Goal: Transaction & Acquisition: Purchase product/service

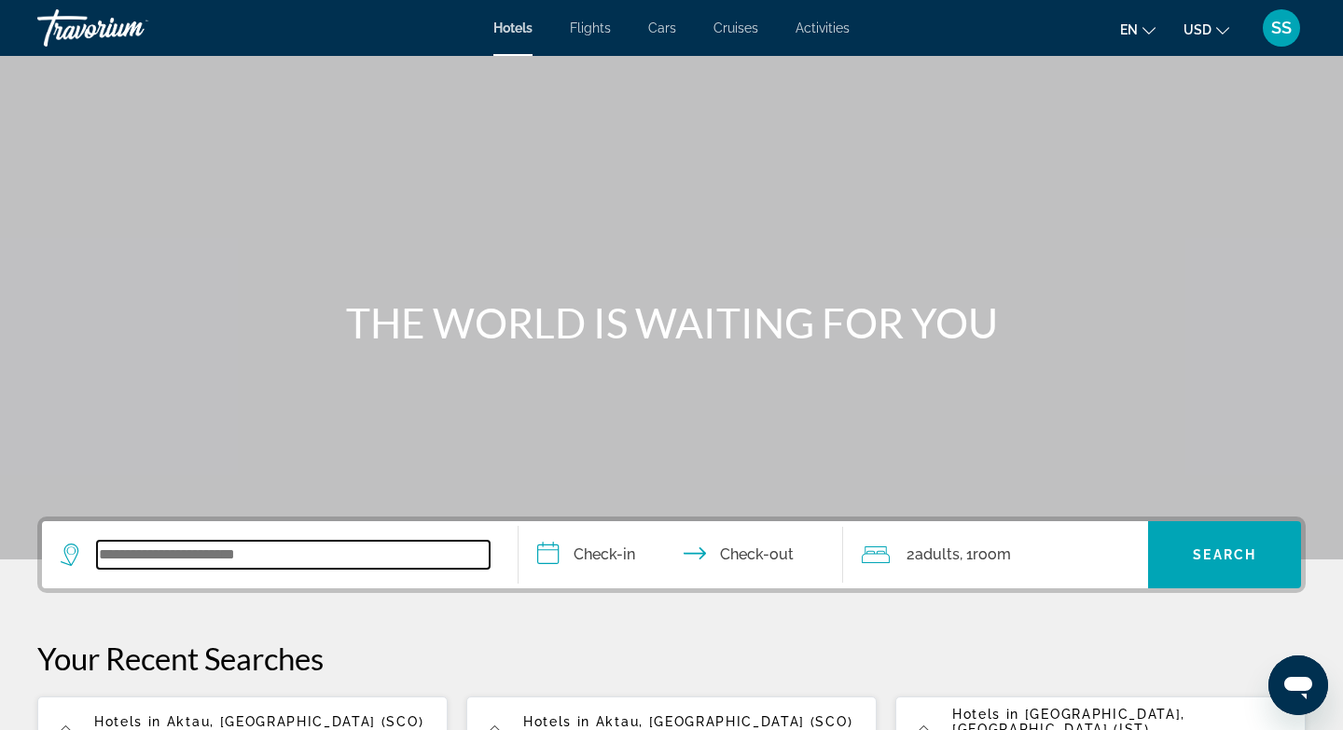
click at [211, 557] on input "Search widget" at bounding box center [293, 555] width 393 height 28
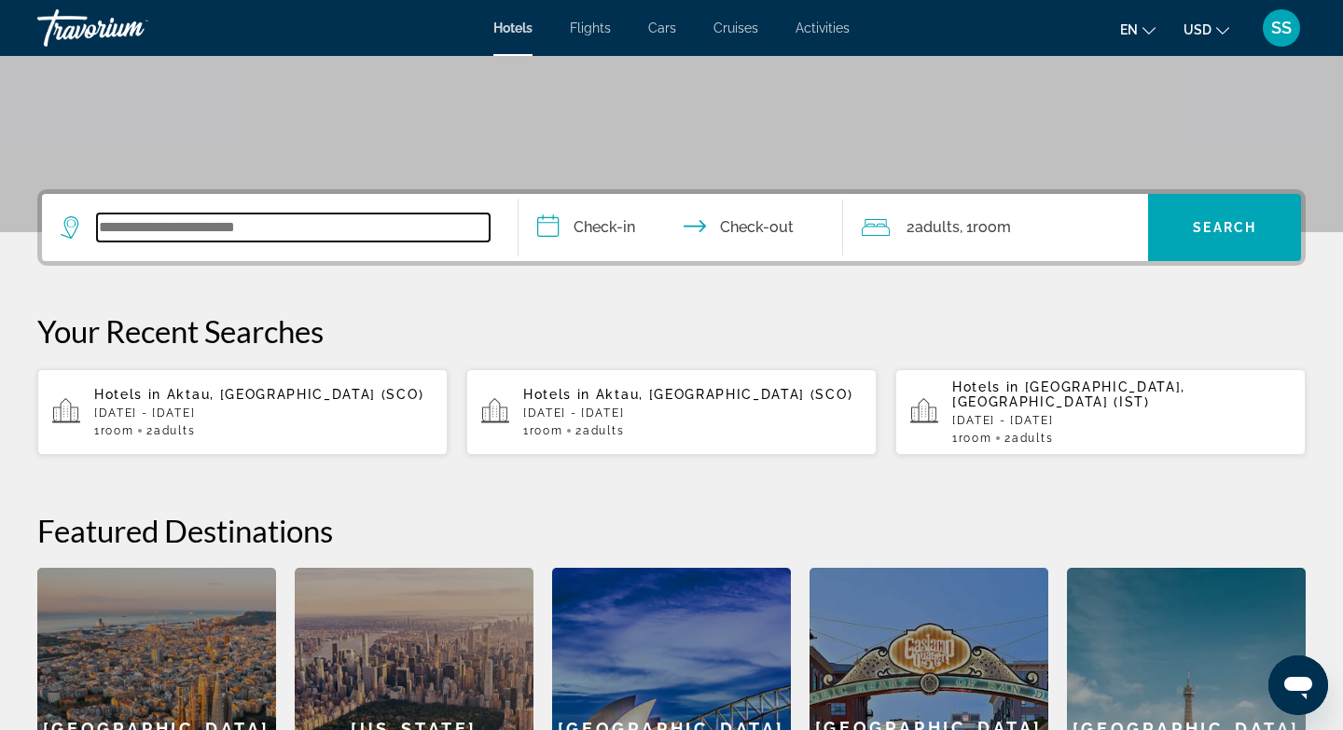
scroll to position [456, 0]
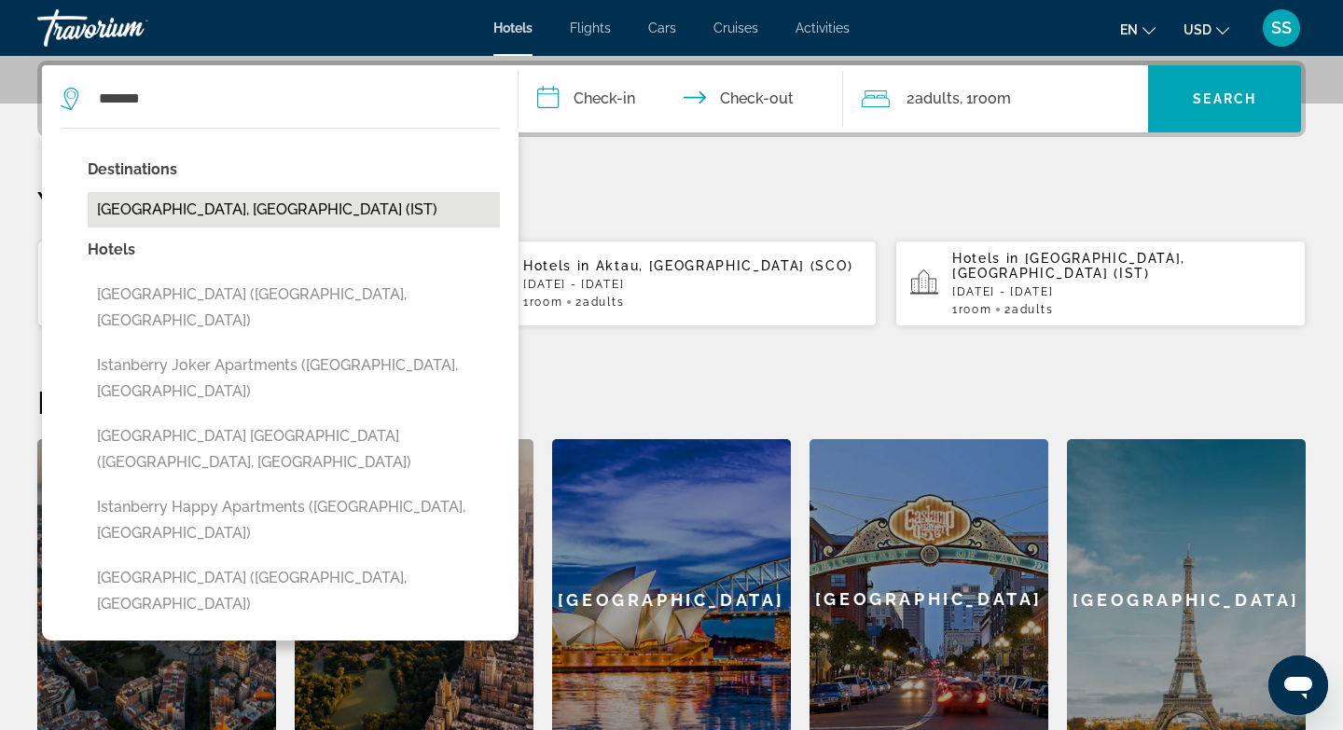
click at [269, 222] on button "[GEOGRAPHIC_DATA], [GEOGRAPHIC_DATA] (IST)" at bounding box center [294, 209] width 412 height 35
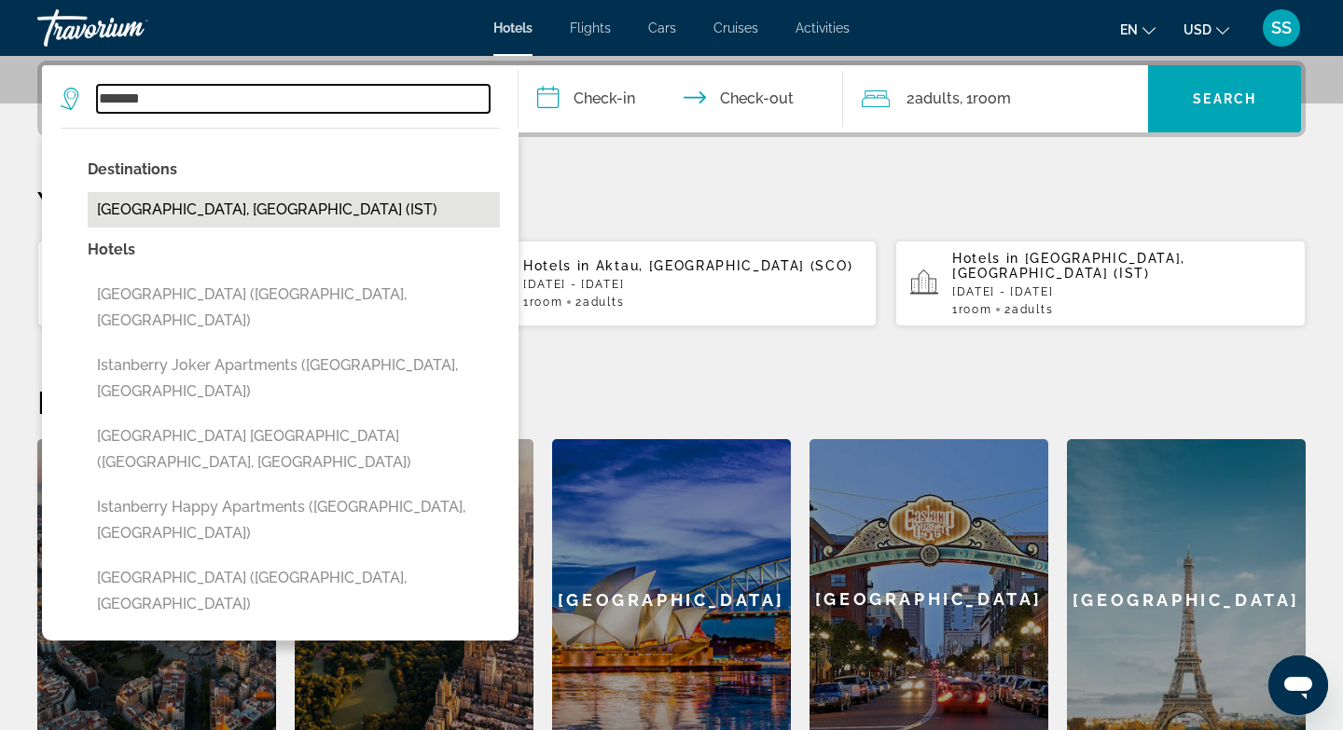
type input "**********"
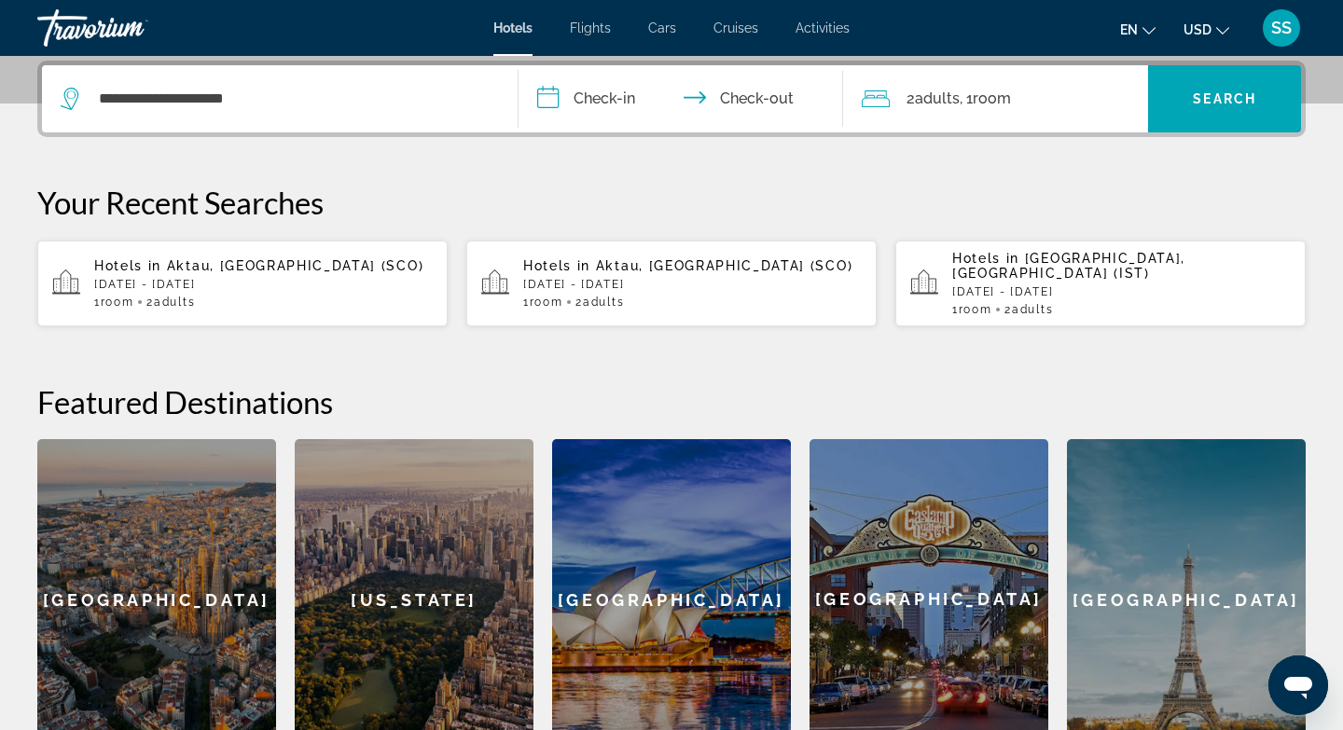
click at [624, 99] on input "**********" at bounding box center [685, 101] width 332 height 73
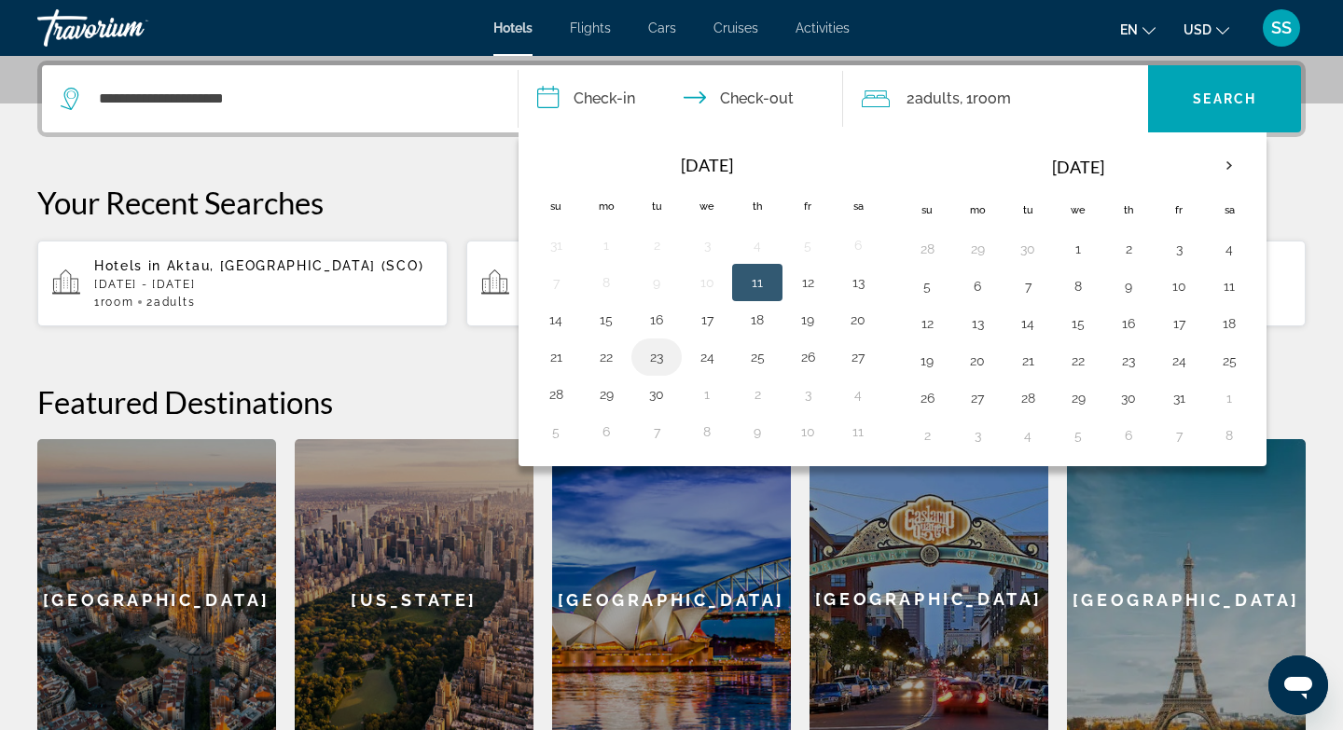
click at [660, 354] on button "23" at bounding box center [657, 357] width 30 height 26
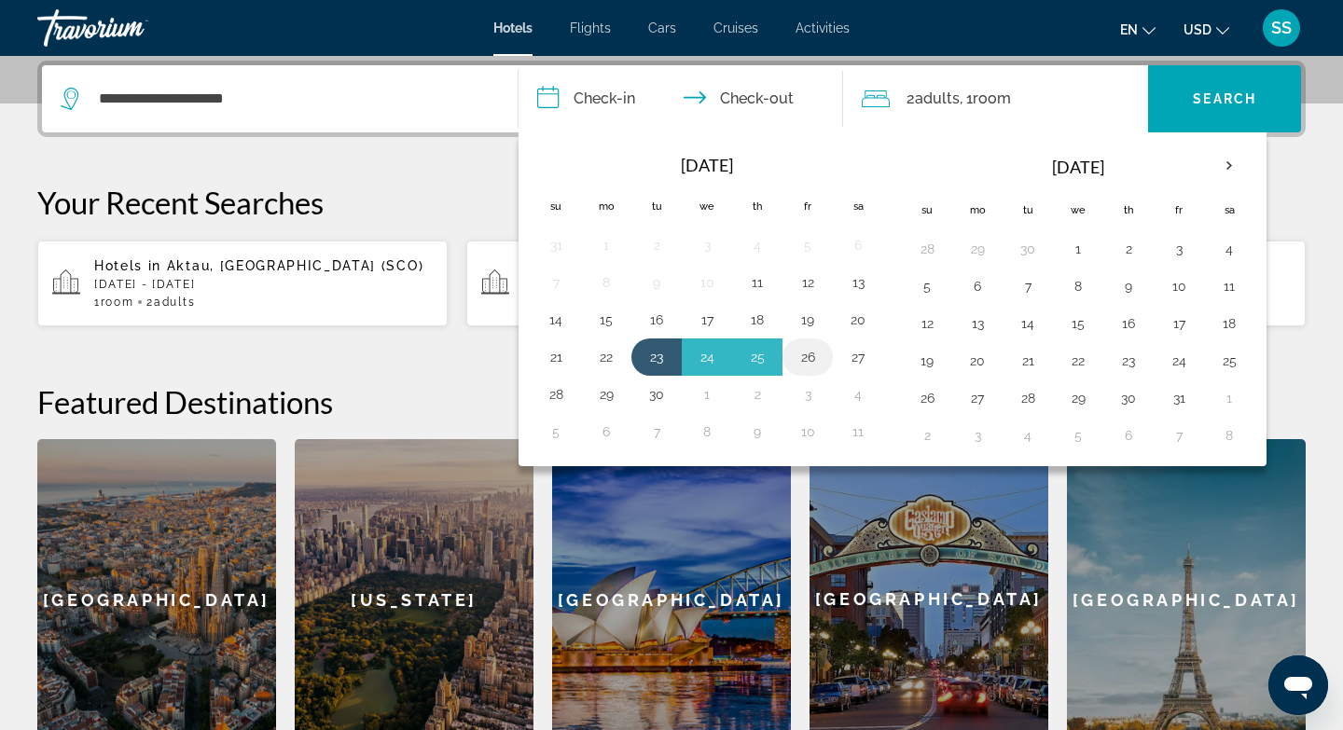
click at [810, 355] on button "26" at bounding box center [808, 357] width 30 height 26
type input "**********"
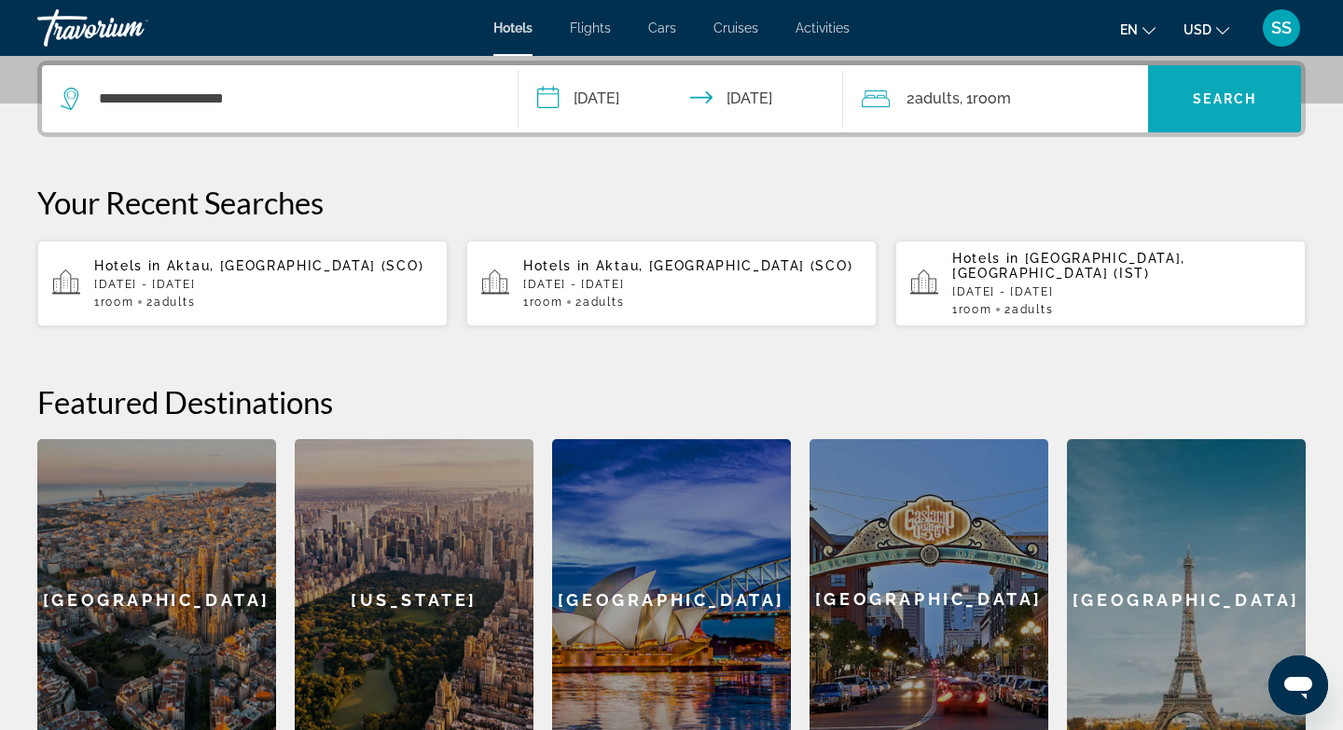
click at [1212, 99] on span "Search" at bounding box center [1224, 98] width 63 height 15
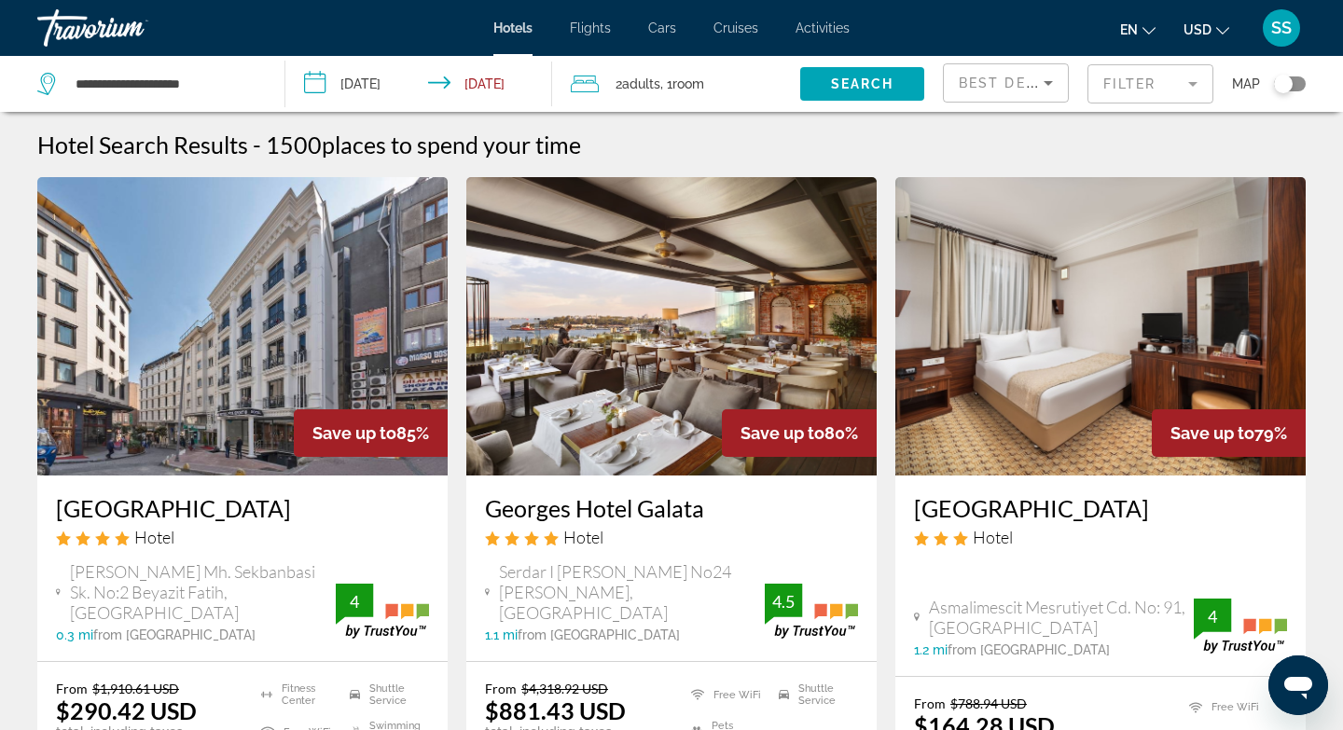
click at [1141, 84] on mat-form-field "Filter" at bounding box center [1151, 83] width 126 height 39
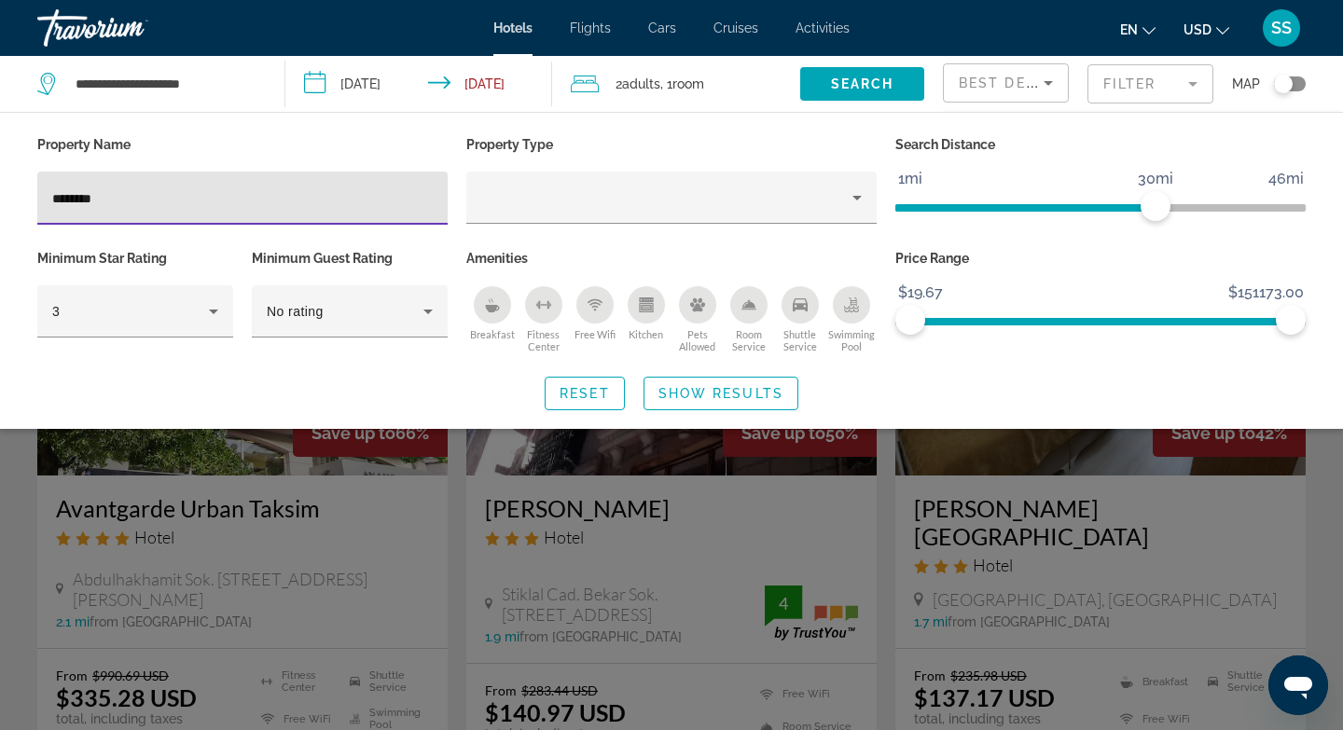
type input "*********"
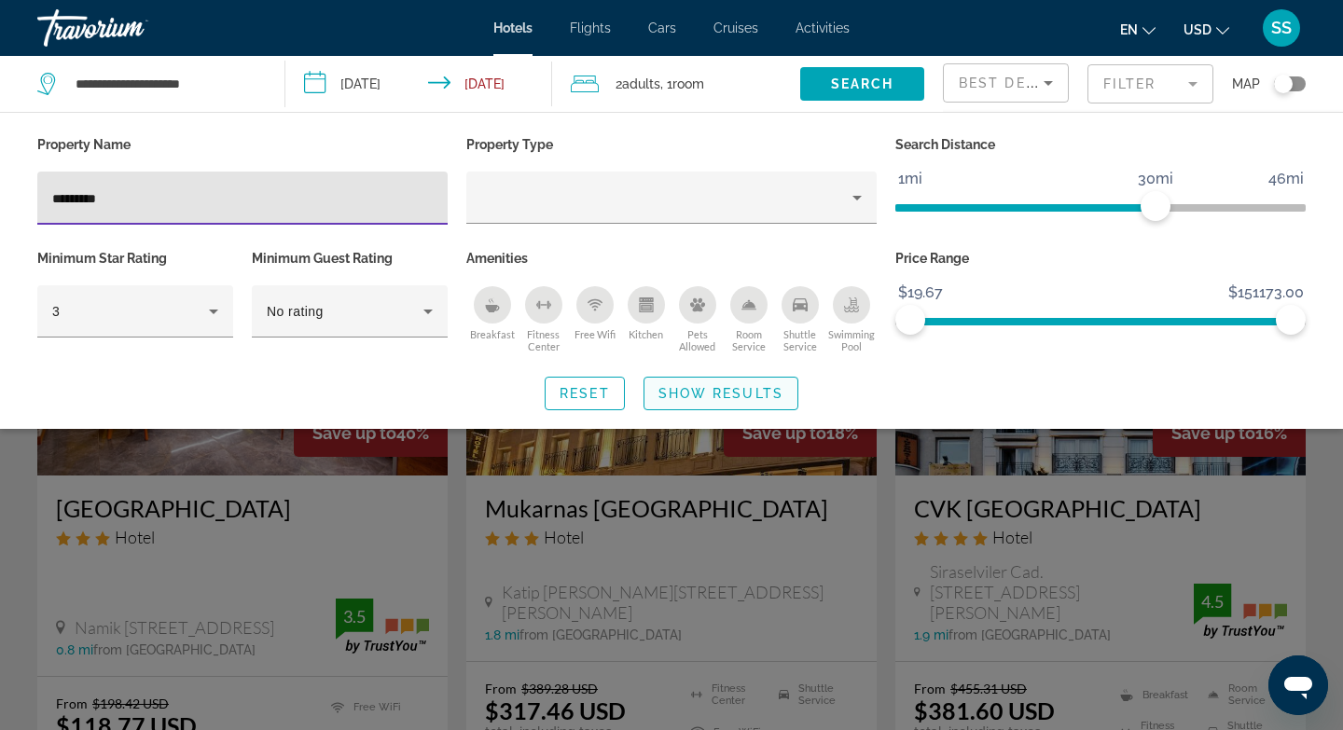
click at [689, 403] on span "Search widget" at bounding box center [721, 393] width 153 height 45
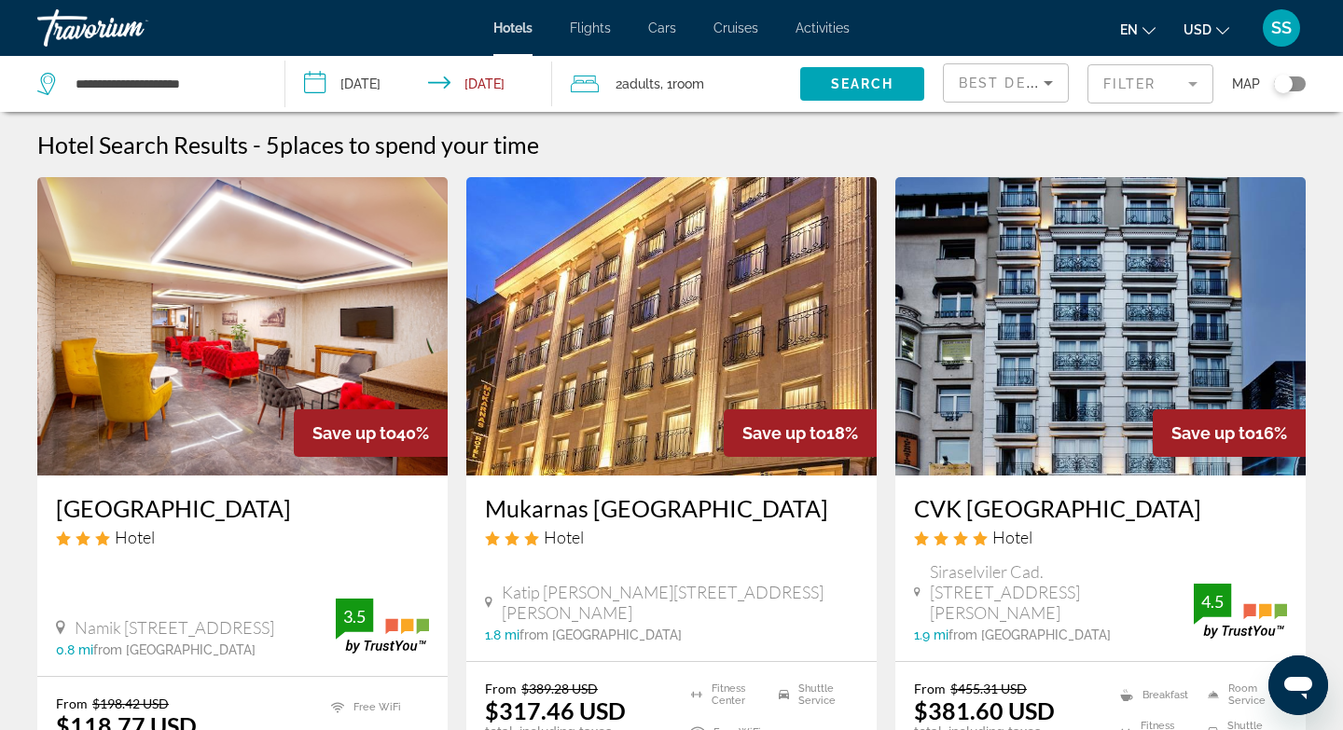
click at [294, 332] on img "Main content" at bounding box center [242, 326] width 410 height 299
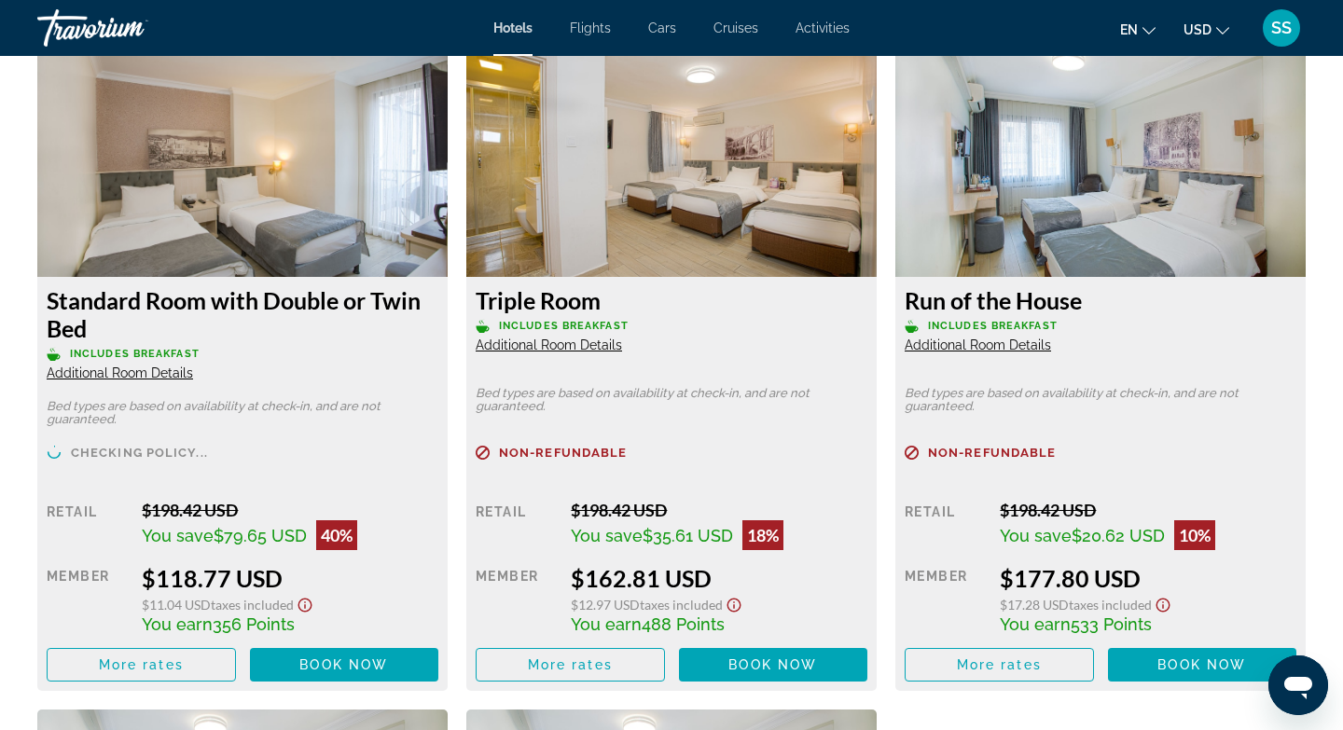
scroll to position [2612, 0]
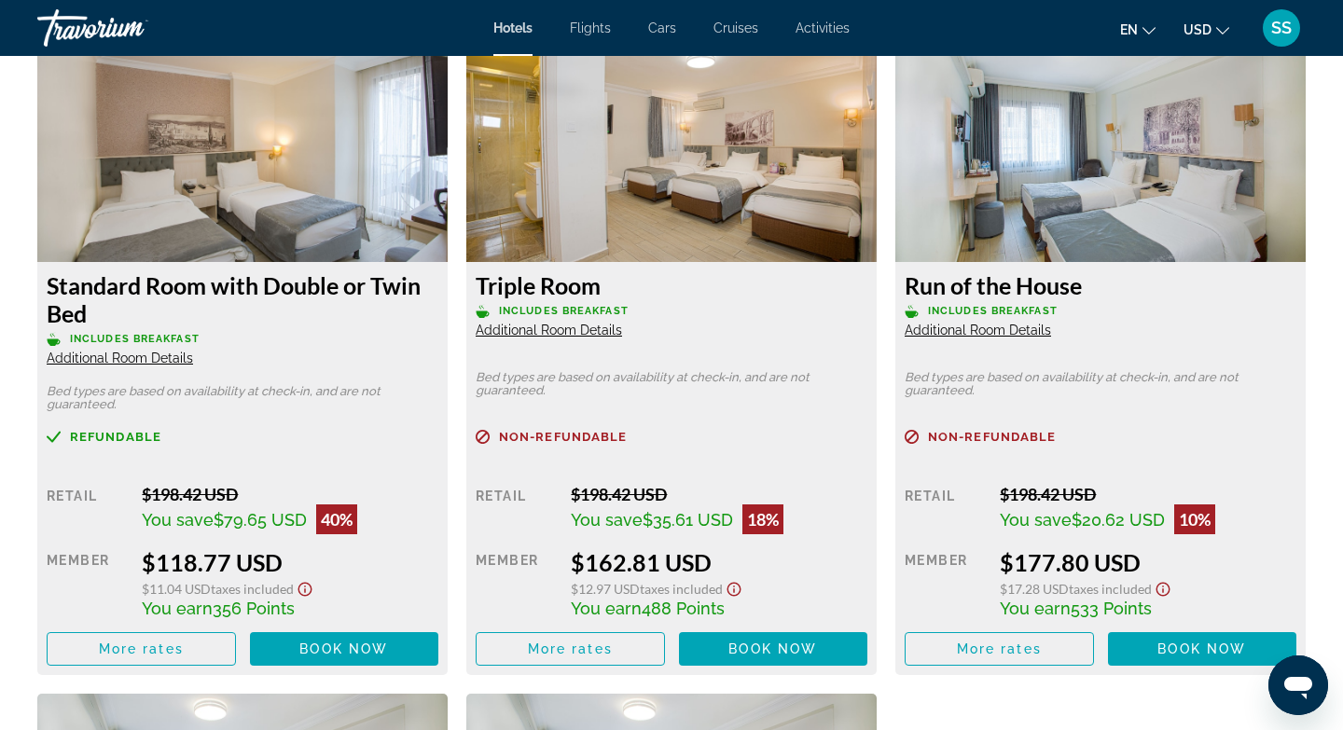
click at [197, 178] on img "Main content" at bounding box center [242, 145] width 410 height 233
click at [225, 123] on img "Main content" at bounding box center [242, 145] width 410 height 233
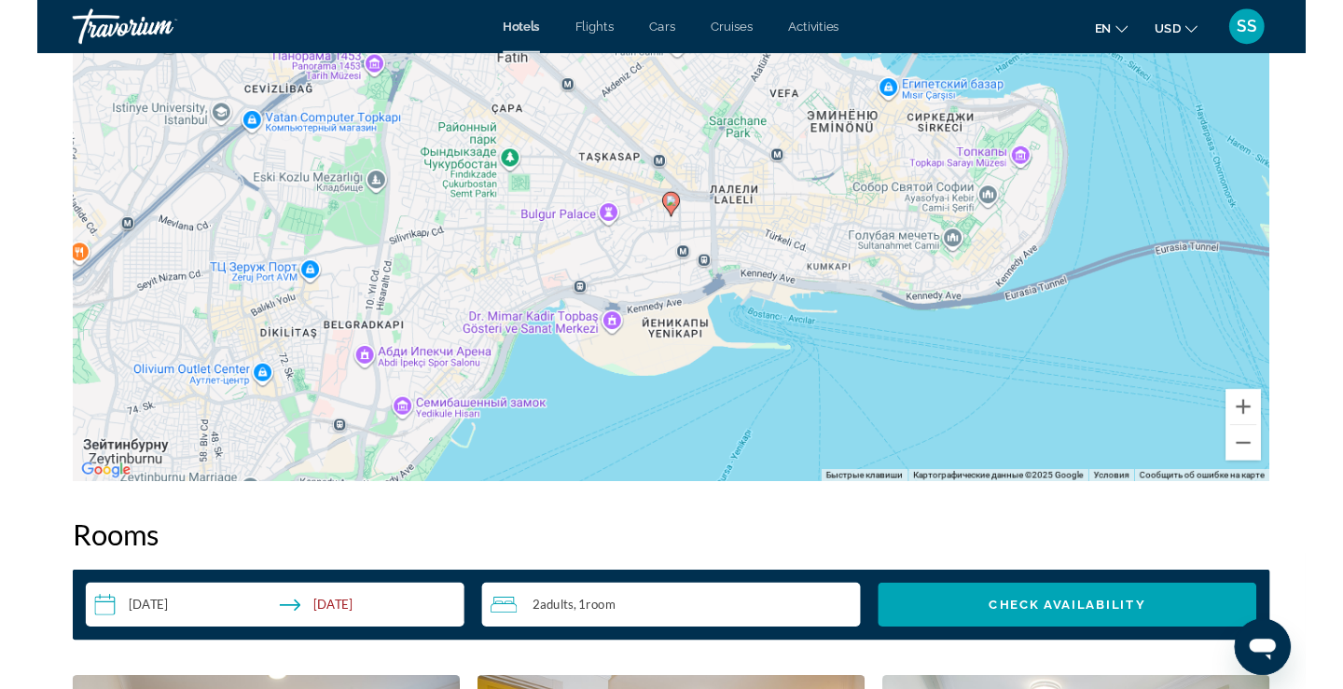
scroll to position [1903, 0]
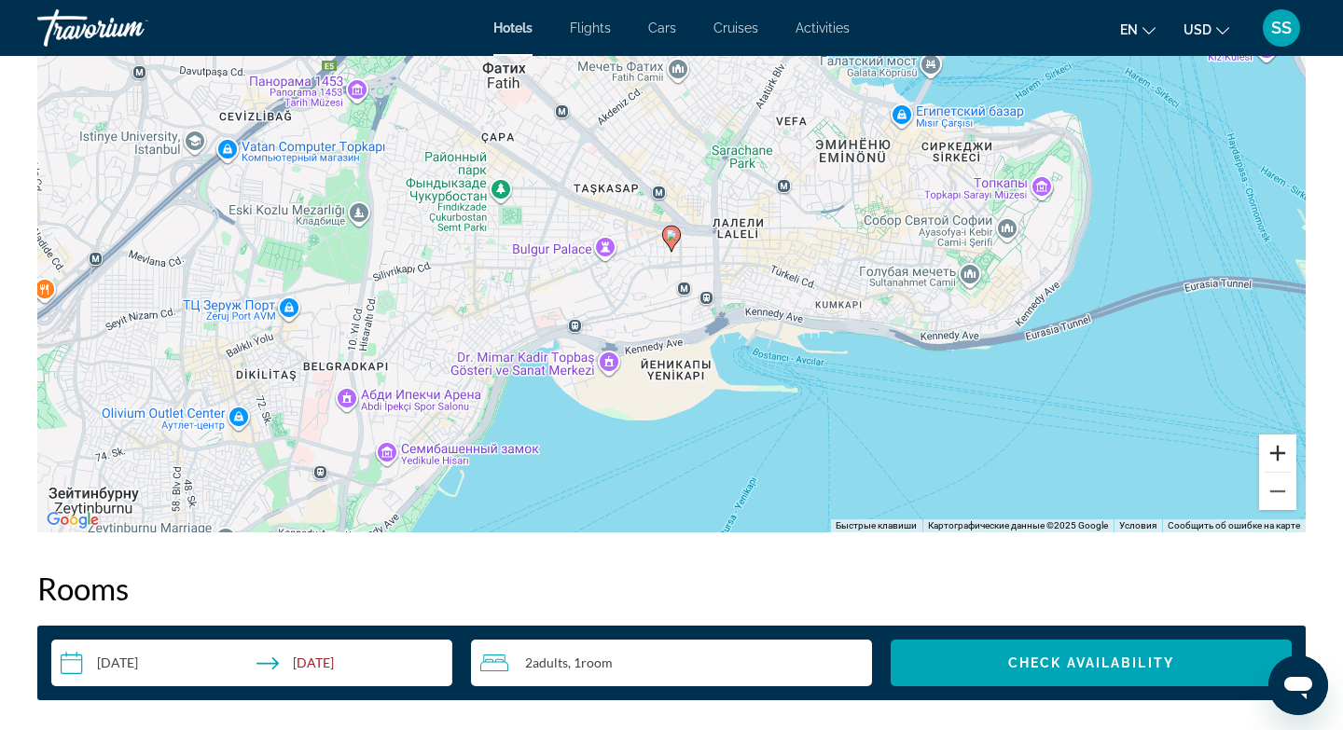
click at [1280, 448] on button "Увеличить" at bounding box center [1277, 453] width 37 height 37
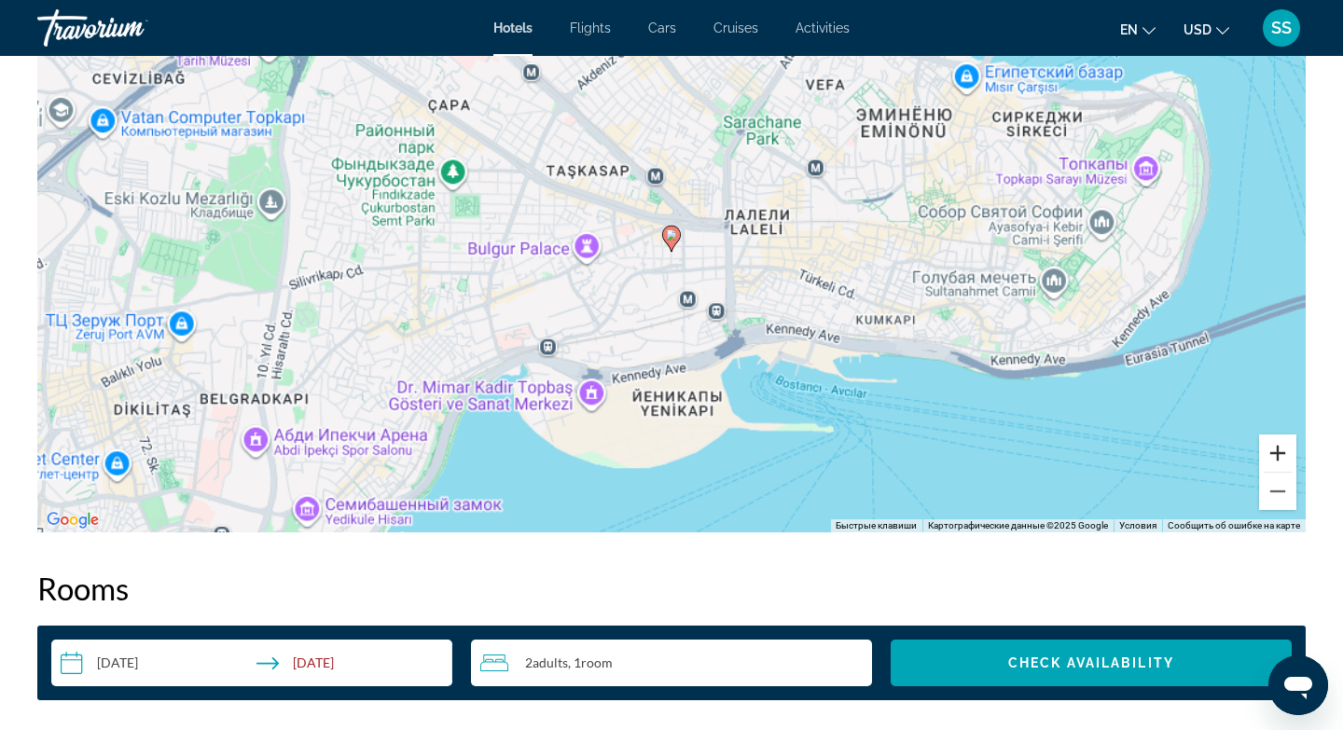
click at [1280, 448] on button "Увеличить" at bounding box center [1277, 453] width 37 height 37
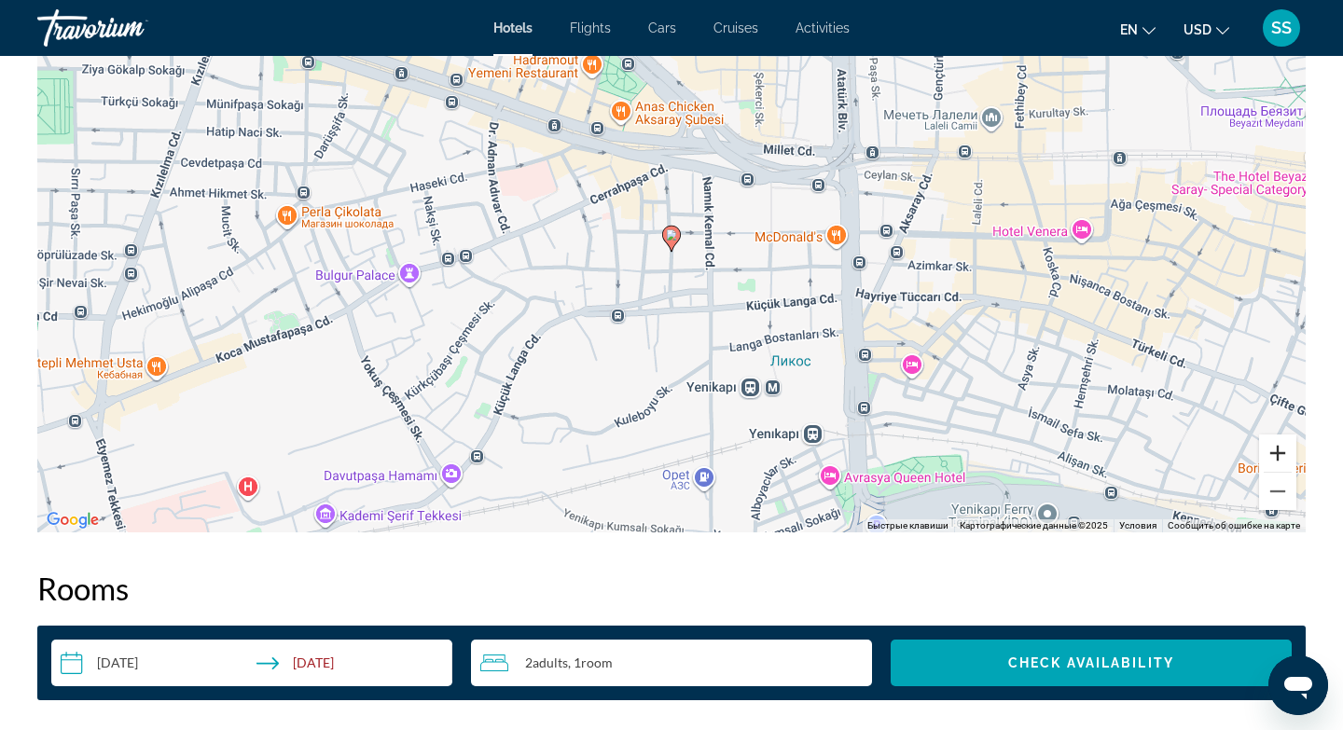
click at [1280, 448] on button "Увеличить" at bounding box center [1277, 453] width 37 height 37
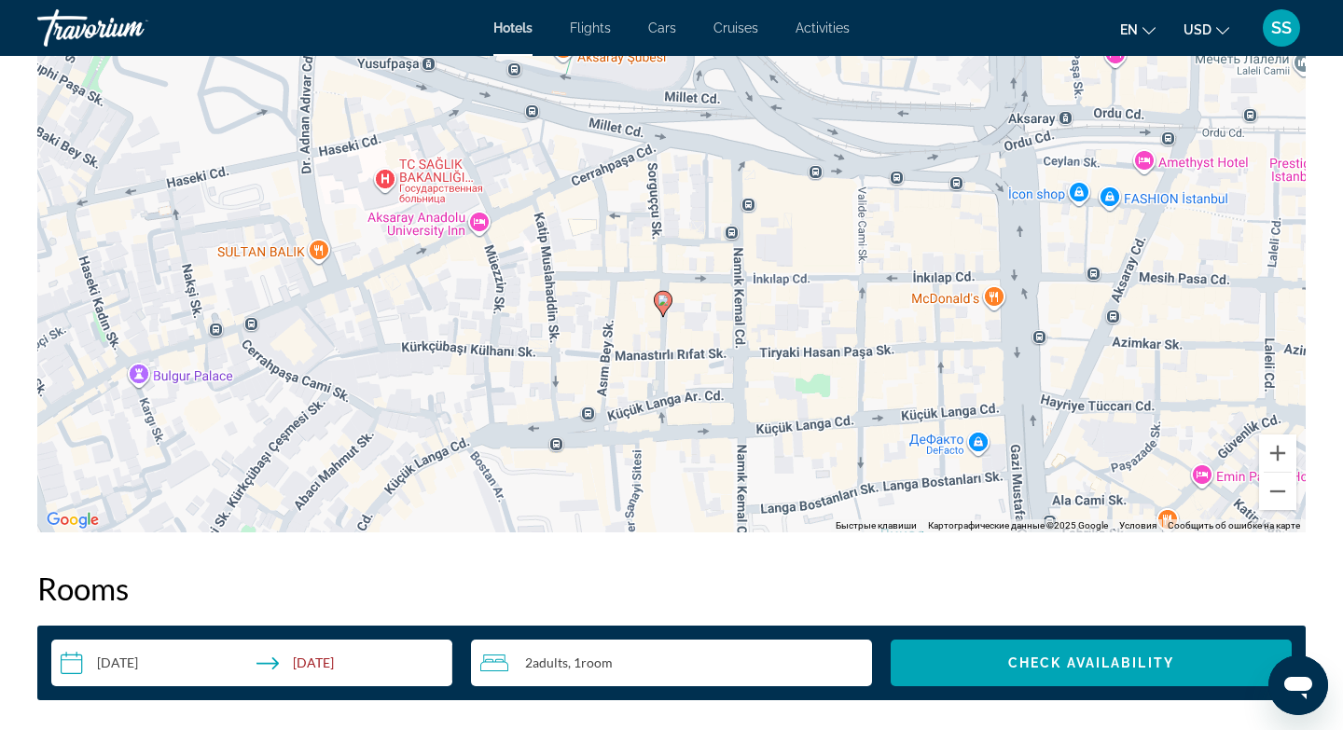
drag, startPoint x: 753, startPoint y: 499, endPoint x: 745, endPoint y: 542, distance: 43.6
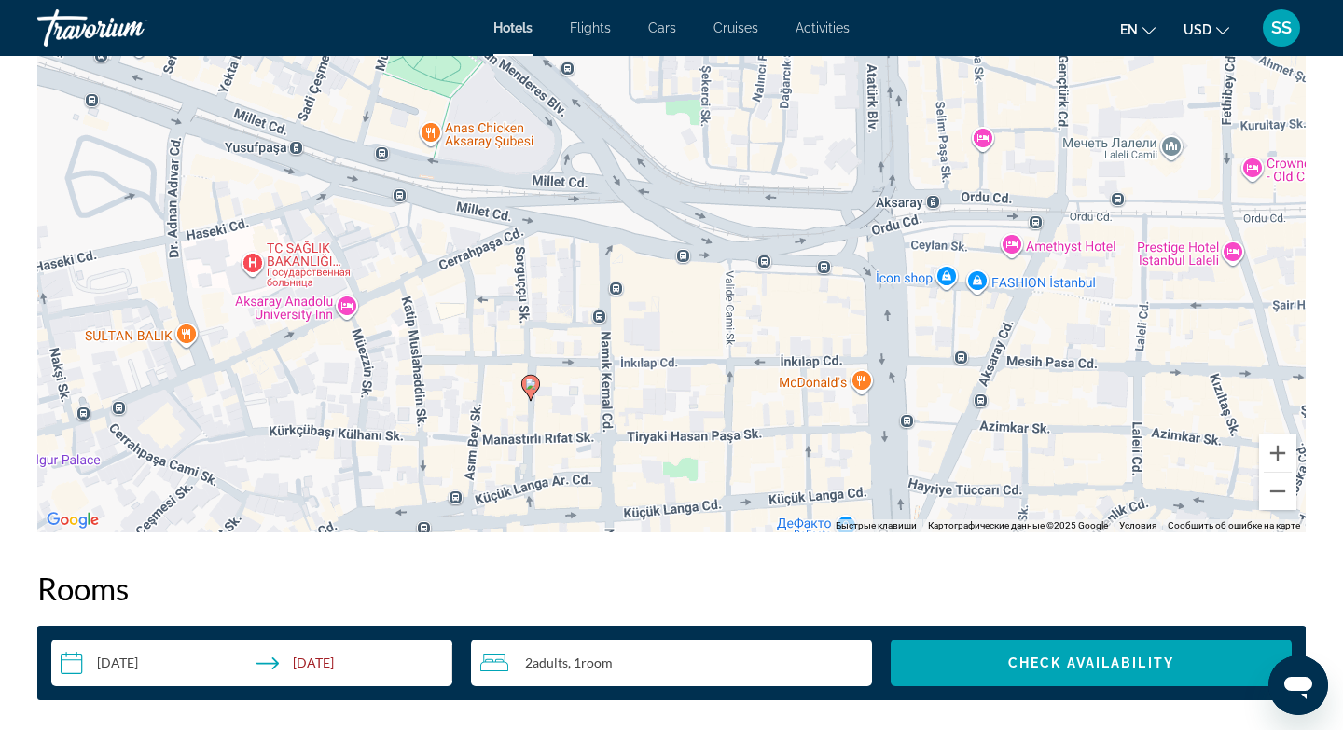
drag, startPoint x: 874, startPoint y: 183, endPoint x: 742, endPoint y: 274, distance: 161.0
click at [742, 274] on div "Чтобы активировать перетаскивание с помощью клавиатуры, нажмите Alt + Ввод. Пос…" at bounding box center [671, 253] width 1269 height 560
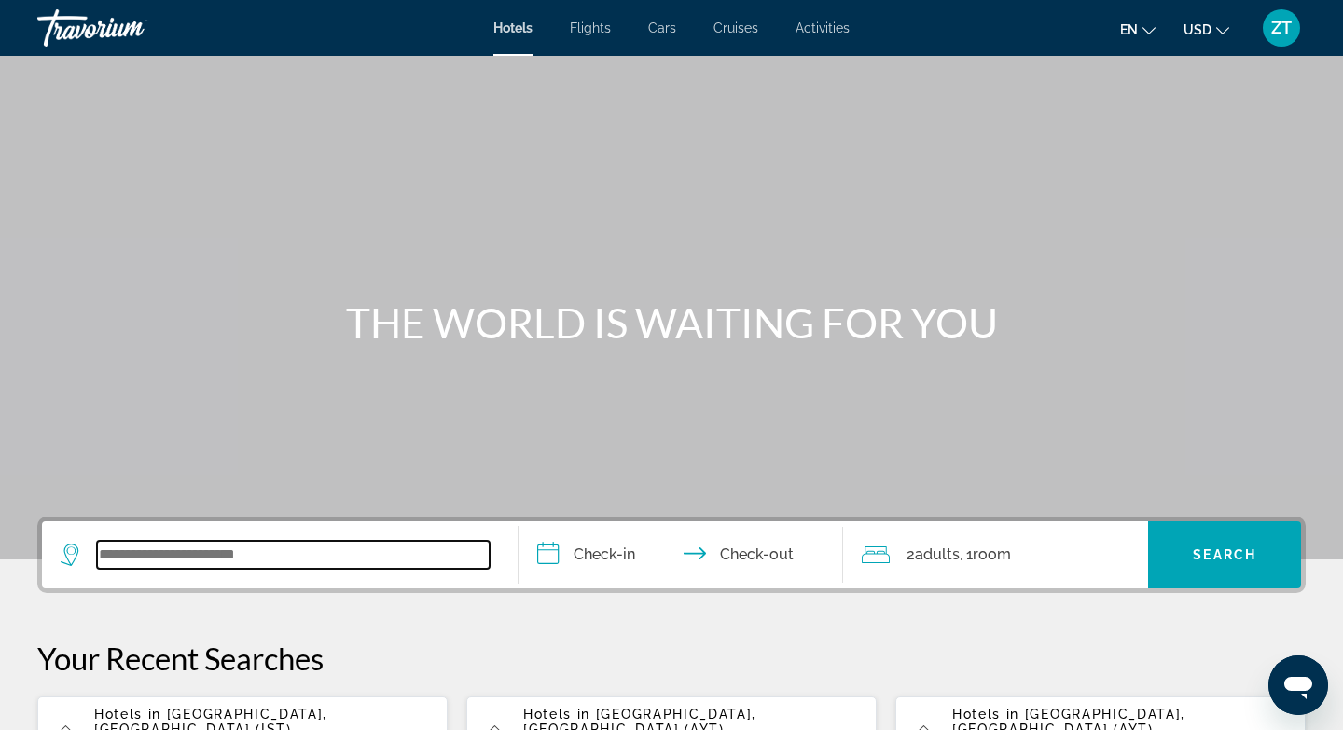
click at [257, 558] on input "Search widget" at bounding box center [293, 555] width 393 height 28
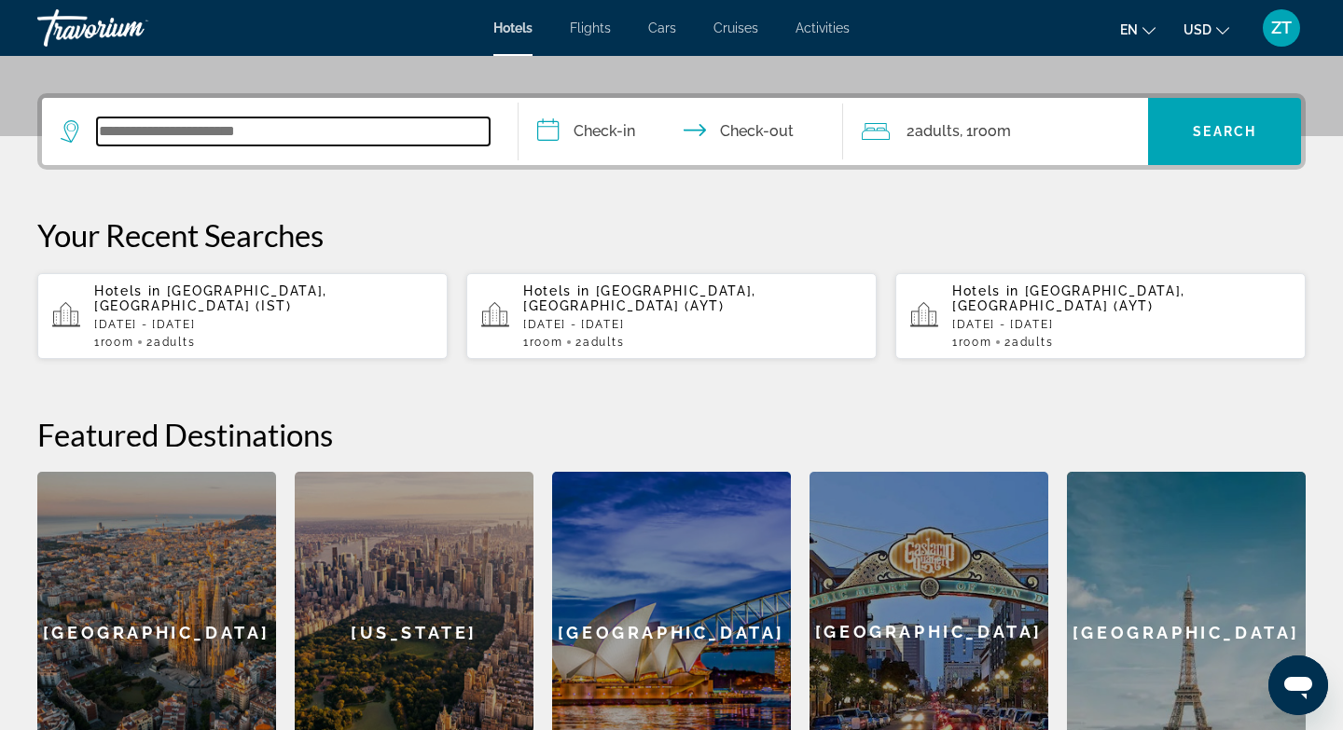
scroll to position [456, 0]
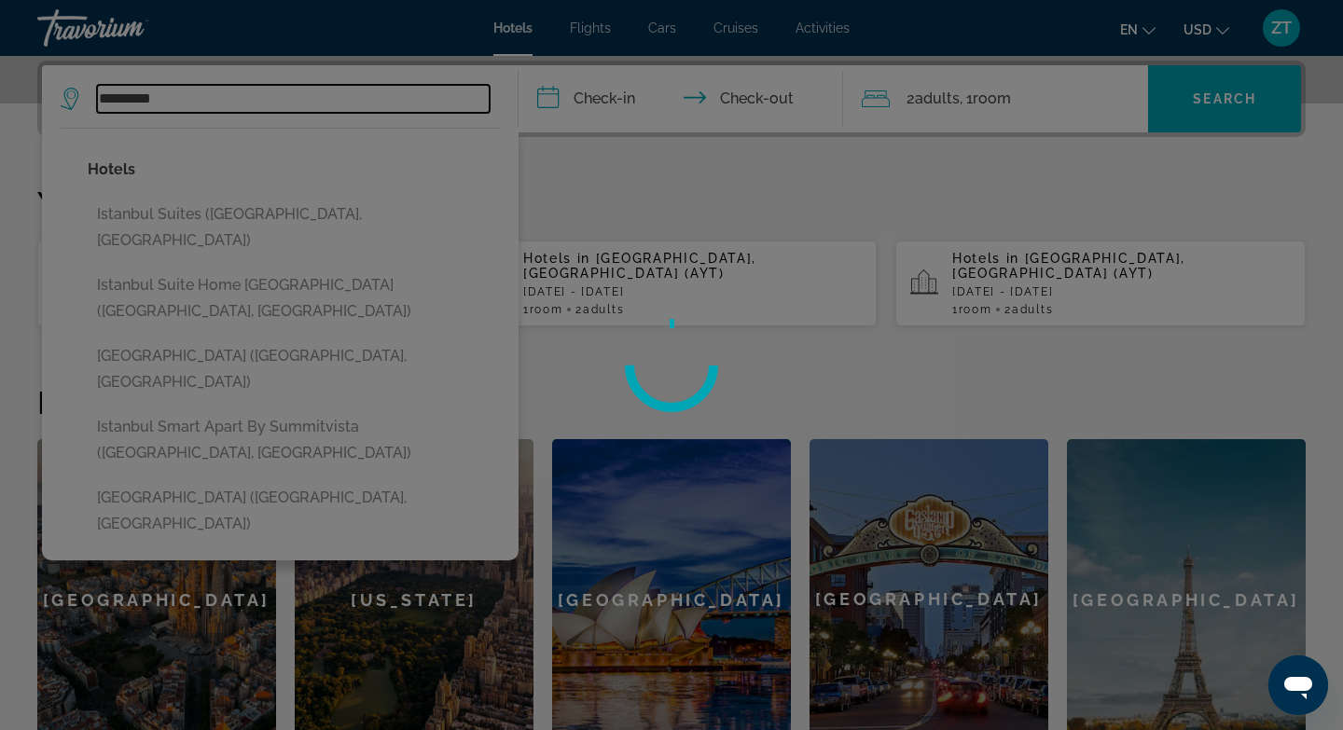
type input "********"
click at [621, 100] on div at bounding box center [671, 365] width 1343 height 730
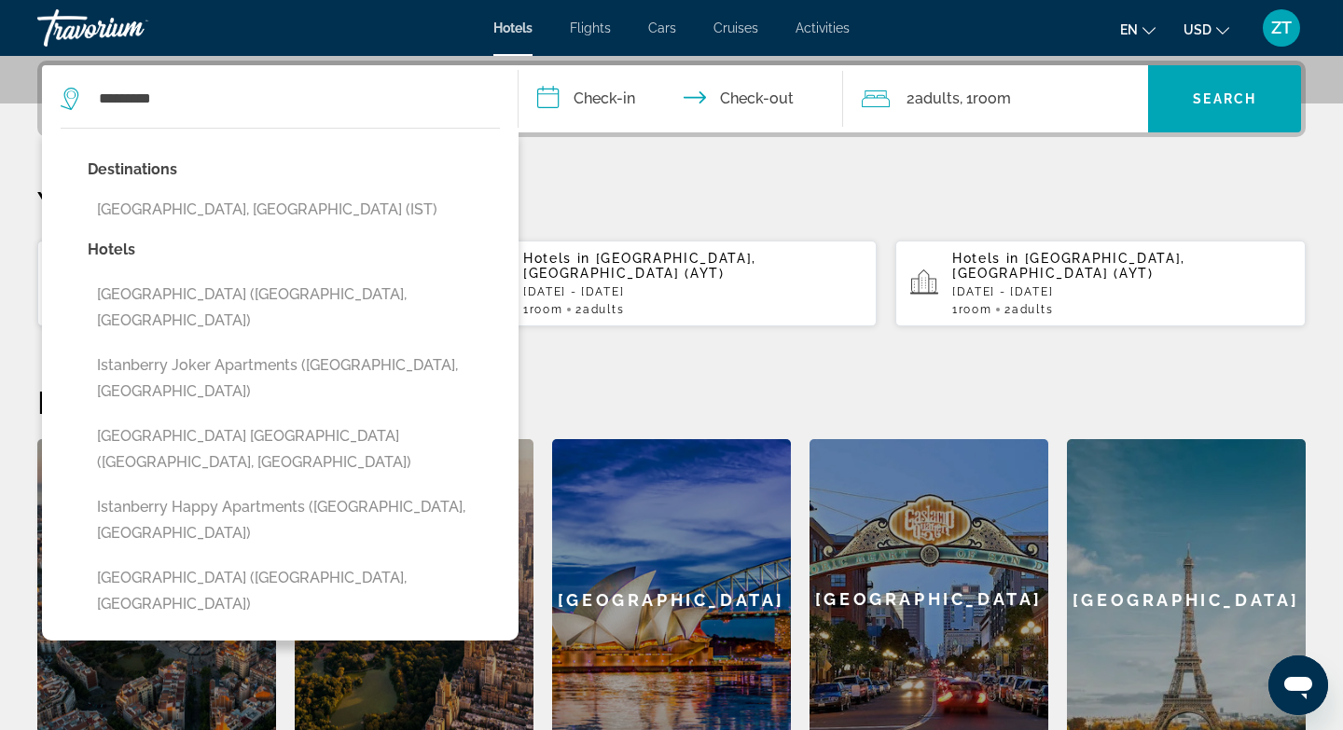
click at [608, 95] on input "**********" at bounding box center [685, 101] width 332 height 73
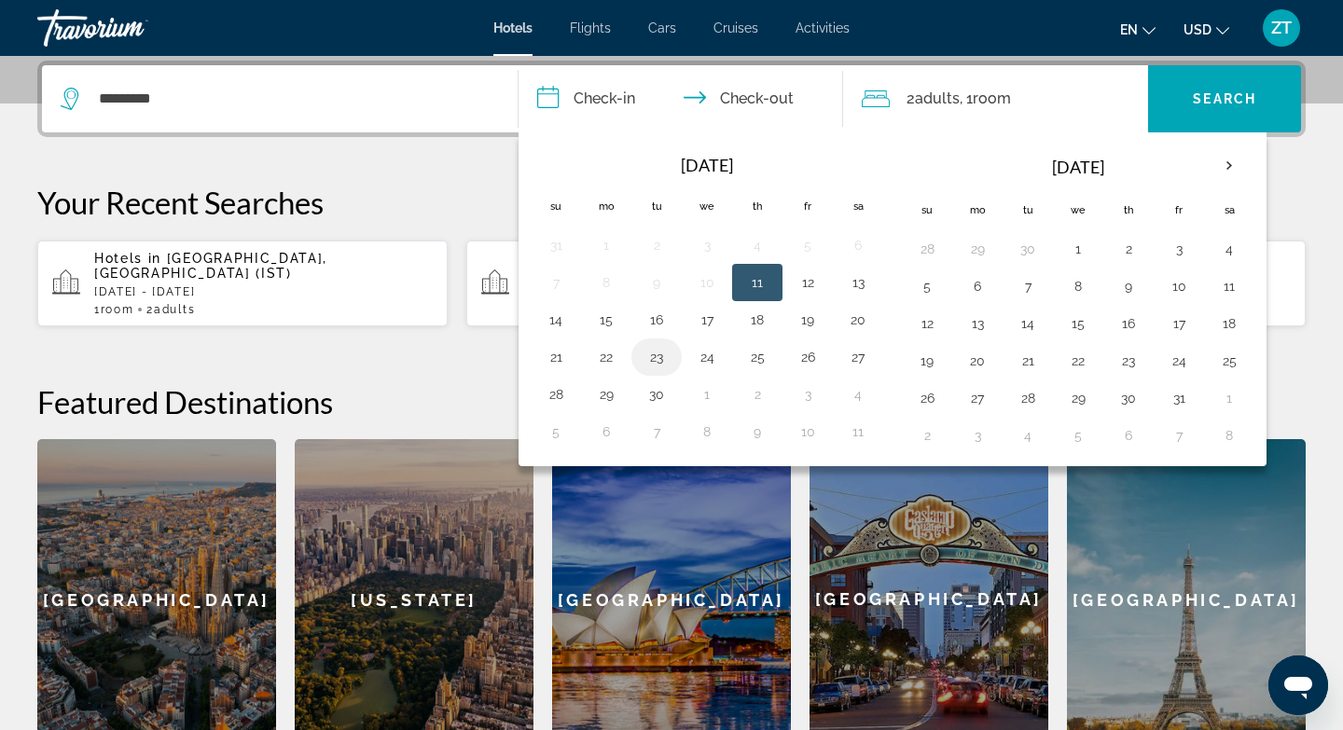
click at [651, 358] on button "23" at bounding box center [657, 357] width 30 height 26
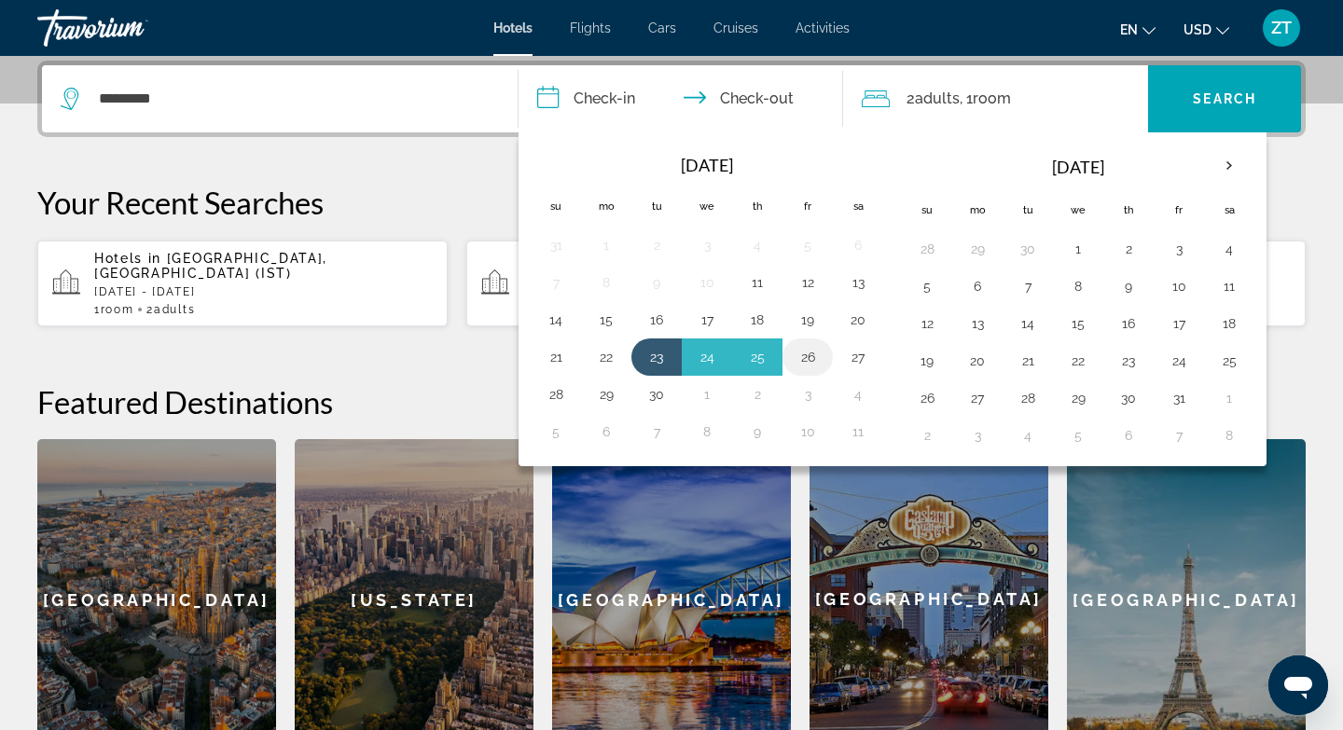
click at [810, 355] on button "26" at bounding box center [808, 357] width 30 height 26
type input "**********"
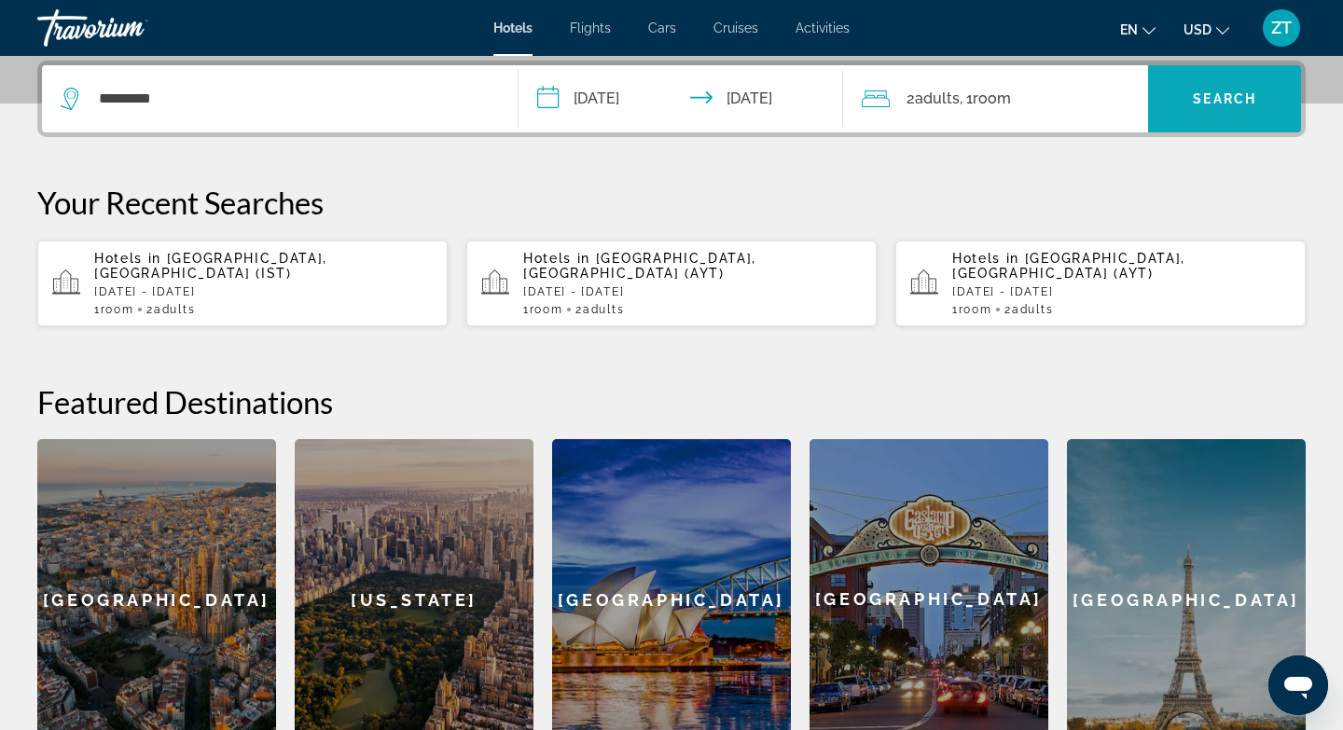
click at [1182, 107] on span "Search widget" at bounding box center [1224, 99] width 153 height 45
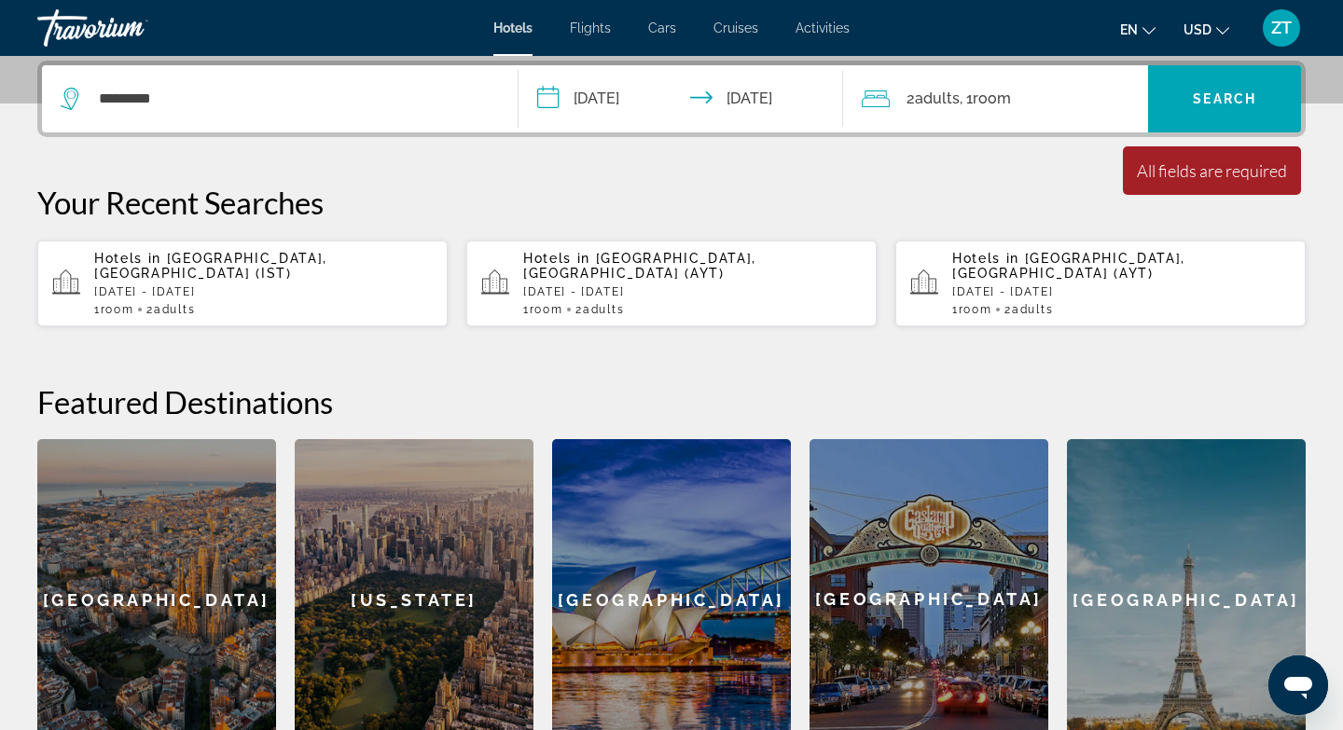
click at [329, 83] on div "********" at bounding box center [280, 98] width 438 height 67
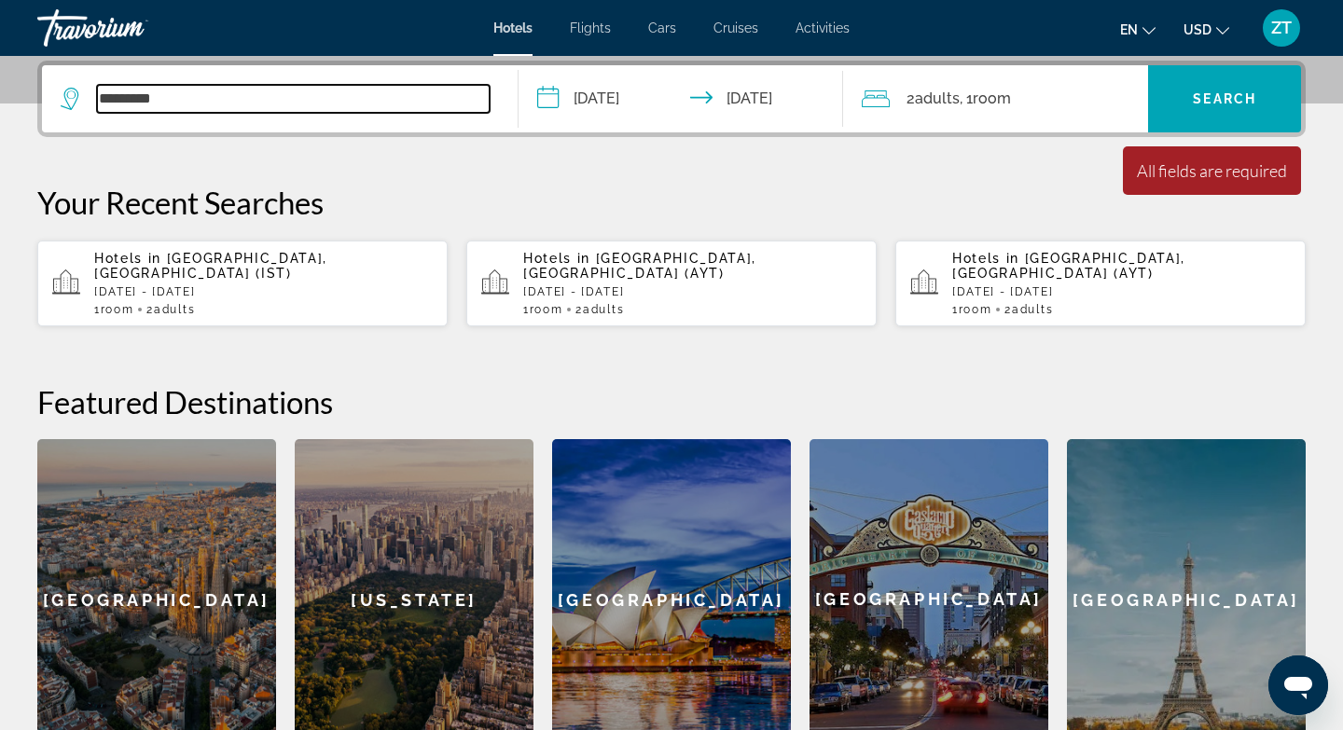
click at [243, 111] on input "********" at bounding box center [293, 99] width 393 height 28
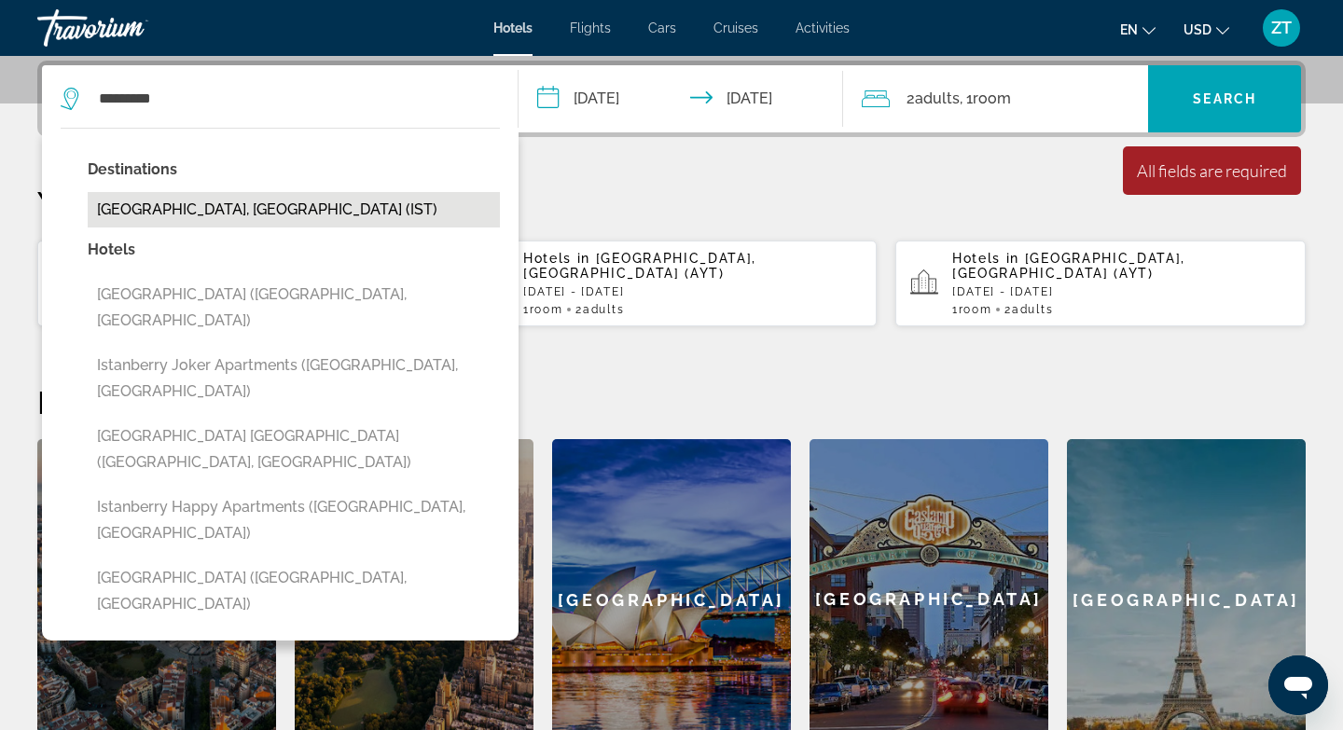
click at [230, 212] on button "[GEOGRAPHIC_DATA], [GEOGRAPHIC_DATA] (IST)" at bounding box center [294, 209] width 412 height 35
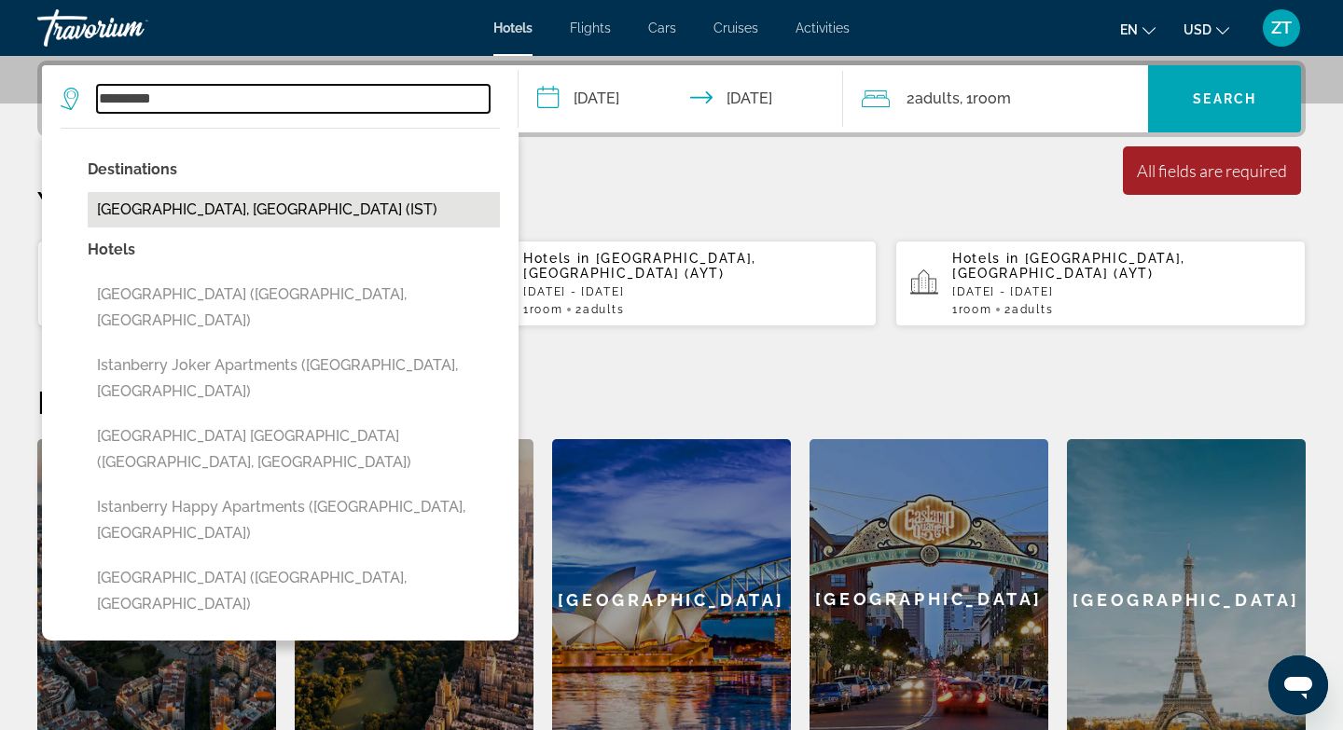
type input "**********"
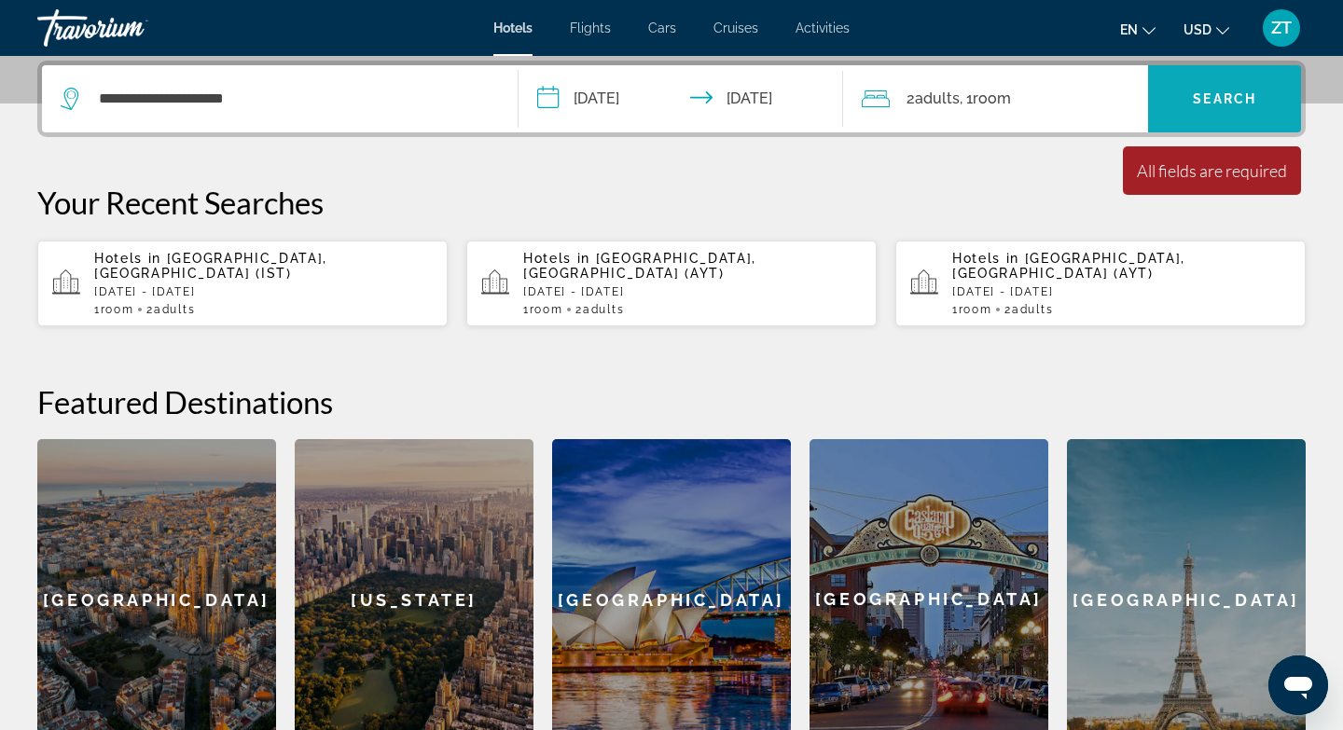
click at [1201, 89] on span "Search widget" at bounding box center [1224, 99] width 153 height 45
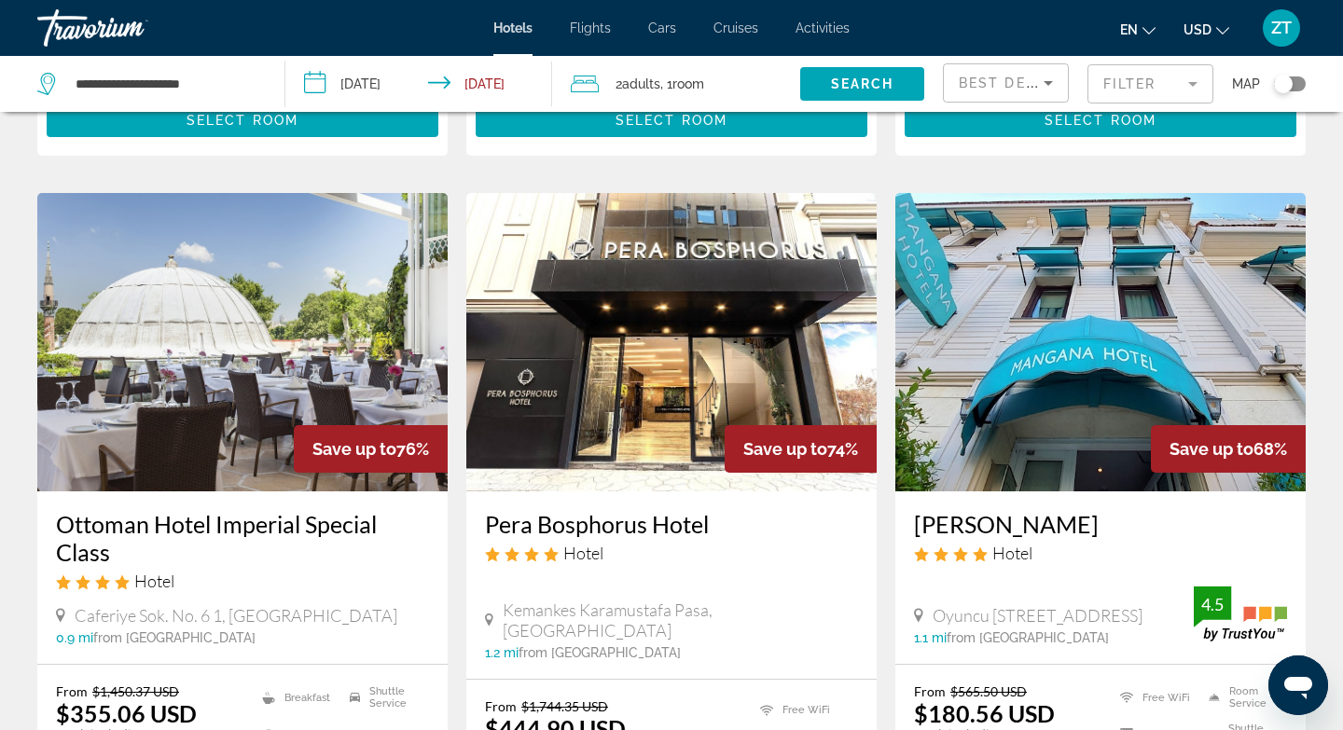
scroll to position [746, 0]
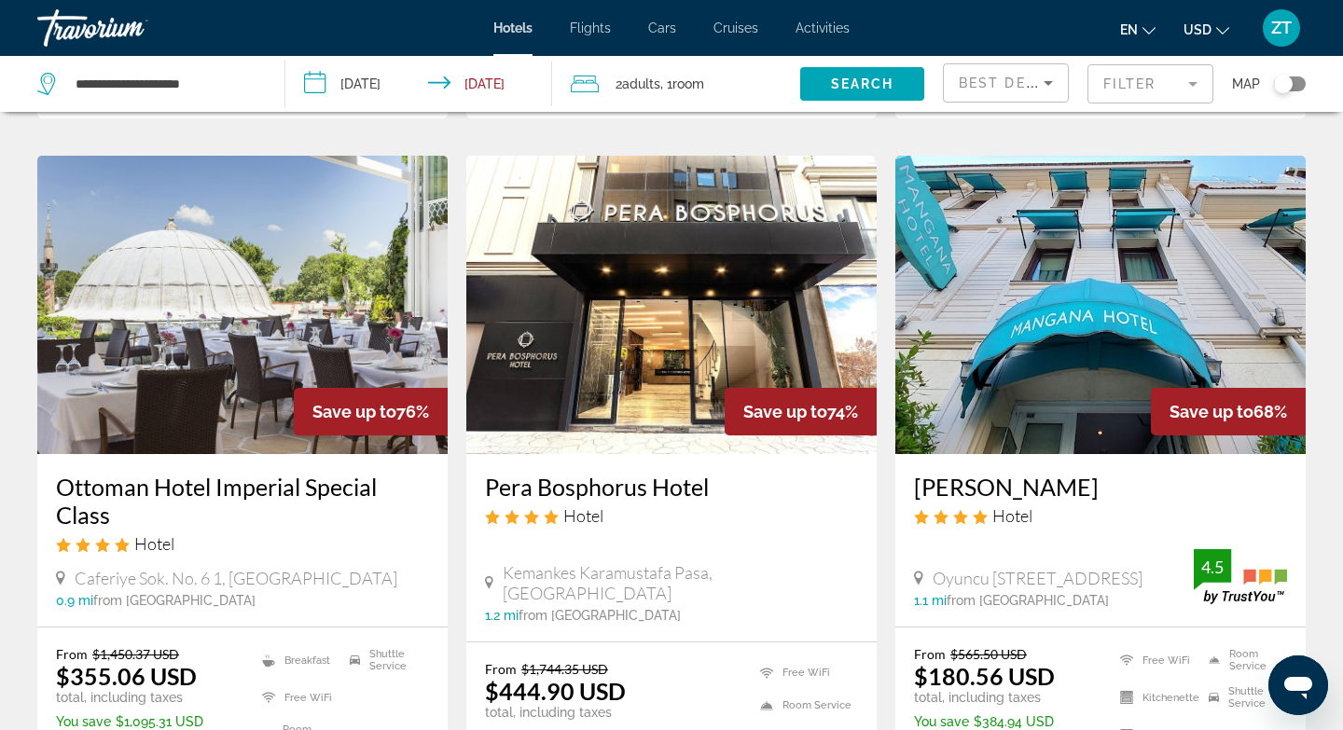
click at [1140, 77] on mat-form-field "Filter" at bounding box center [1151, 83] width 126 height 39
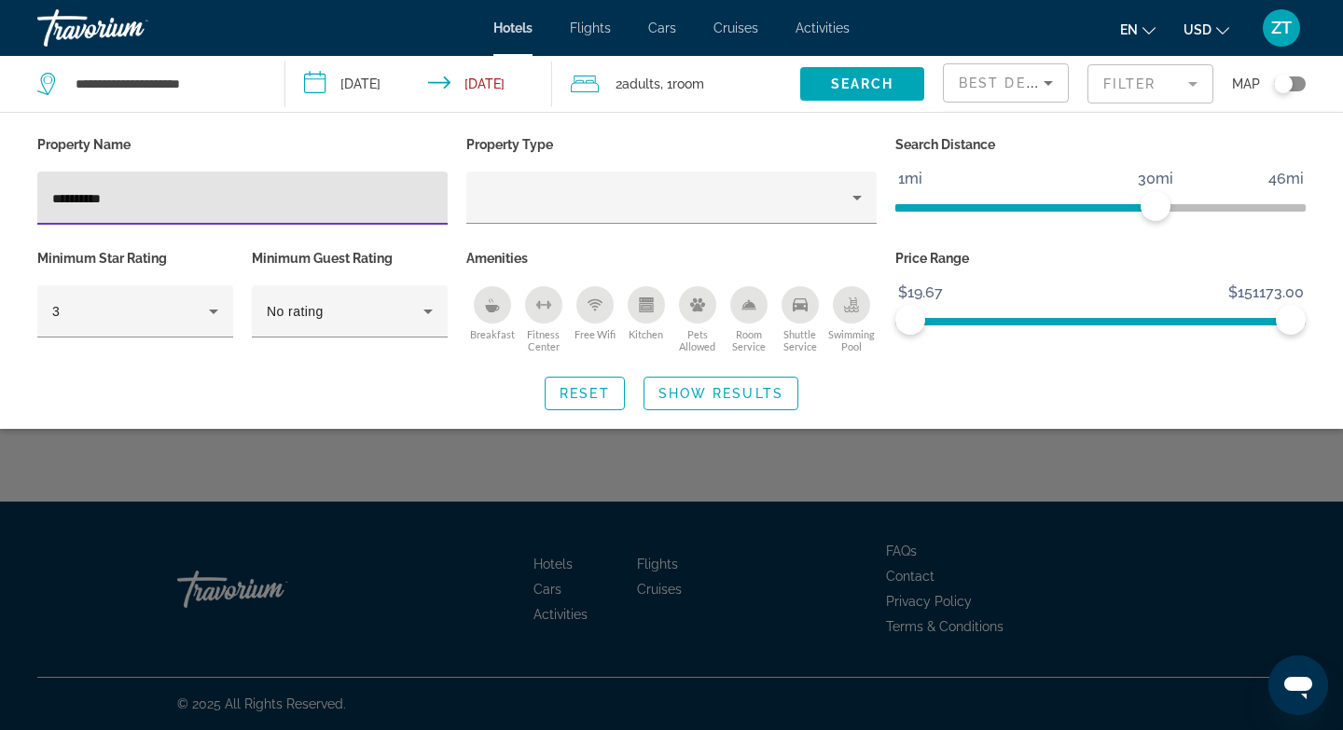
type input "*********"
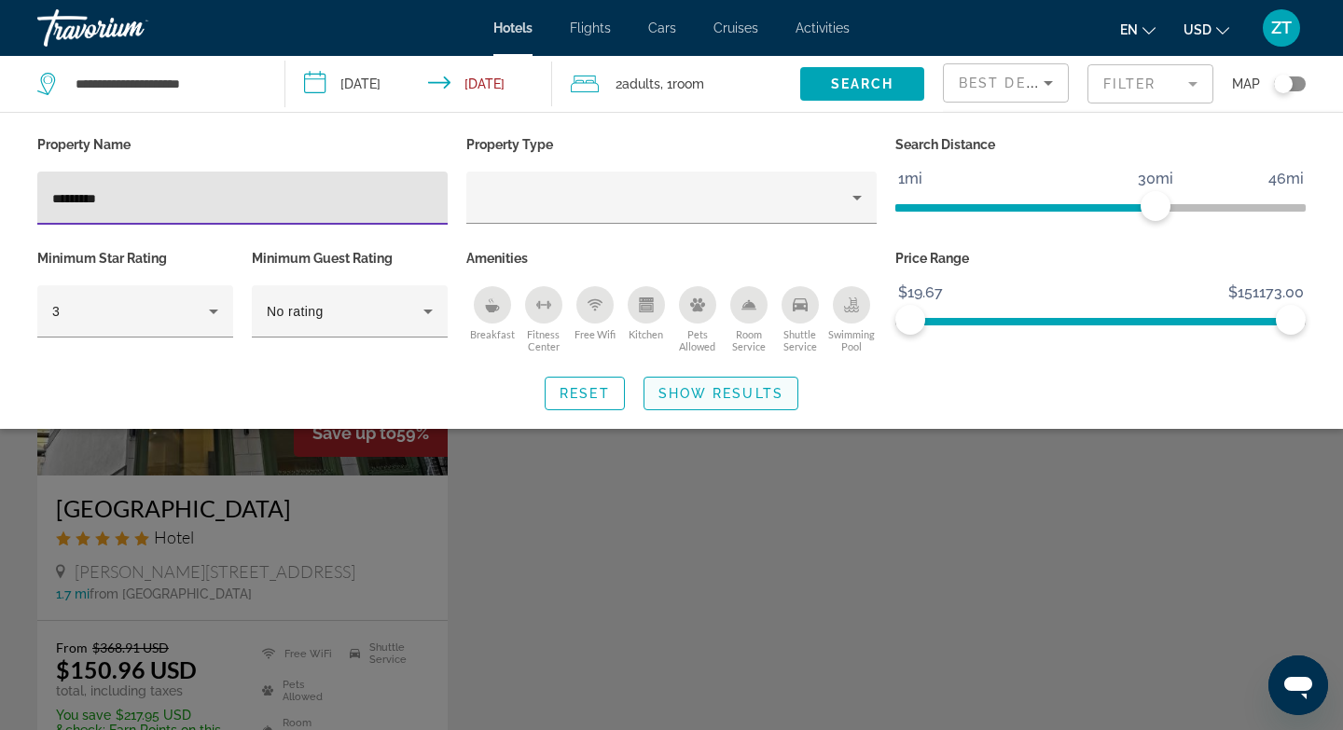
click at [730, 395] on span "Show Results" at bounding box center [721, 393] width 125 height 15
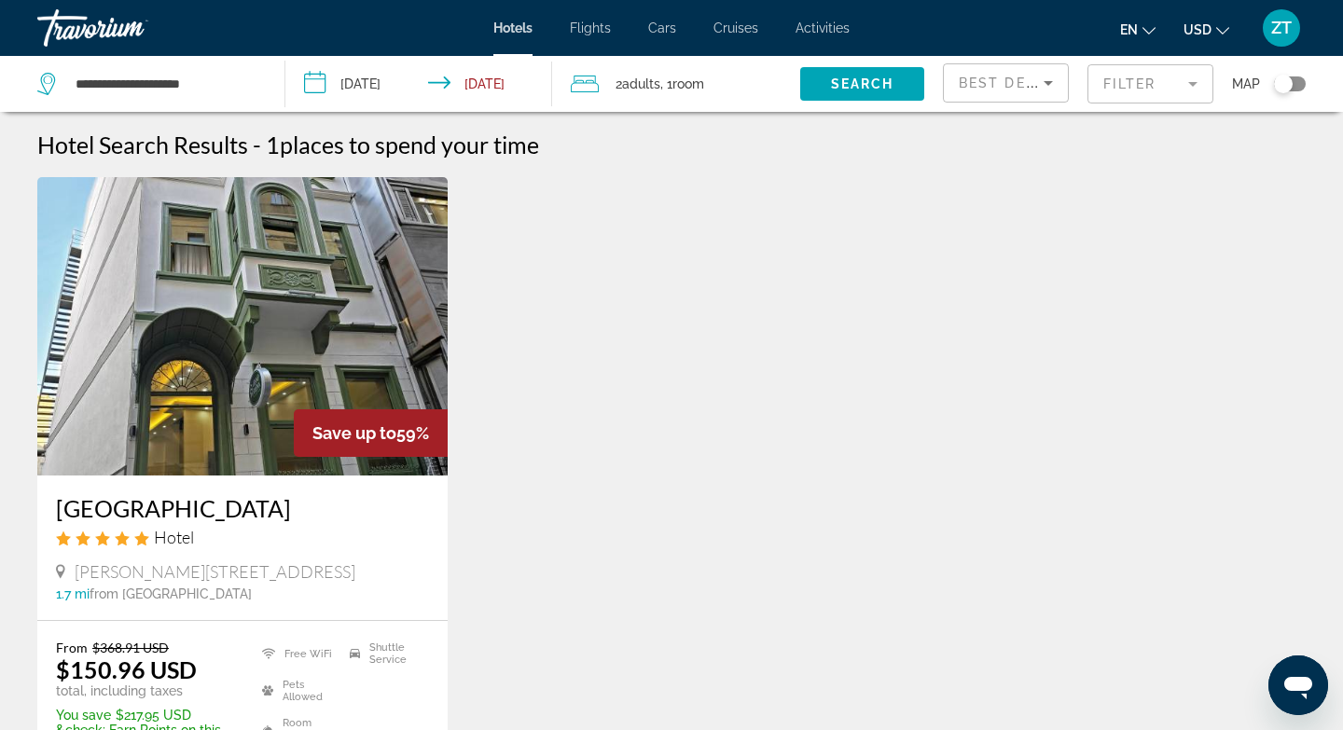
click at [233, 325] on img "Main content" at bounding box center [242, 326] width 410 height 299
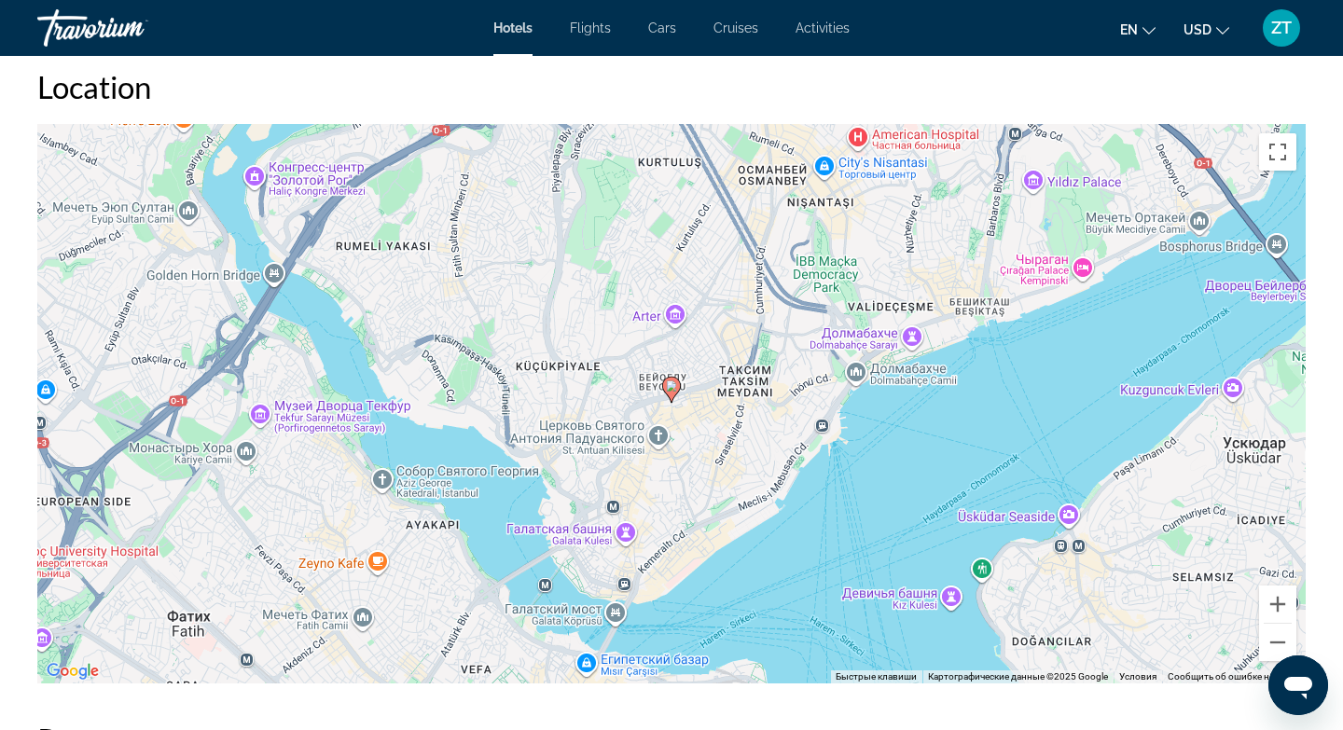
scroll to position [1754, 0]
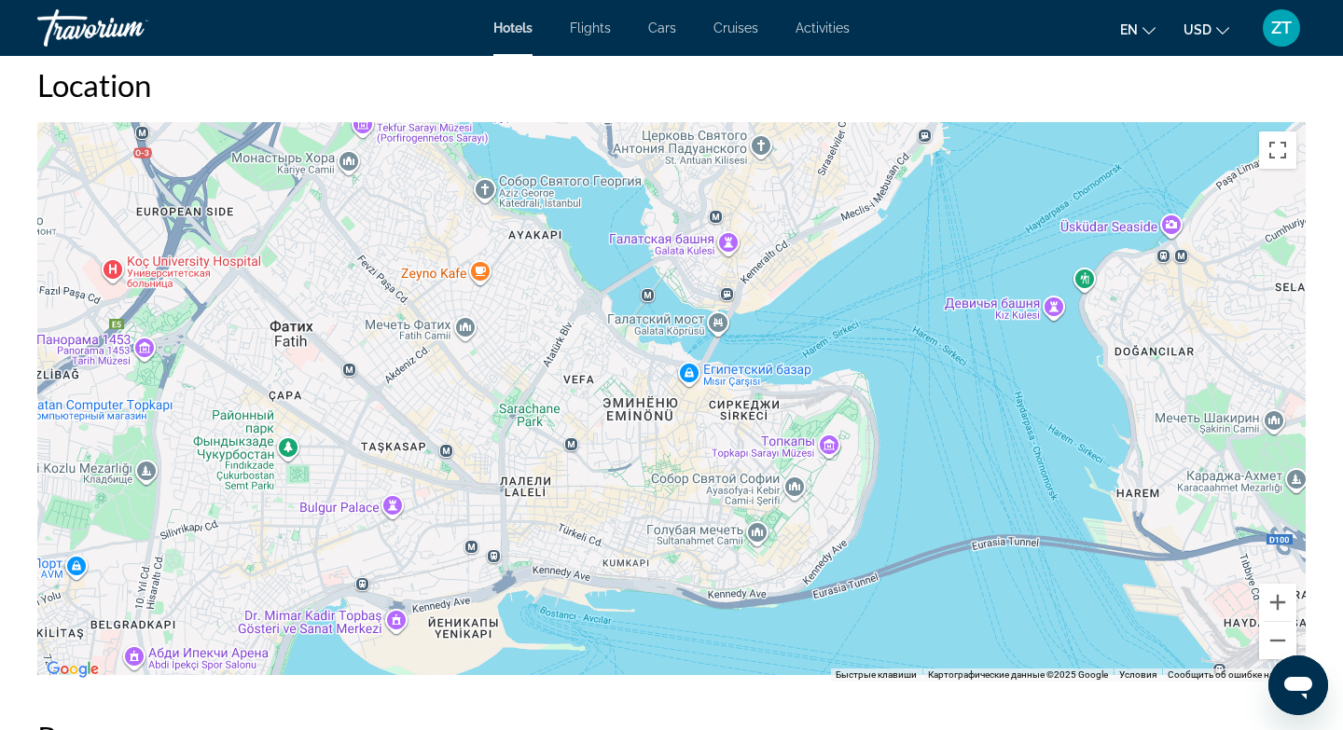
drag, startPoint x: 481, startPoint y: 507, endPoint x: 584, endPoint y: 215, distance: 309.5
click at [584, 215] on div "Чтобы активировать перетаскивание с помощью клавиатуры, нажмите Alt + Ввод. Пос…" at bounding box center [671, 402] width 1269 height 560
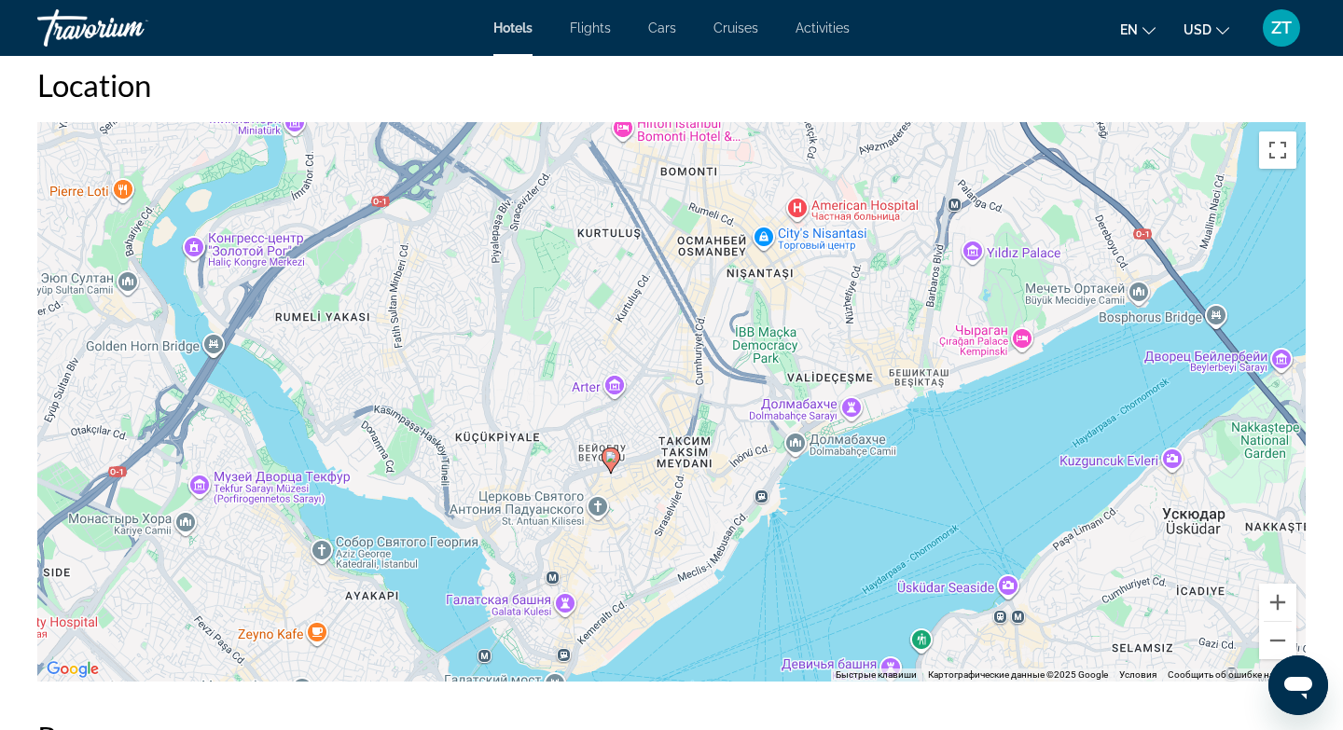
drag, startPoint x: 466, startPoint y: 320, endPoint x: 303, endPoint y: 686, distance: 400.5
click at [303, 686] on div "Overview Type Hotel Address [PERSON_NAME][STREET_ADDRESS] Description Amenities…" at bounding box center [671, 600] width 1287 height 3290
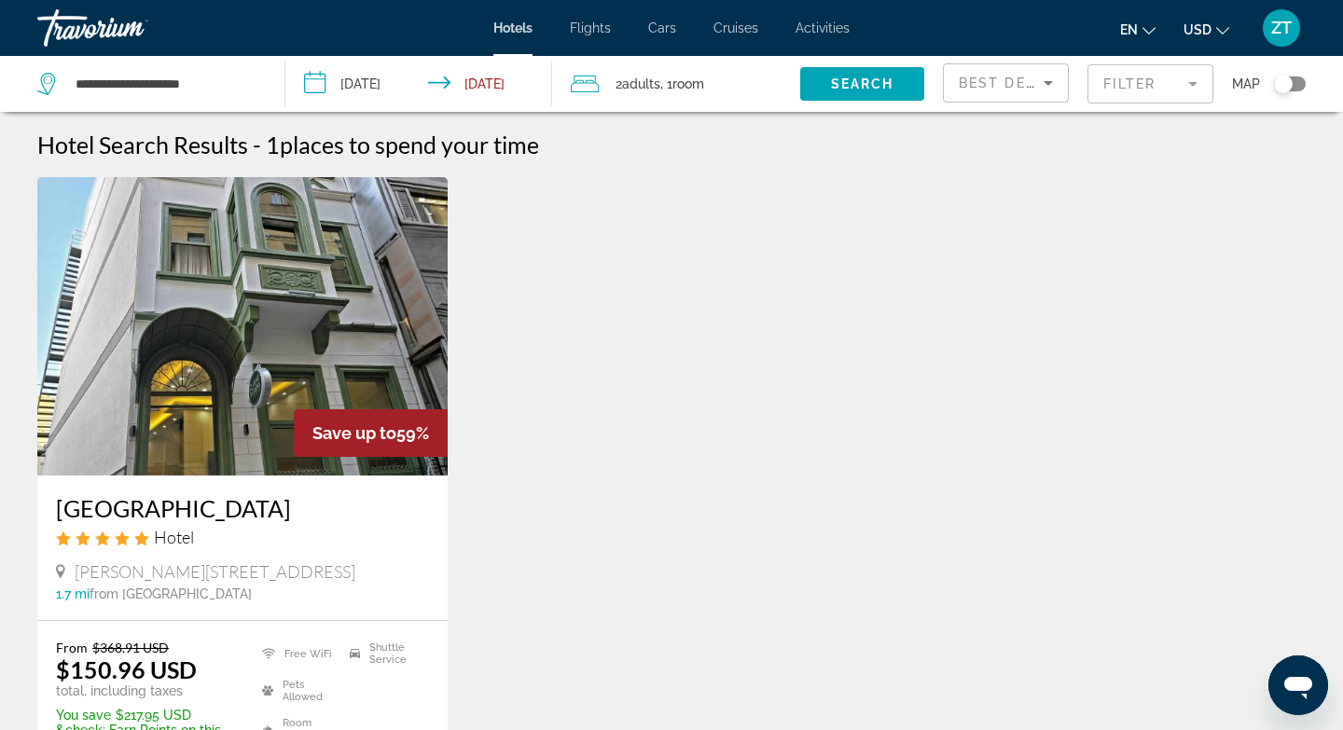
click at [1124, 86] on mat-form-field "Filter" at bounding box center [1151, 83] width 126 height 39
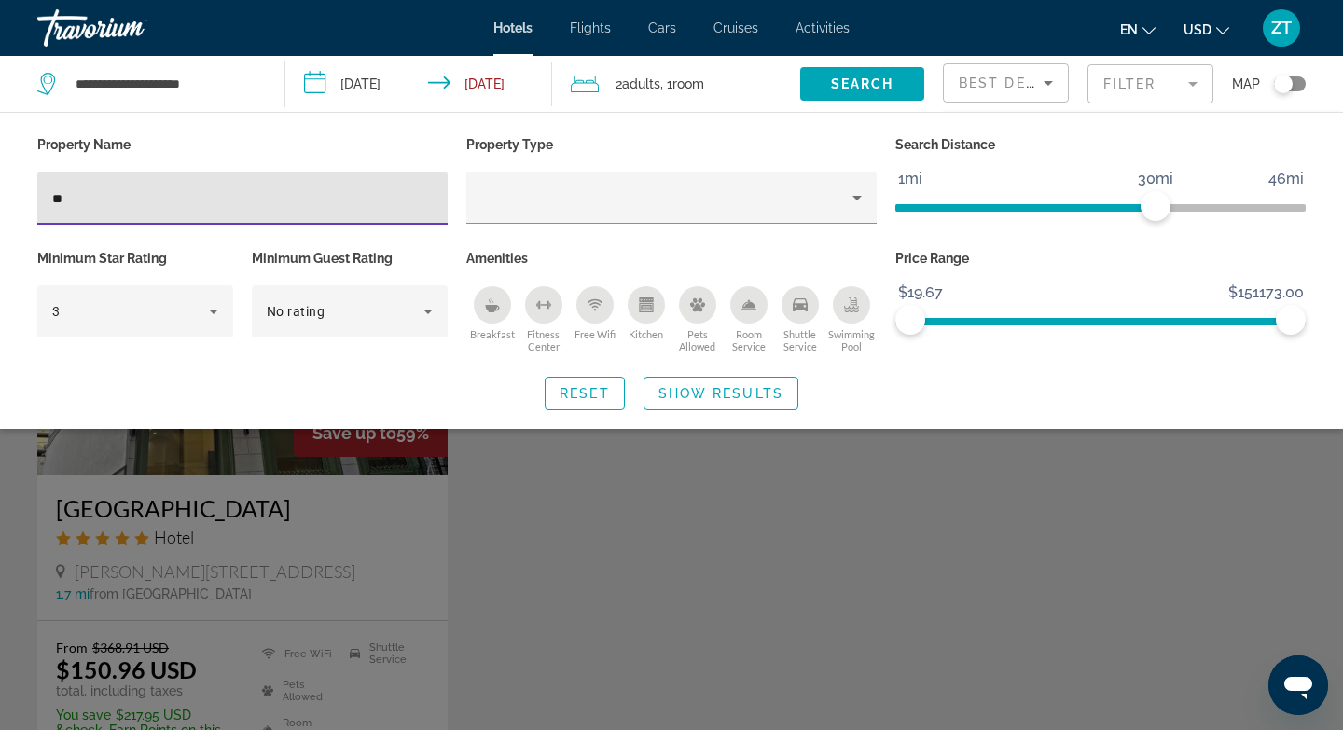
type input "*"
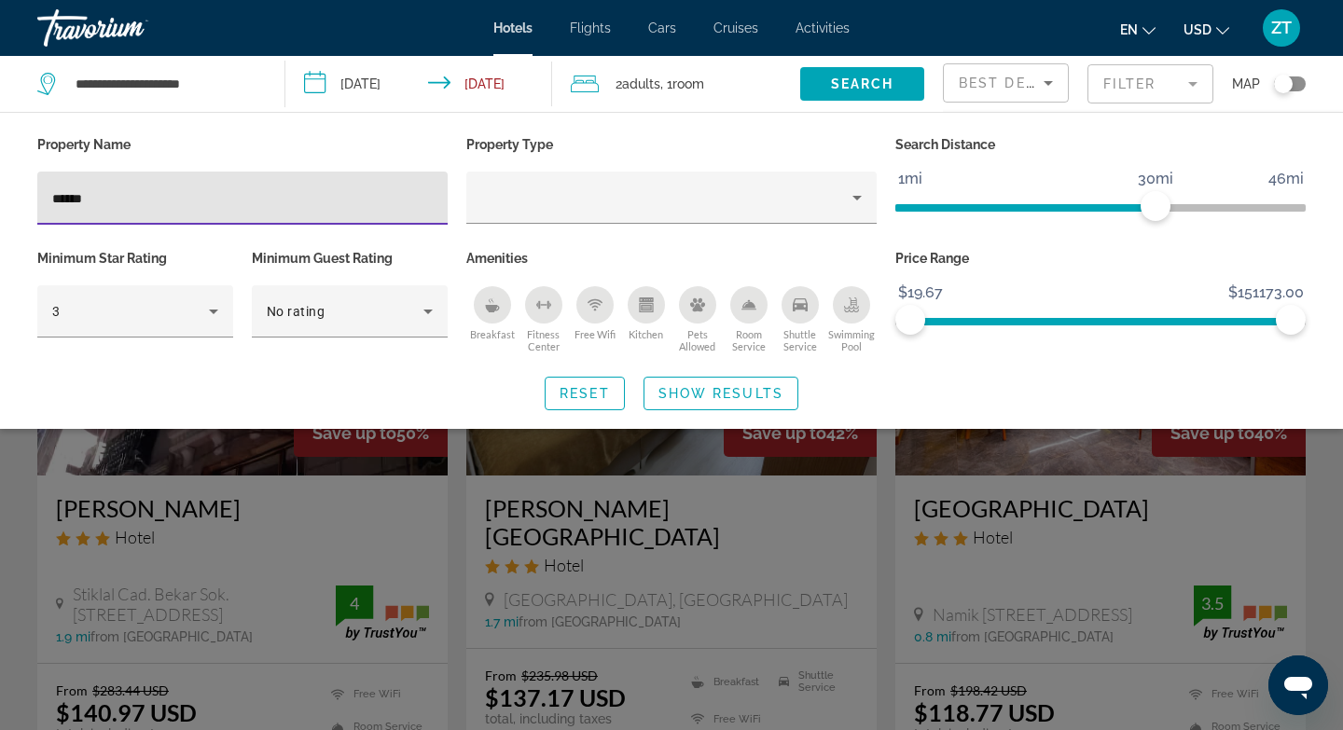
type input "*******"
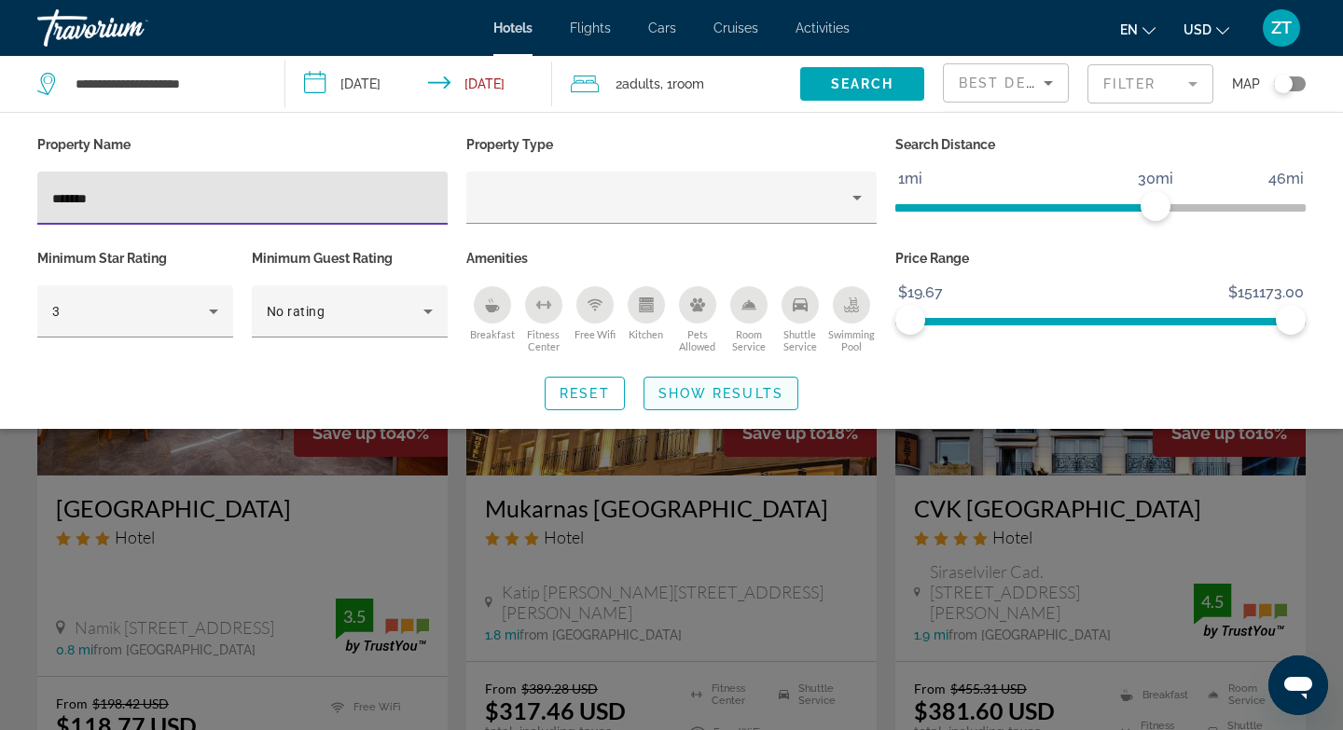
click at [736, 386] on span "Show Results" at bounding box center [721, 393] width 125 height 15
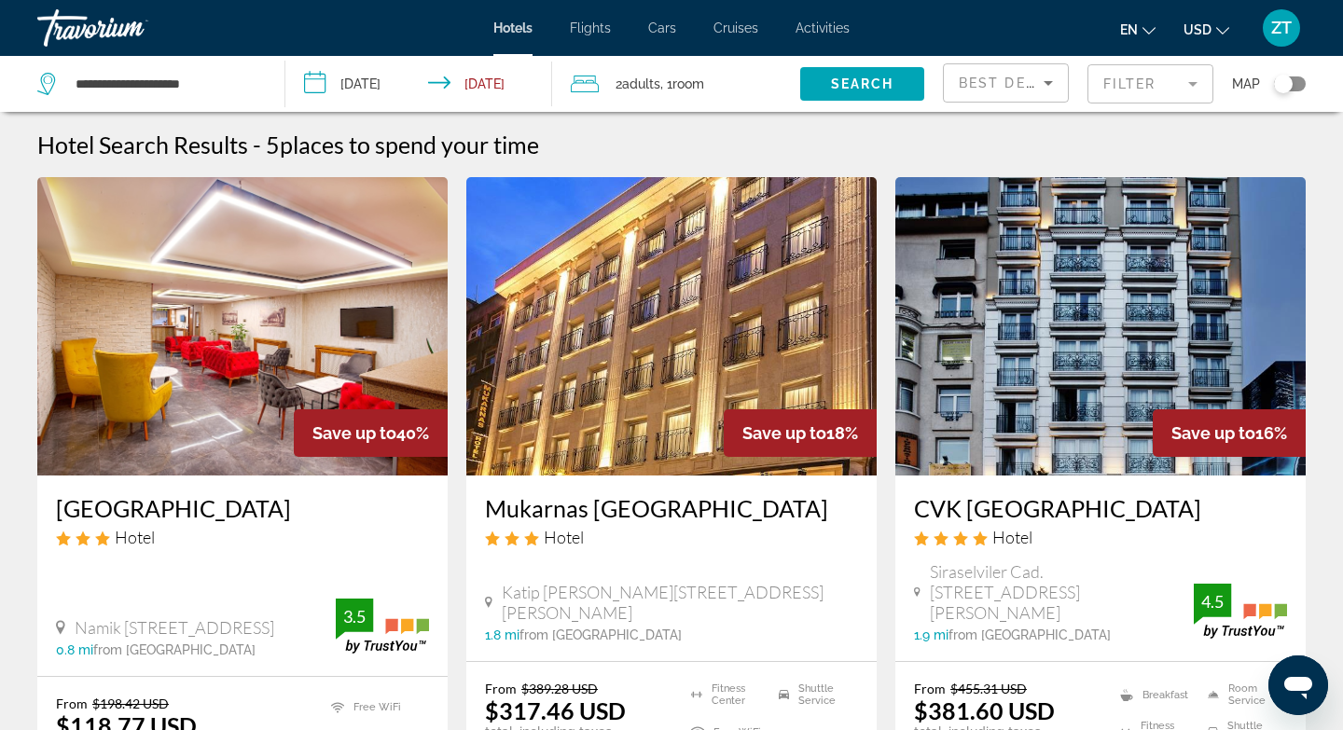
click at [273, 392] on img "Main content" at bounding box center [242, 326] width 410 height 299
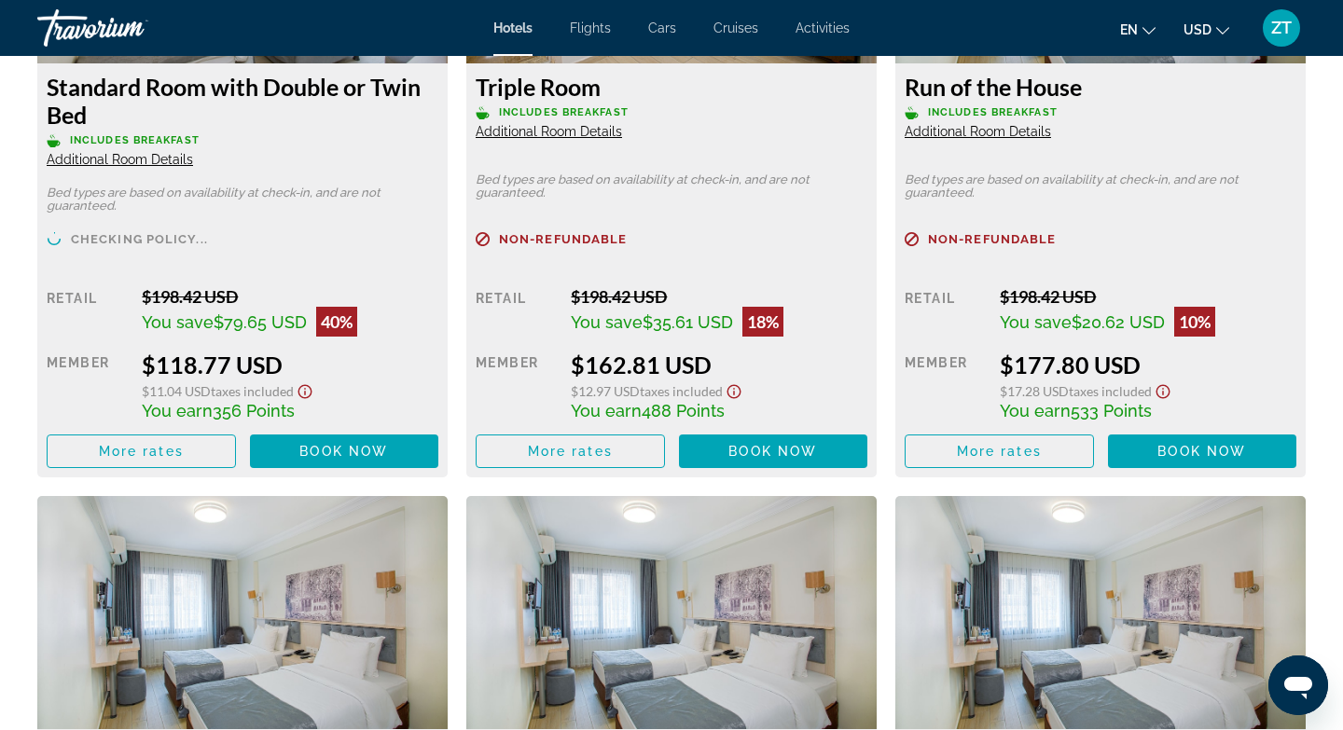
scroll to position [2836, 0]
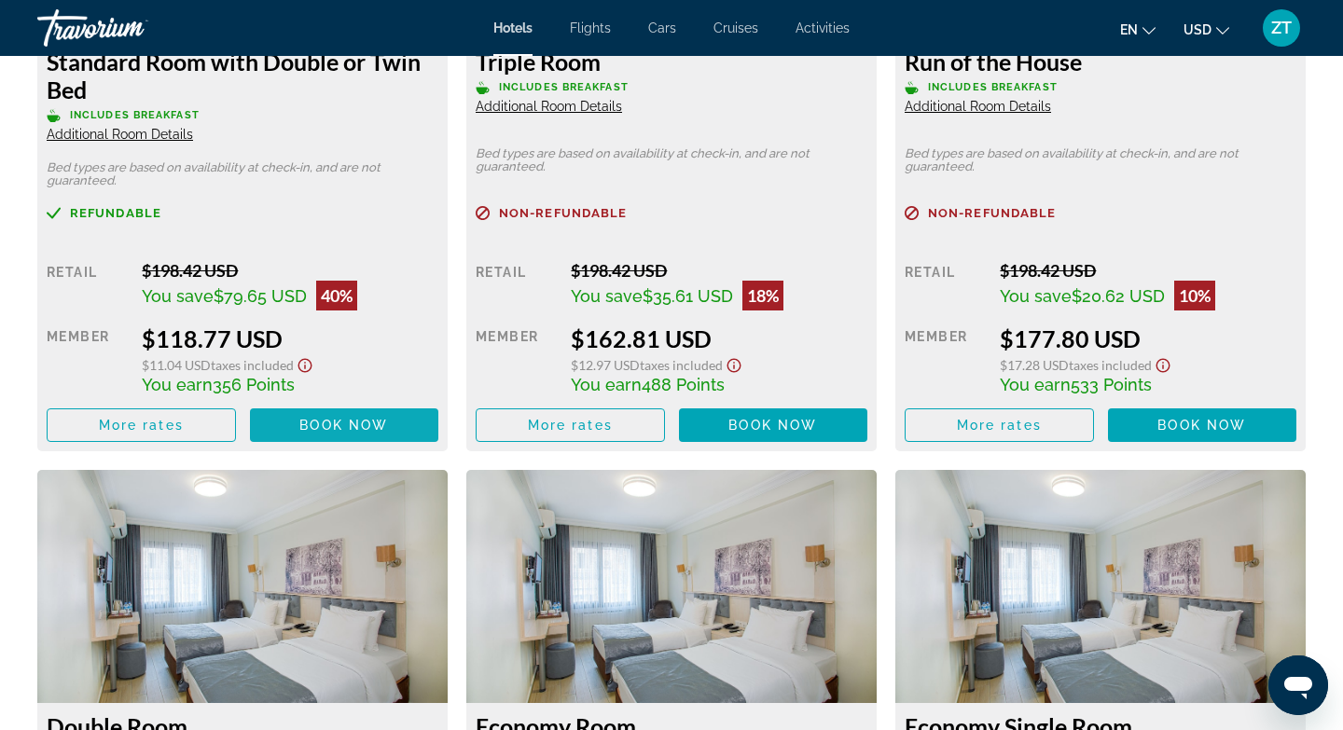
click at [376, 418] on span "Book now" at bounding box center [343, 425] width 89 height 15
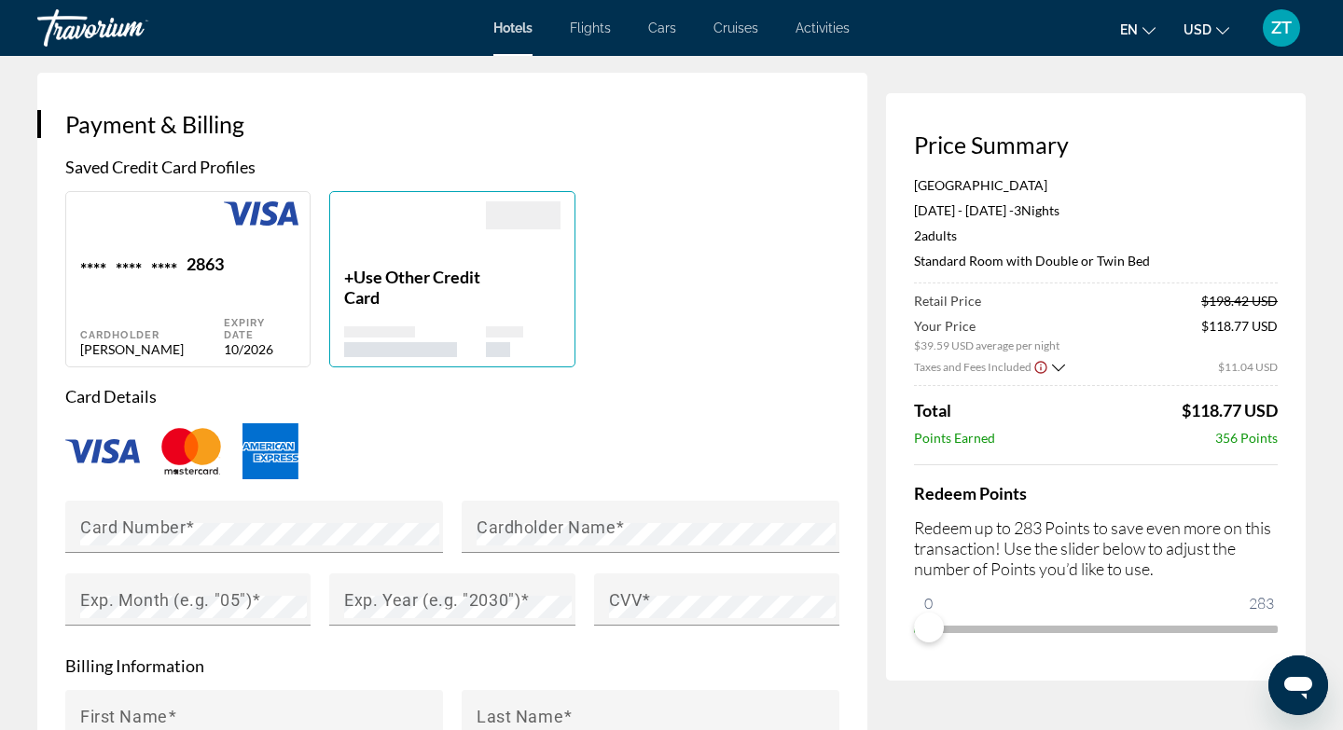
scroll to position [1306, 0]
click at [217, 300] on div "**** **** **** 2863 Cardholder [PERSON_NAME]" at bounding box center [152, 308] width 144 height 104
type input "********"
type input "**********"
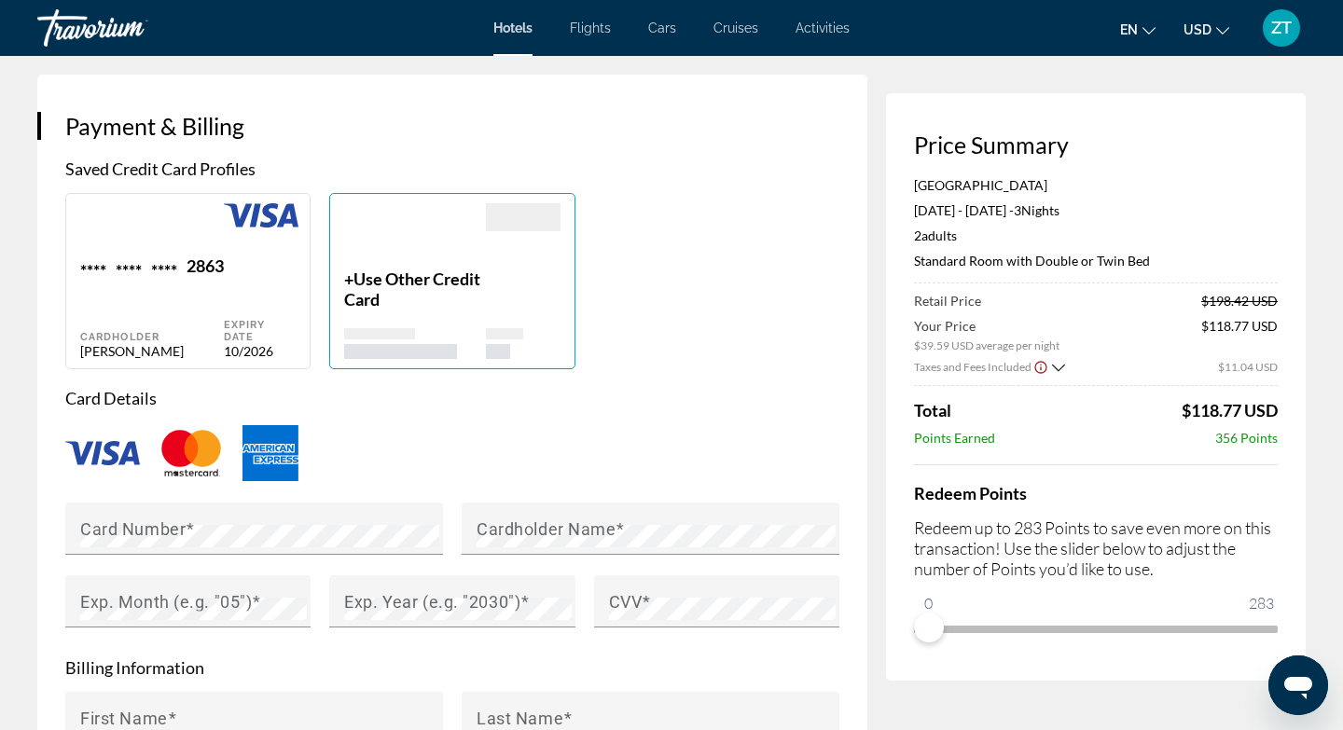
type input "****"
type input "******"
type input "**********"
type input "******"
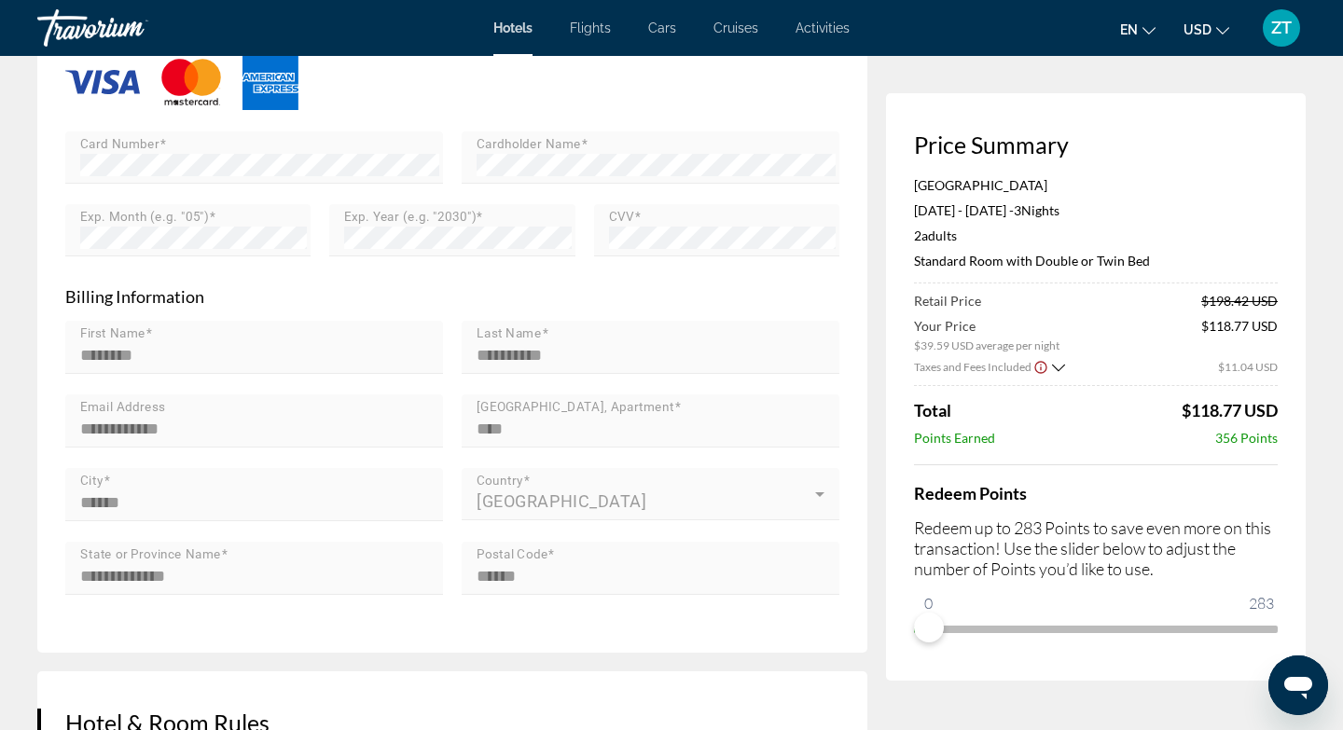
scroll to position [1679, 0]
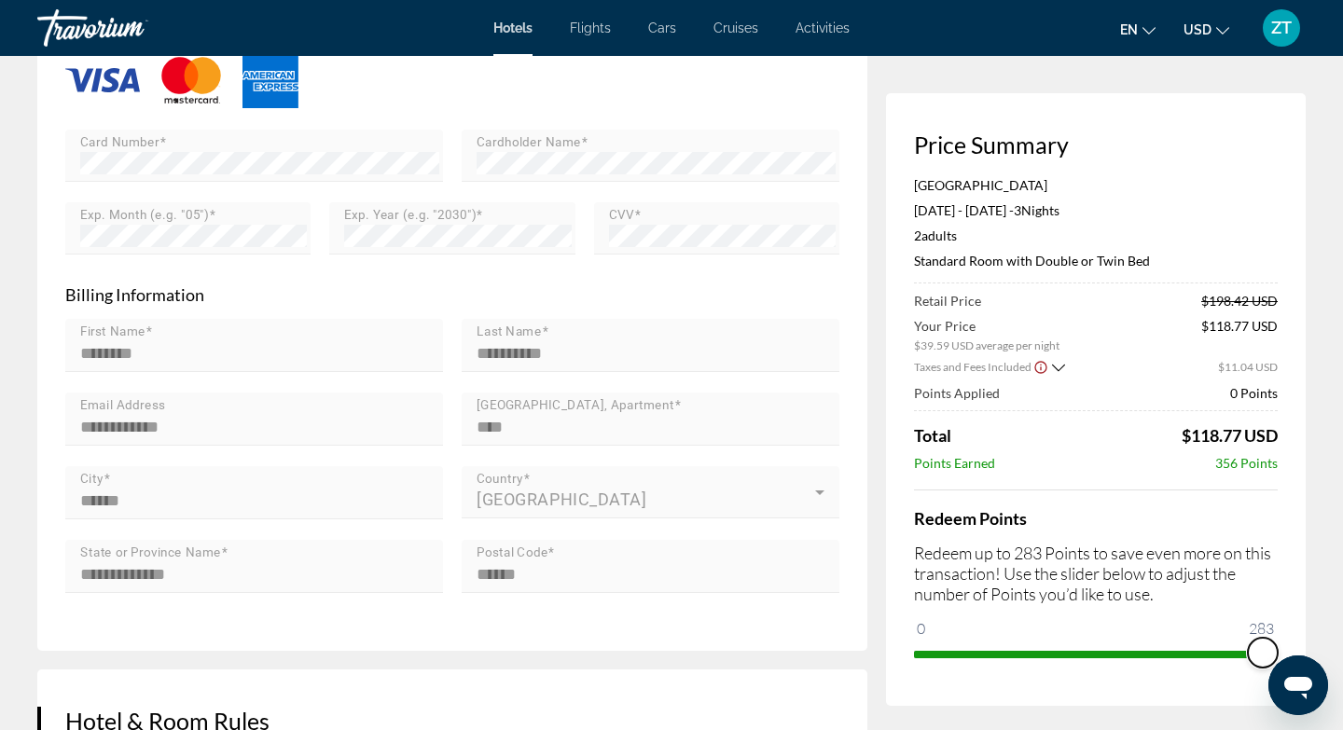
drag, startPoint x: 930, startPoint y: 631, endPoint x: 1319, endPoint y: 656, distance: 389.9
drag, startPoint x: 2542, startPoint y: 1315, endPoint x: 1306, endPoint y: 661, distance: 1398.0
click at [1263, 654] on span "ngx-slider" at bounding box center [1263, 653] width 30 height 30
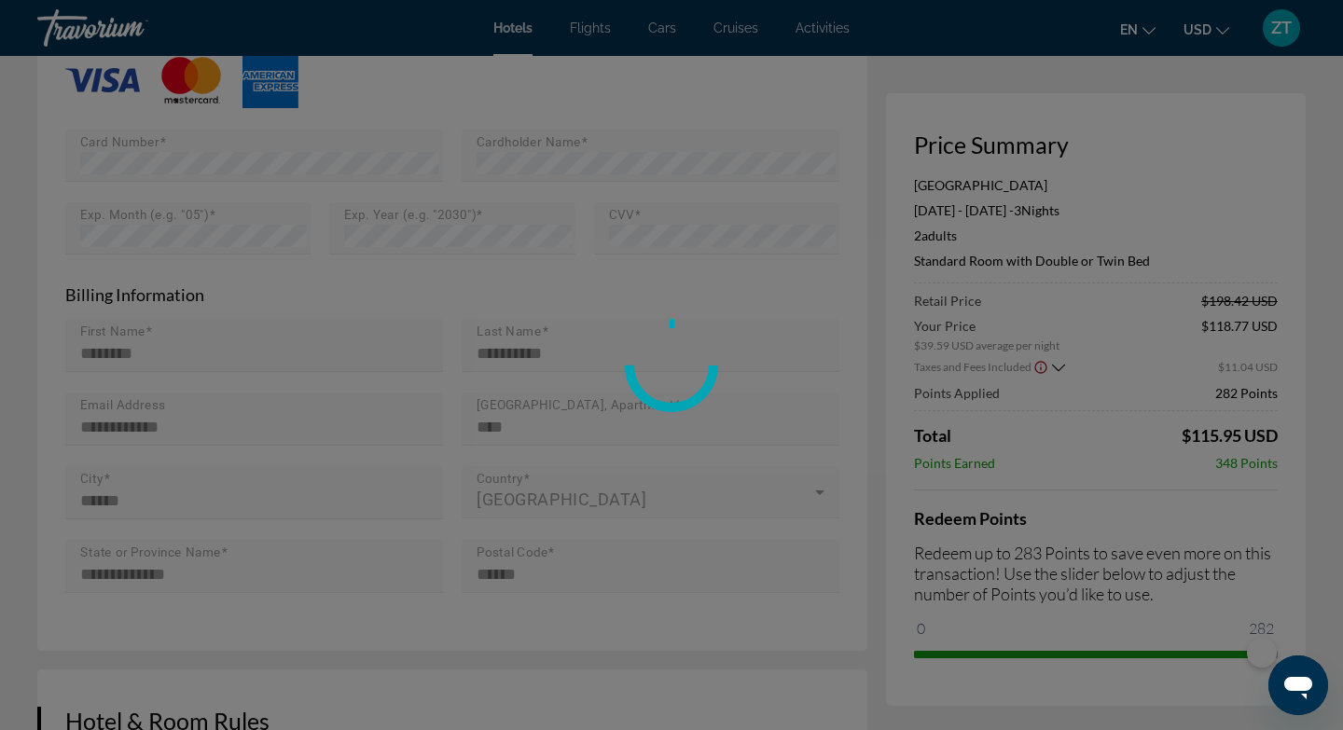
click at [903, 698] on div at bounding box center [671, 365] width 1343 height 730
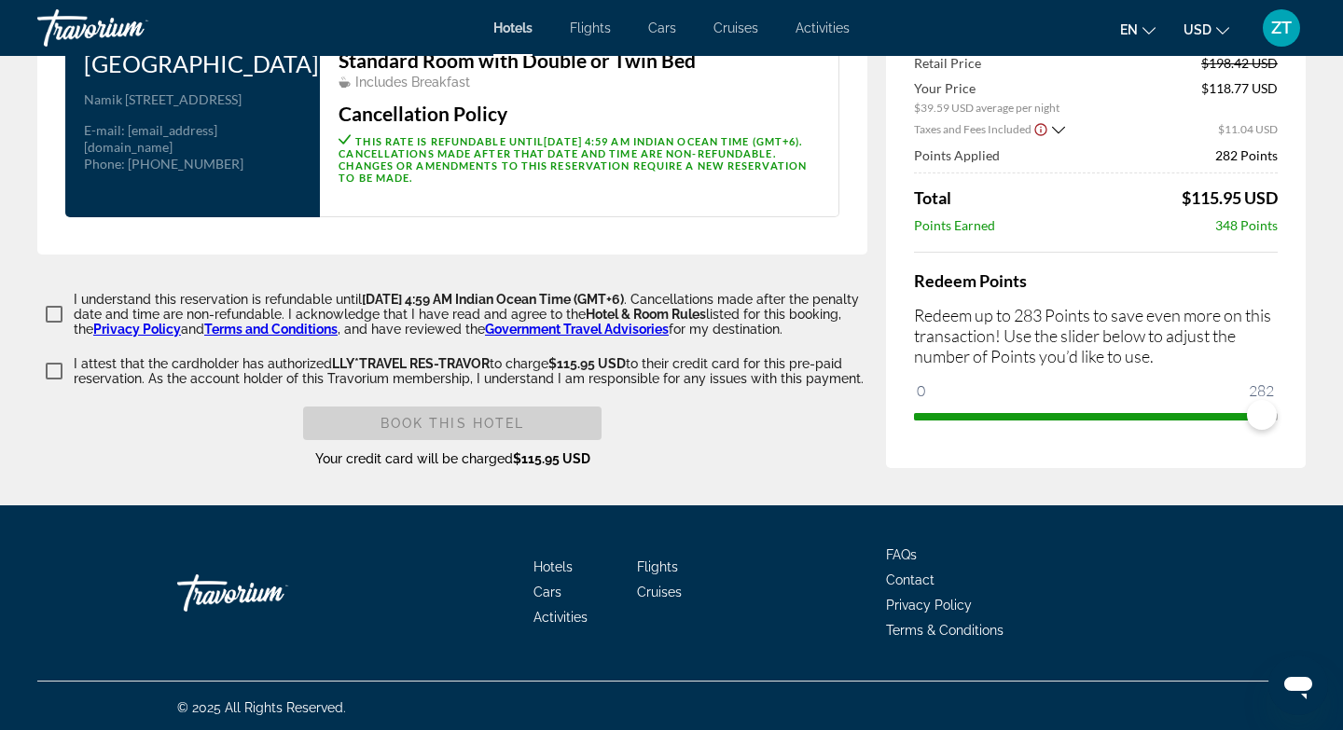
scroll to position [2426, 0]
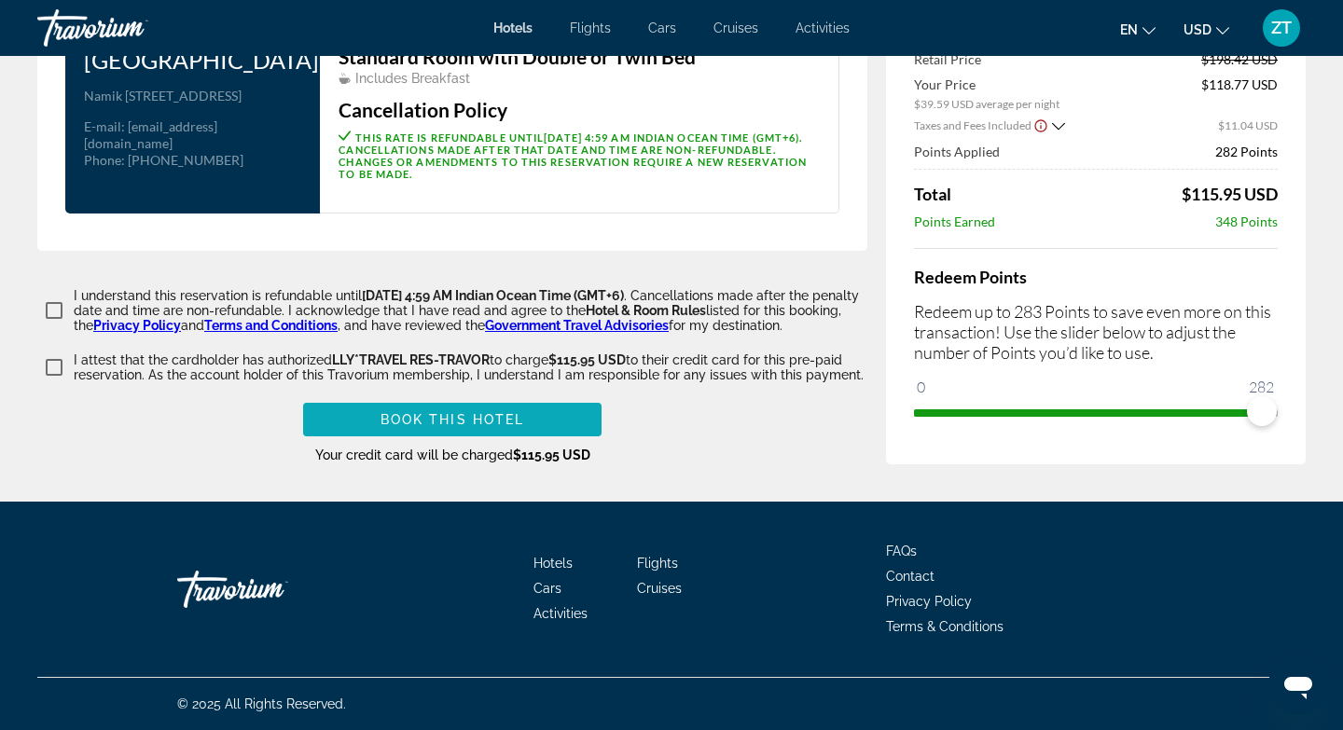
click at [477, 427] on span "Book this hotel" at bounding box center [453, 419] width 145 height 15
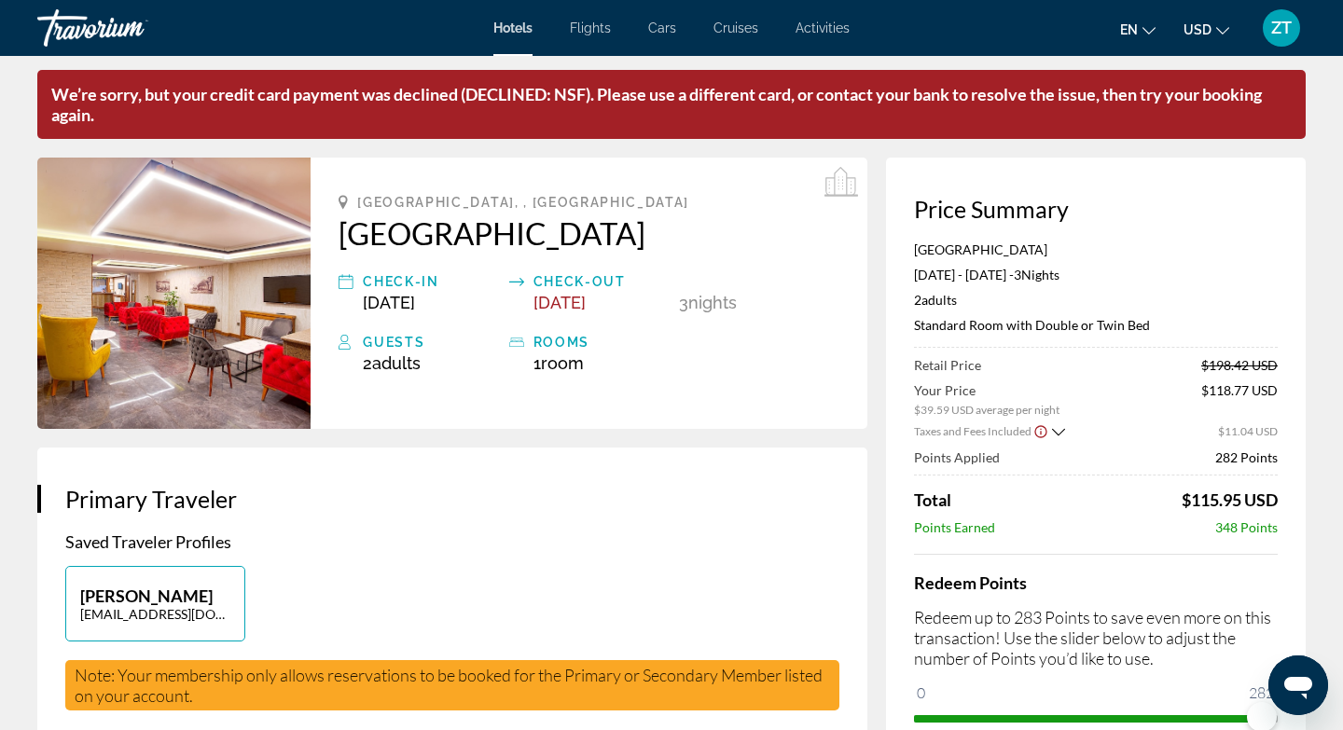
scroll to position [0, 0]
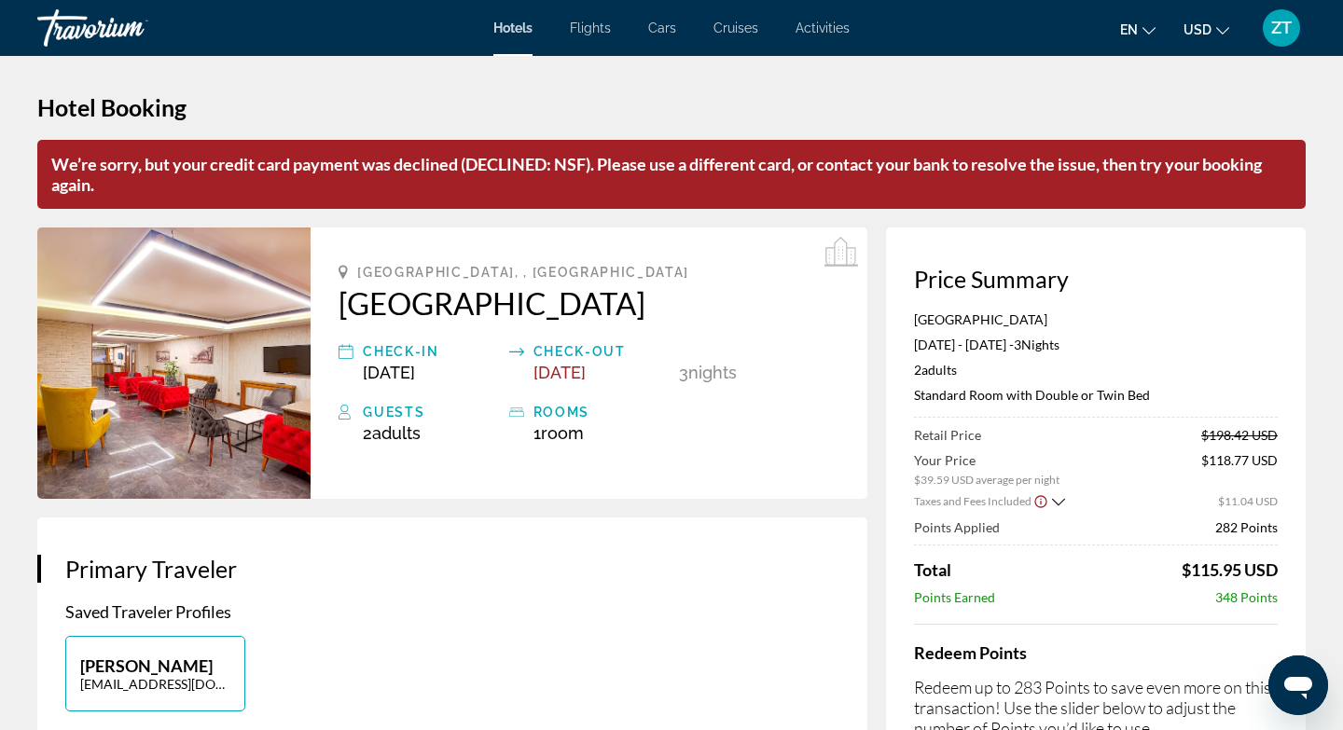
click at [477, 558] on h3 "Primary Traveler" at bounding box center [452, 569] width 774 height 28
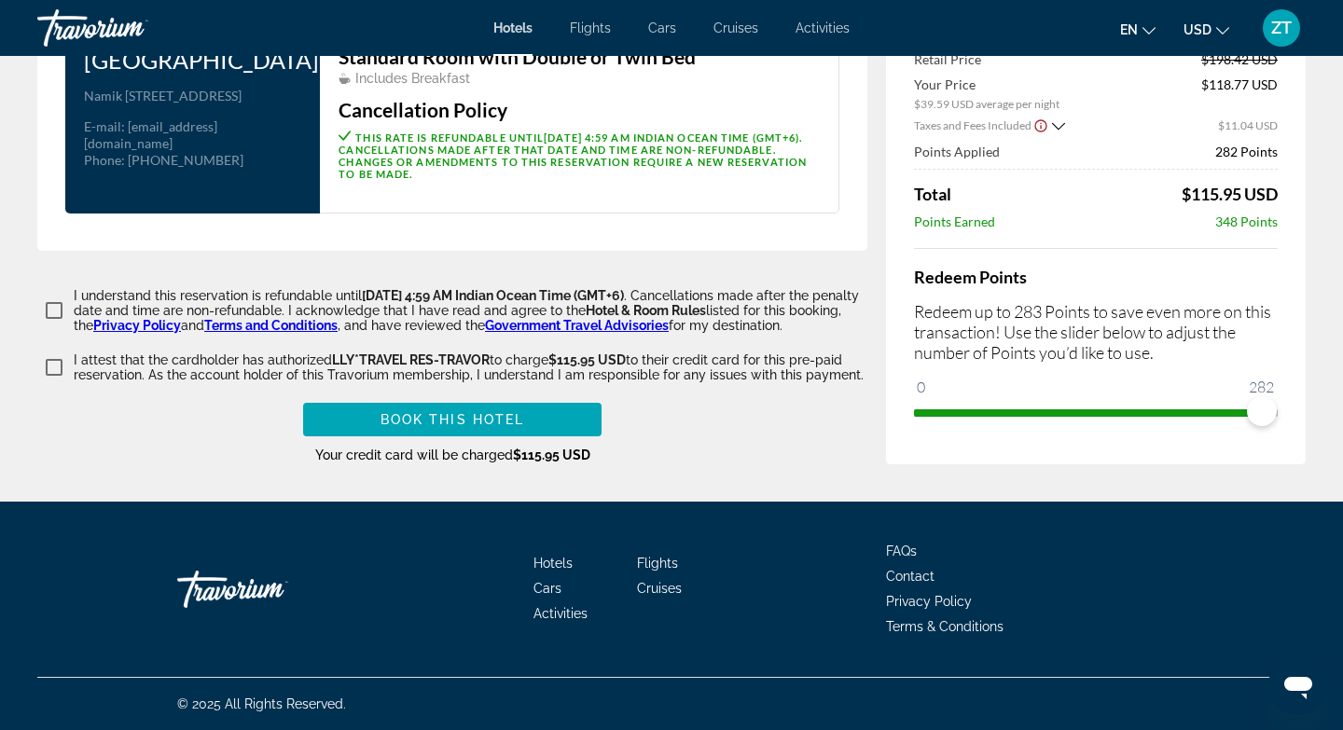
scroll to position [2526, 0]
click at [406, 420] on span "Book this hotel" at bounding box center [453, 419] width 145 height 15
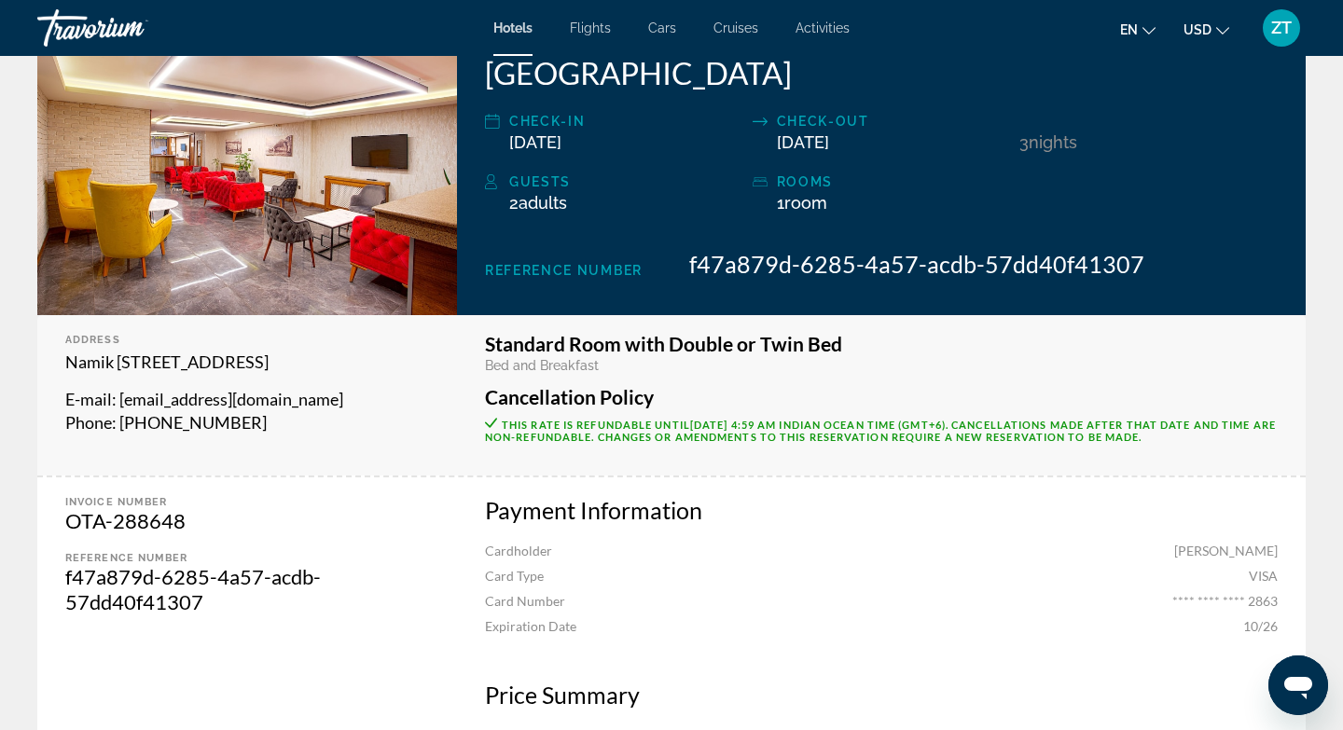
scroll to position [299, 0]
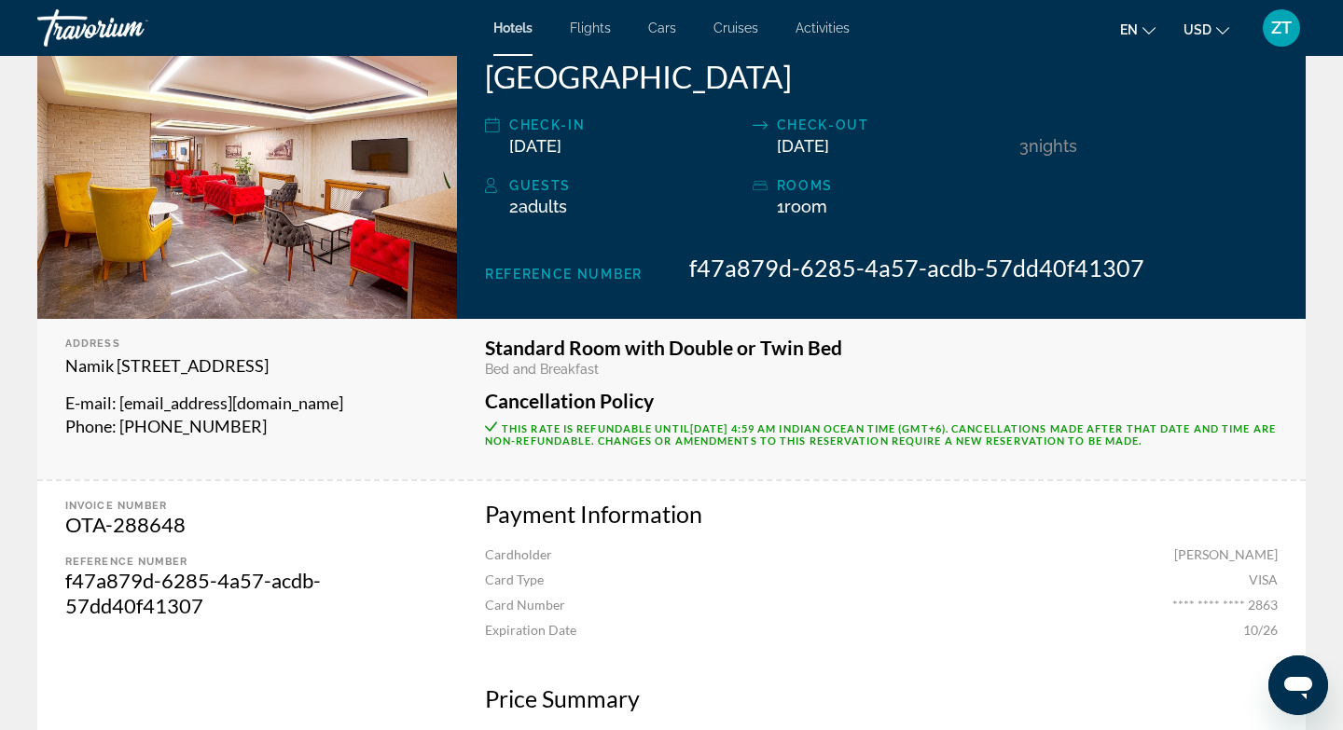
click at [905, 471] on div "Standard Room with Double or Twin Bed Bed and Breakfast Cancellation Policy Thi…" at bounding box center [881, 399] width 849 height 160
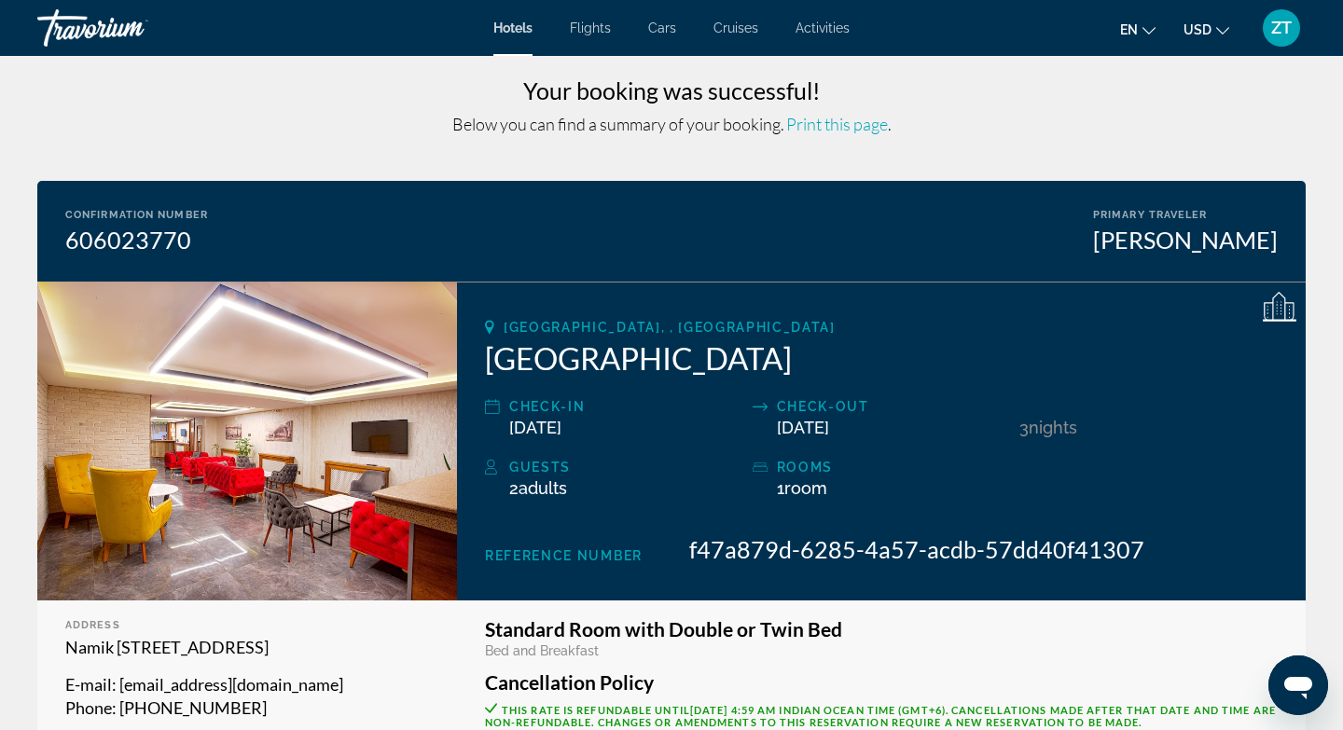
scroll to position [0, 0]
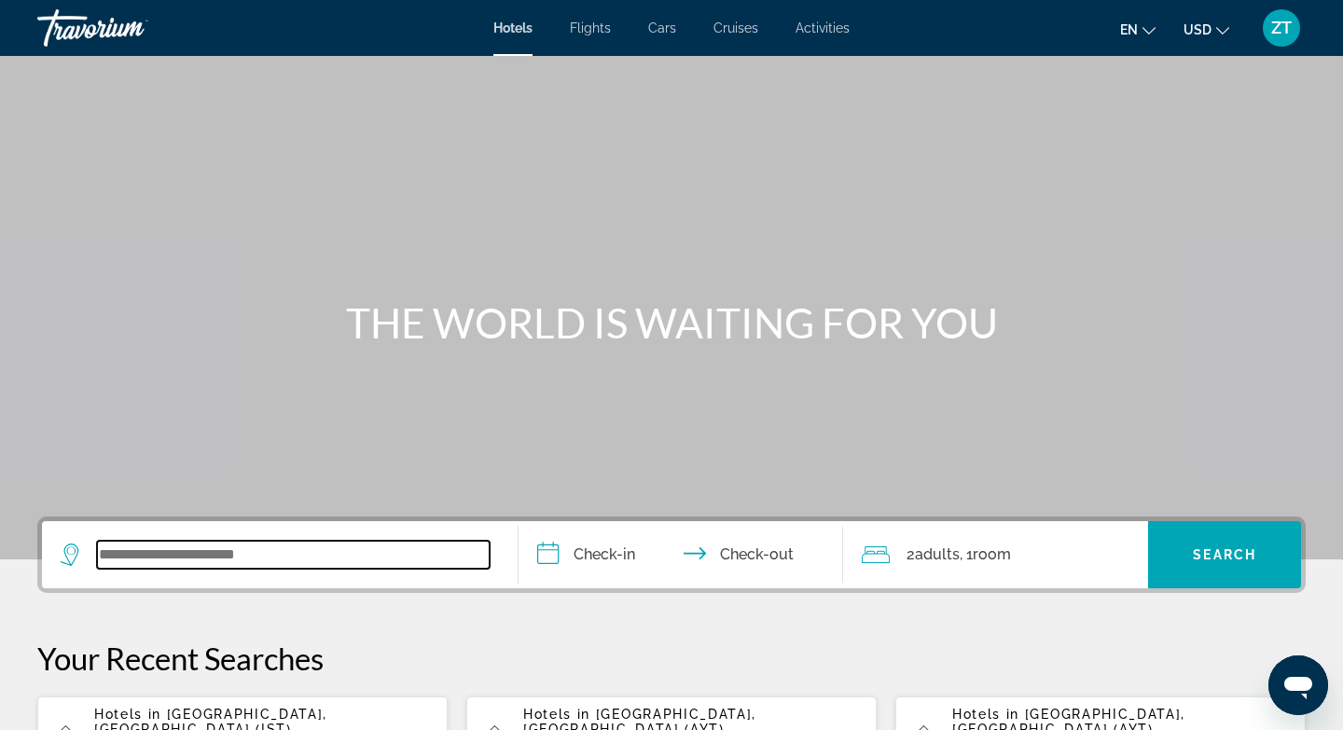
click at [254, 552] on input "Search widget" at bounding box center [293, 555] width 393 height 28
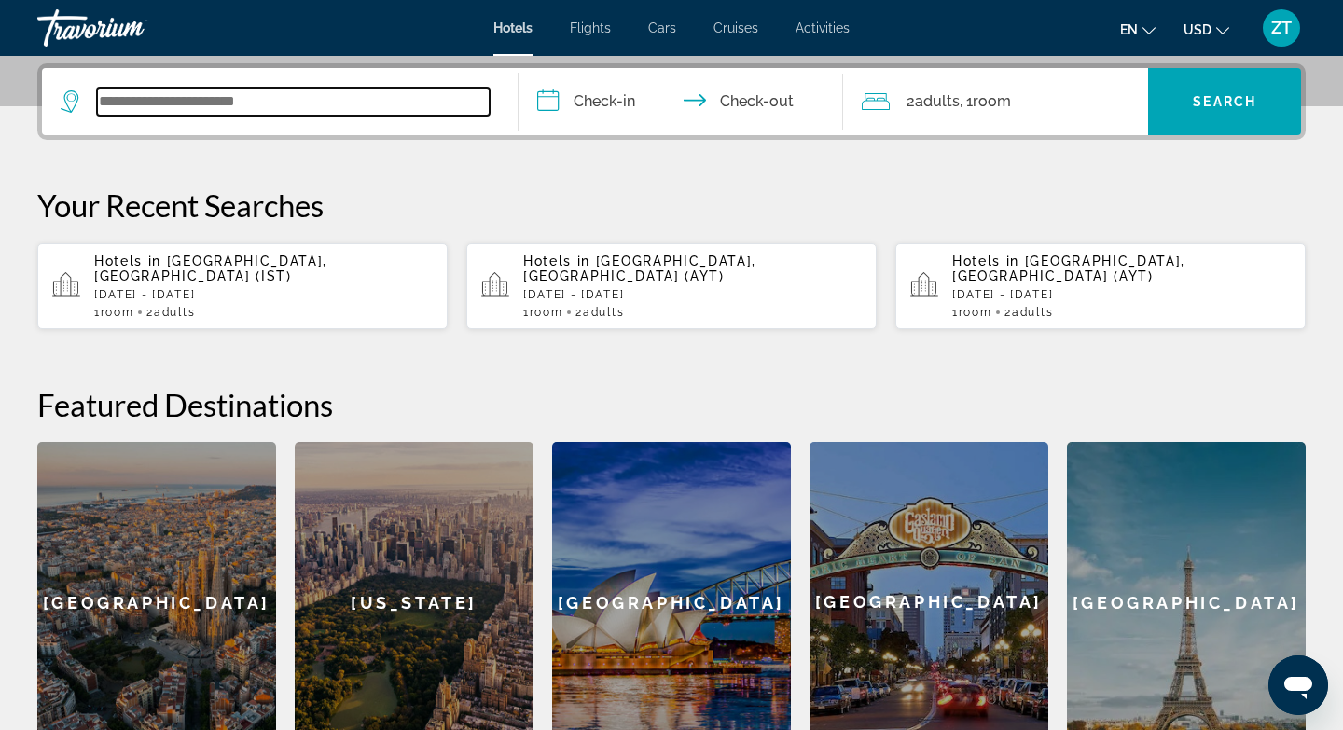
scroll to position [456, 0]
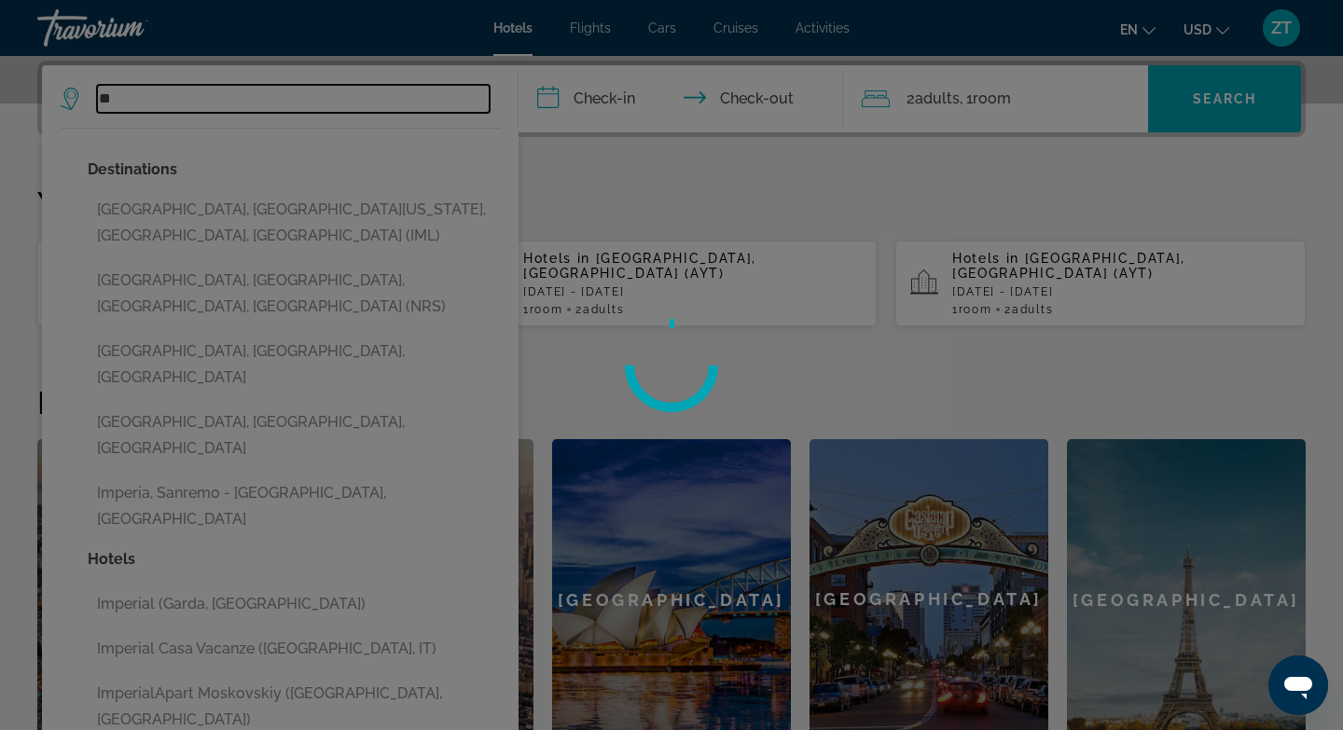
type input "*"
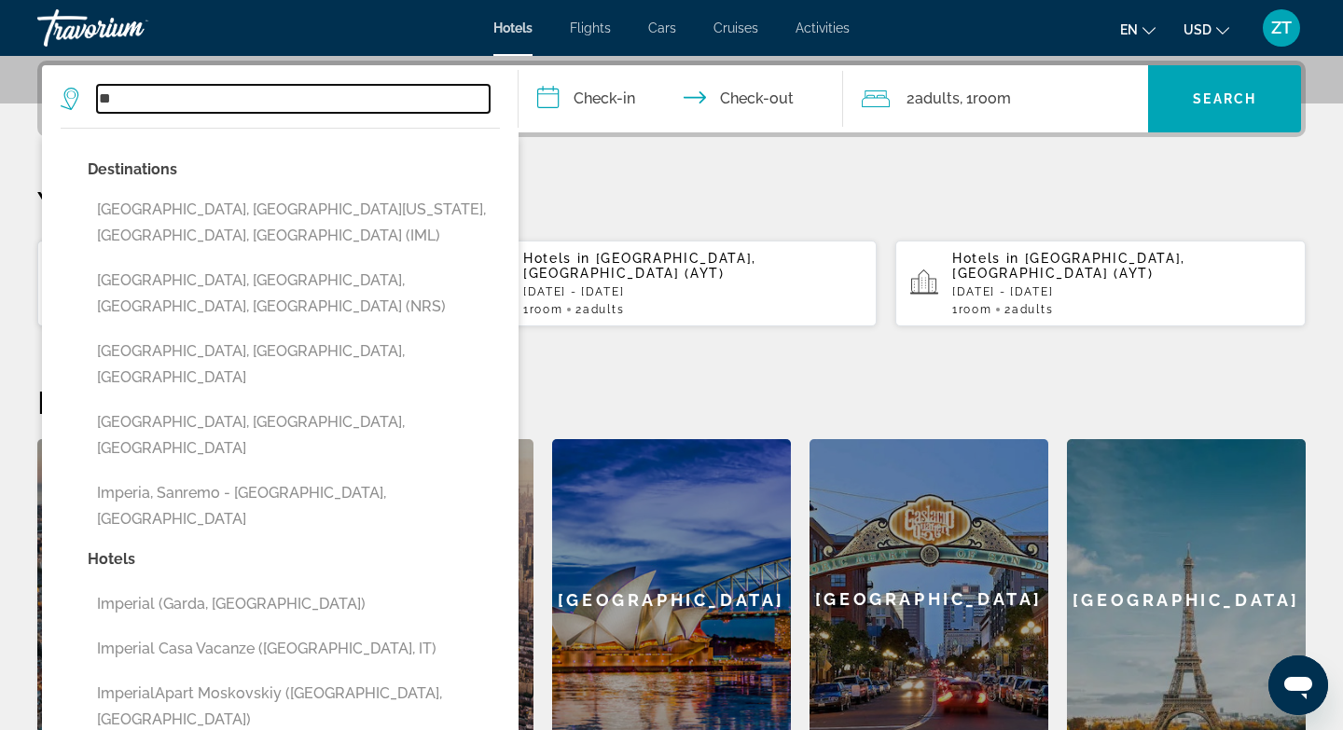
type input "*"
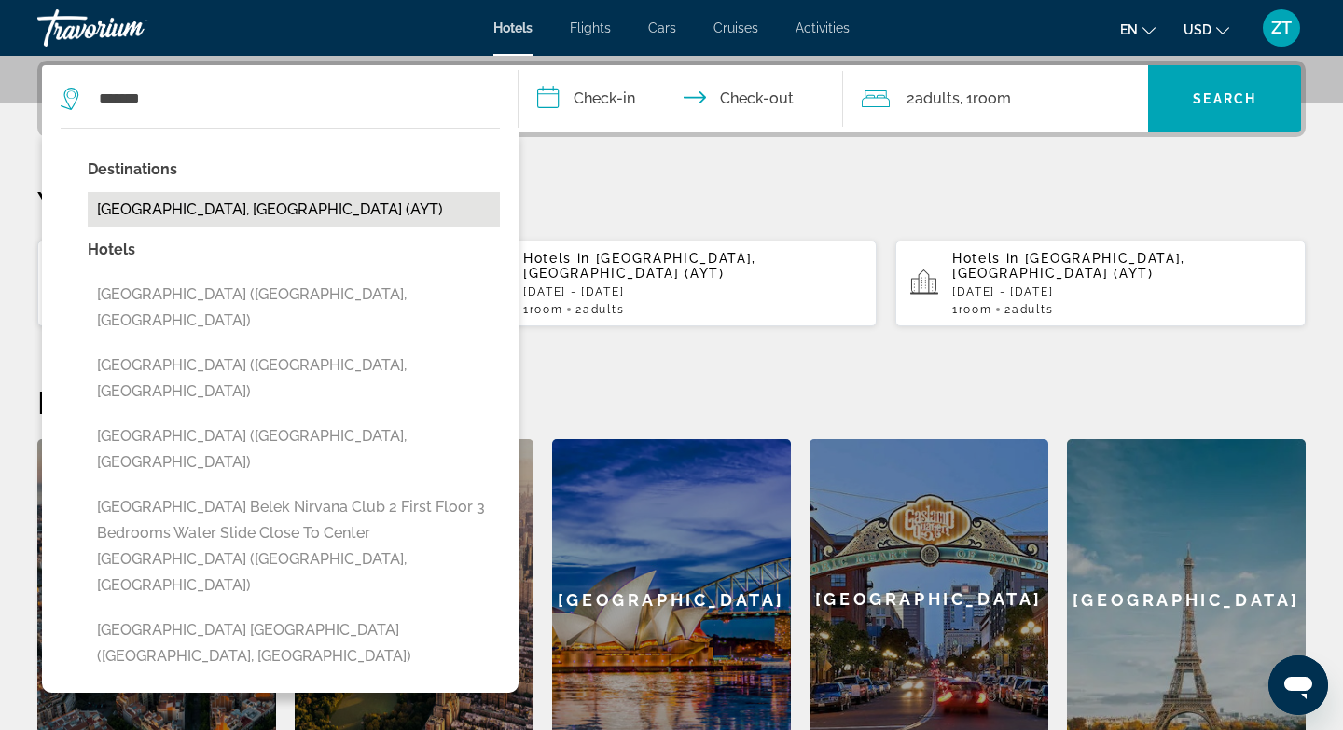
click at [231, 212] on button "[GEOGRAPHIC_DATA], [GEOGRAPHIC_DATA] (AYT)" at bounding box center [294, 209] width 412 height 35
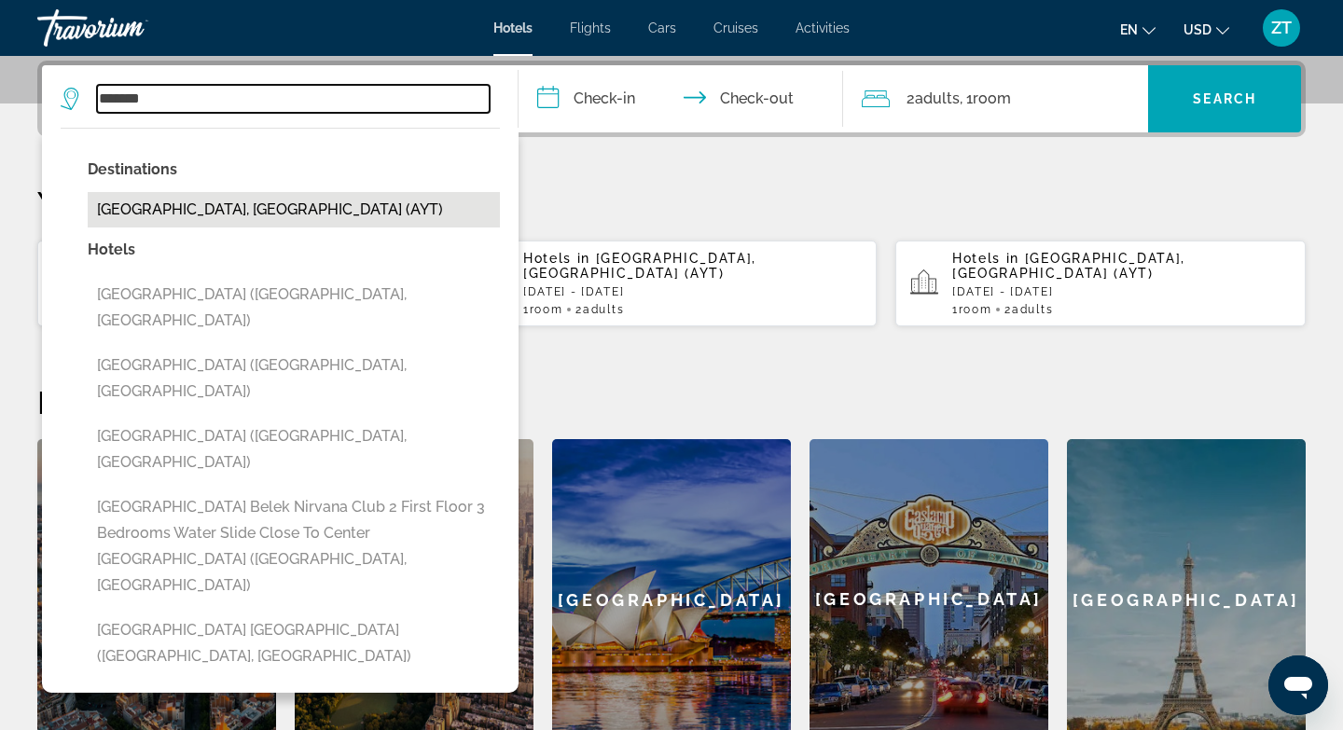
type input "**********"
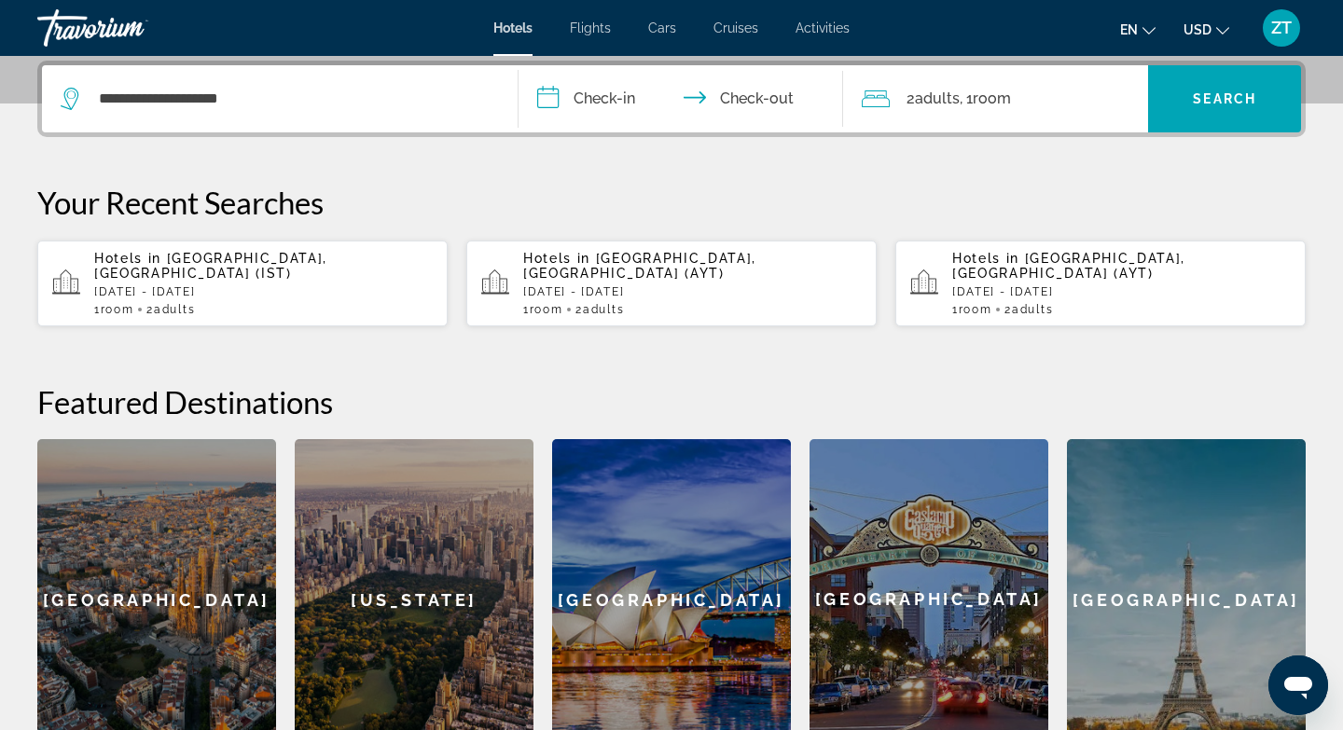
click at [616, 100] on input "**********" at bounding box center [685, 101] width 332 height 73
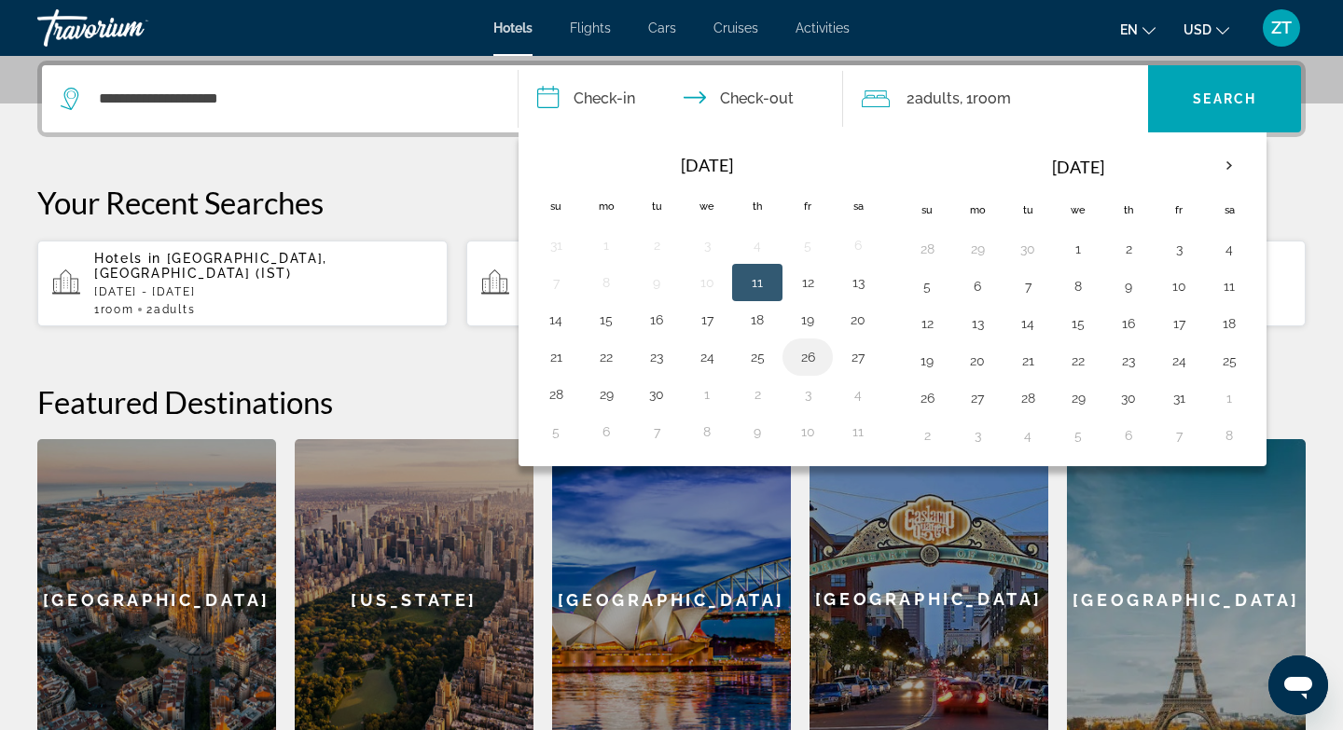
click at [807, 357] on button "26" at bounding box center [808, 357] width 30 height 26
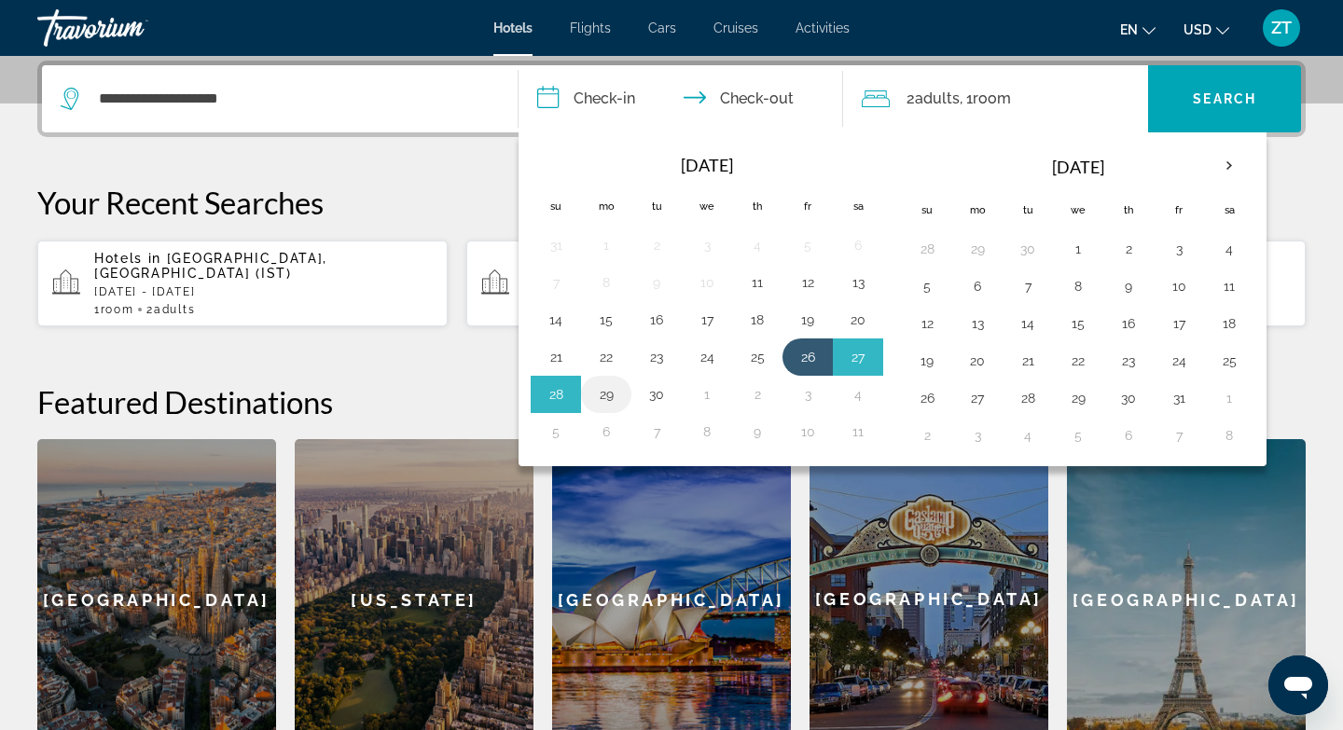
click at [609, 393] on button "29" at bounding box center [606, 395] width 30 height 26
type input "**********"
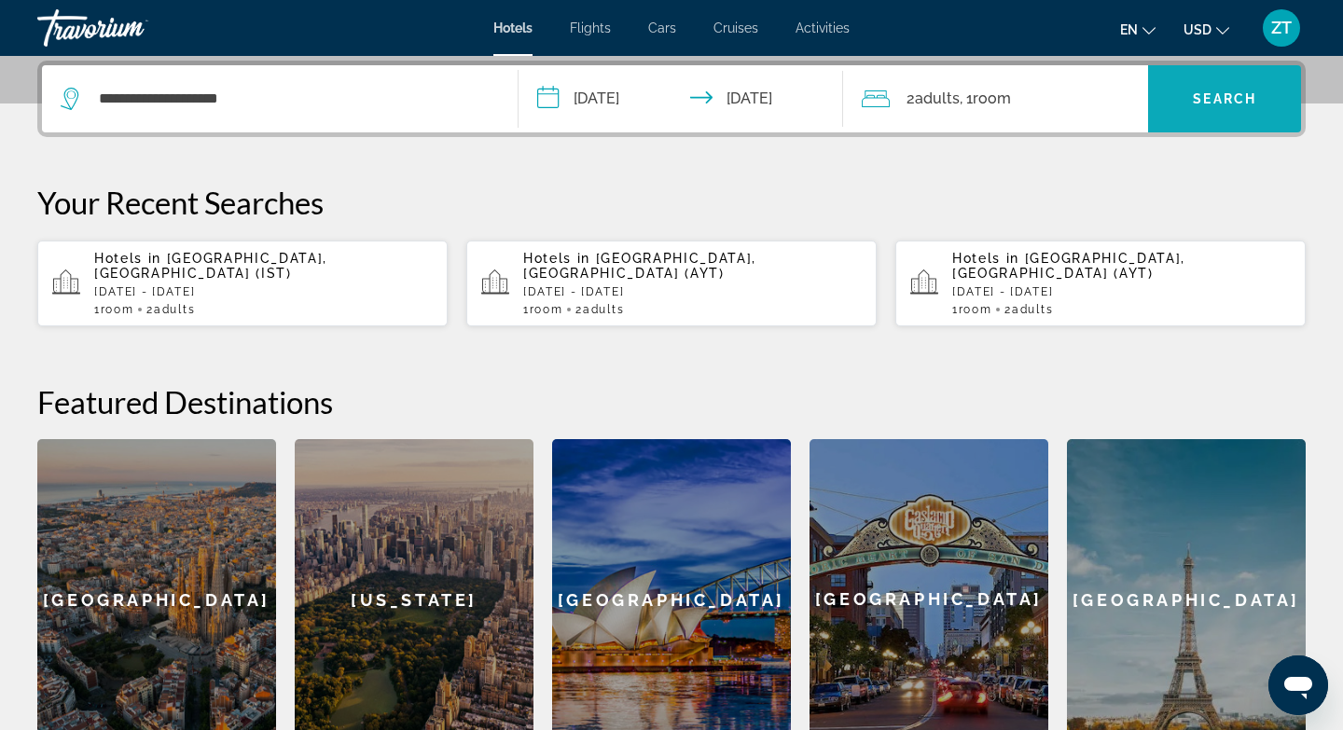
click at [1224, 98] on span "Search" at bounding box center [1224, 98] width 63 height 15
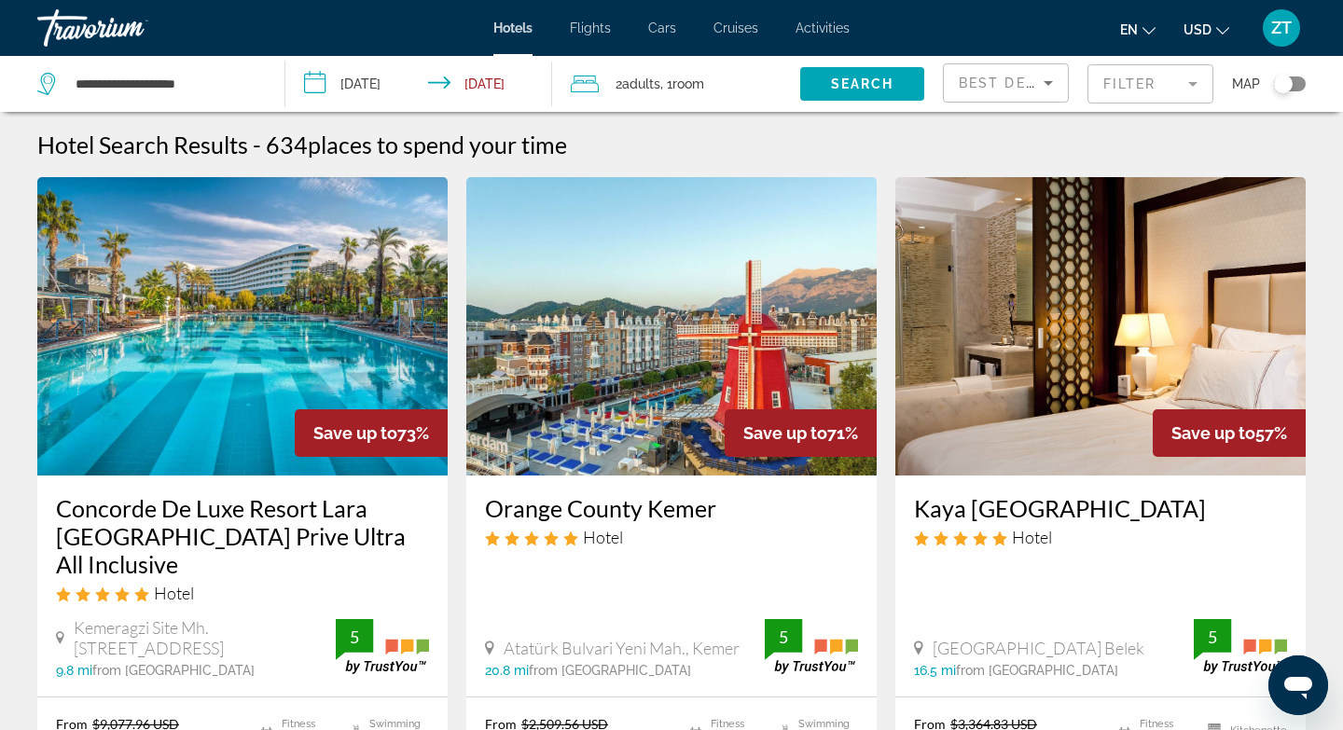
click at [1140, 72] on mat-form-field "Filter" at bounding box center [1151, 83] width 126 height 39
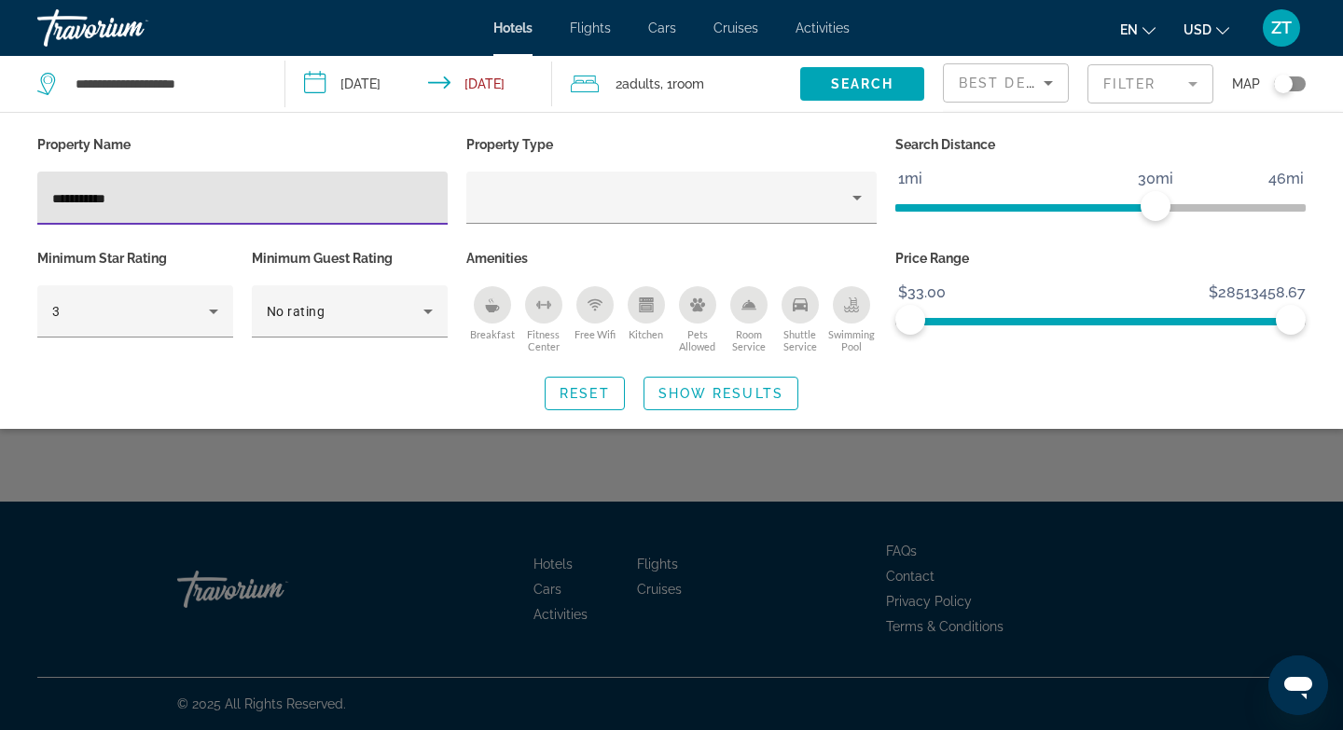
type input "**********"
click at [563, 452] on div "Search widget" at bounding box center [671, 505] width 1343 height 451
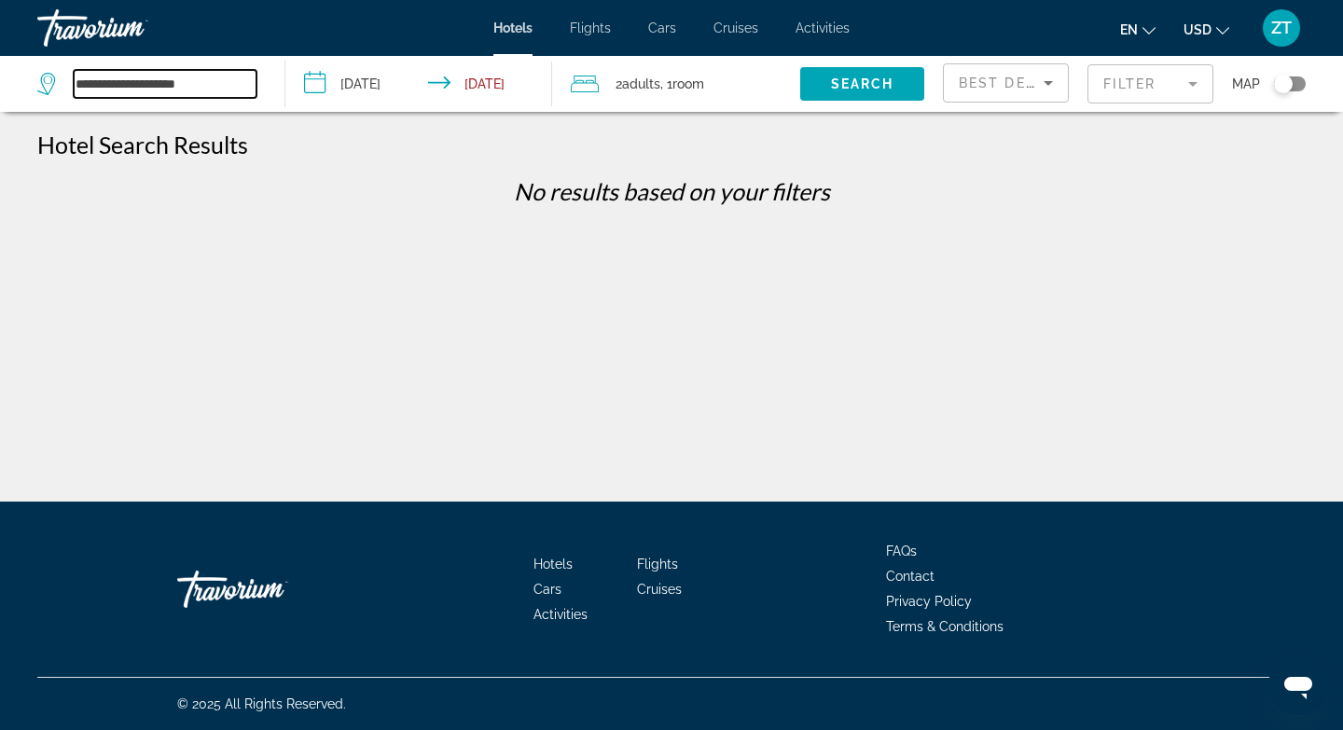
click at [228, 85] on input "**********" at bounding box center [165, 84] width 183 height 28
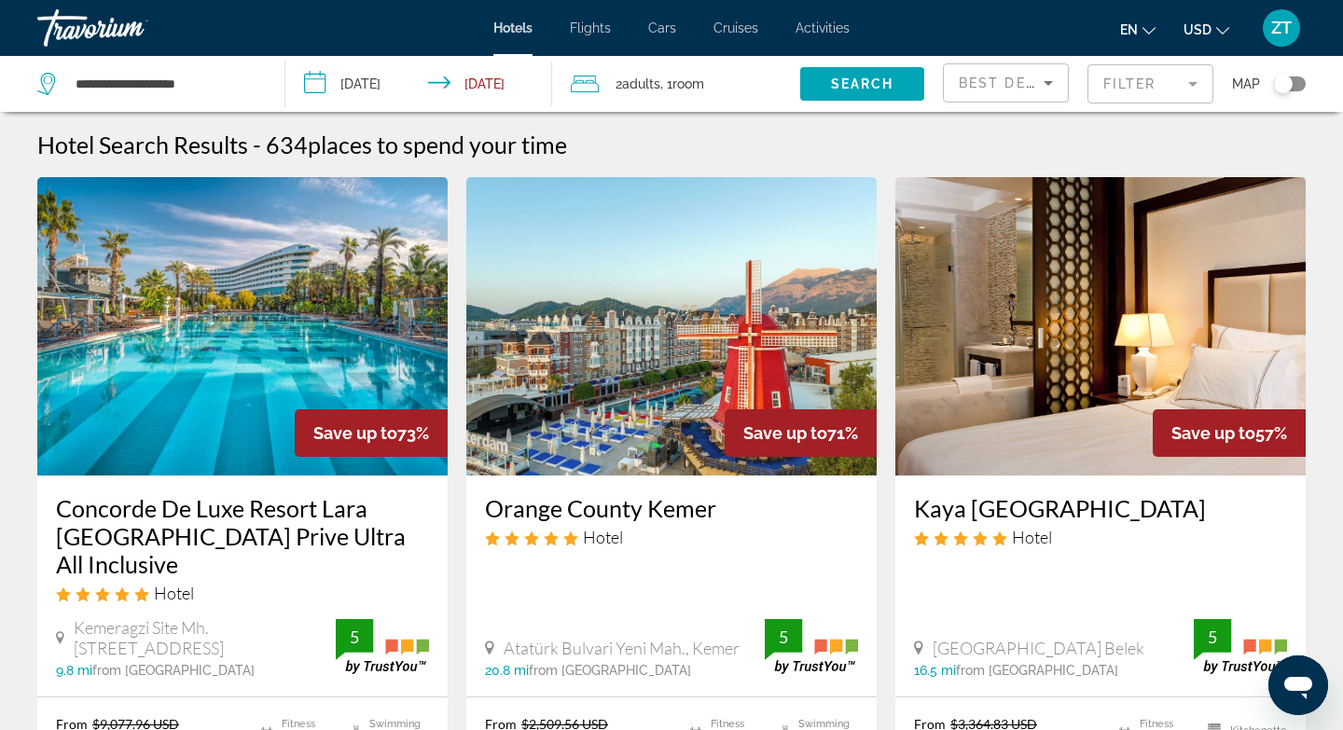
click at [1168, 83] on mat-form-field "Filter" at bounding box center [1151, 83] width 126 height 39
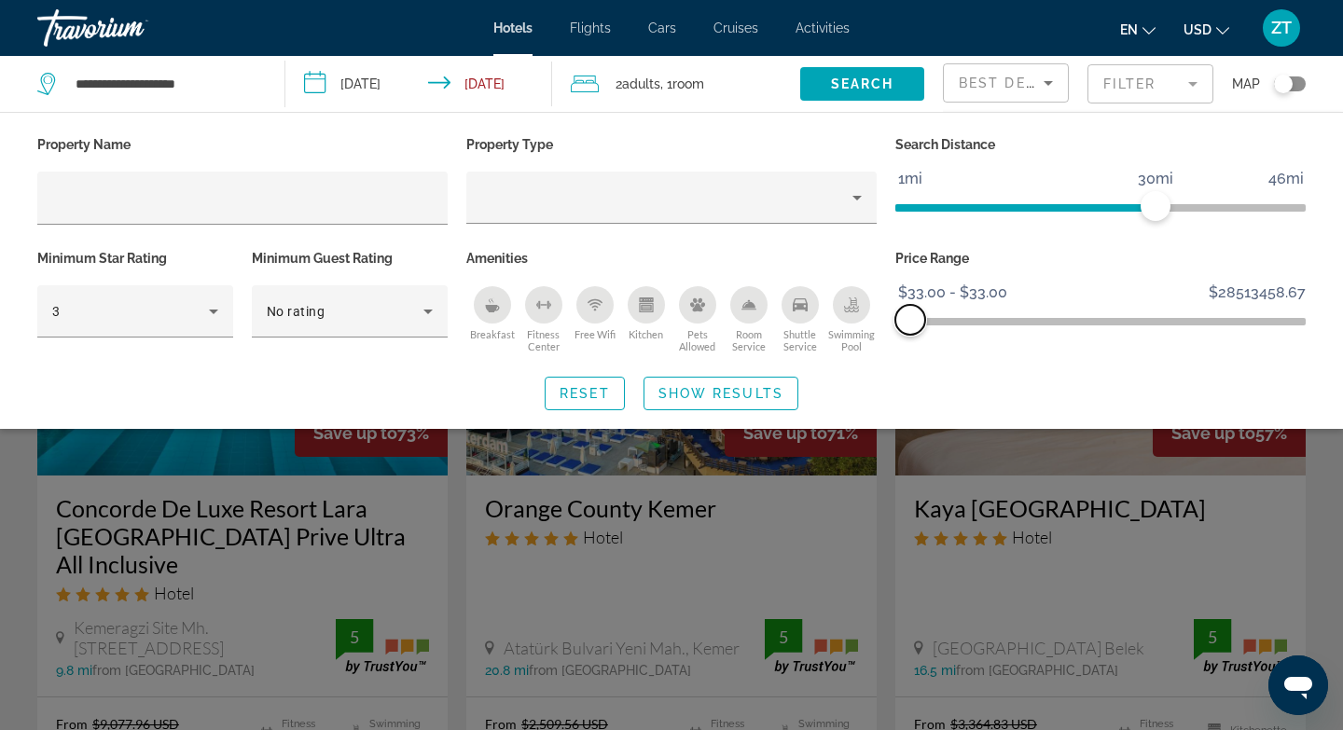
drag, startPoint x: 1287, startPoint y: 319, endPoint x: 910, endPoint y: 358, distance: 378.9
click at [910, 358] on div "Property Name Property Type Search Distance 1mi 46mi 30mi Minimum Star Rating 3…" at bounding box center [671, 271] width 1343 height 279
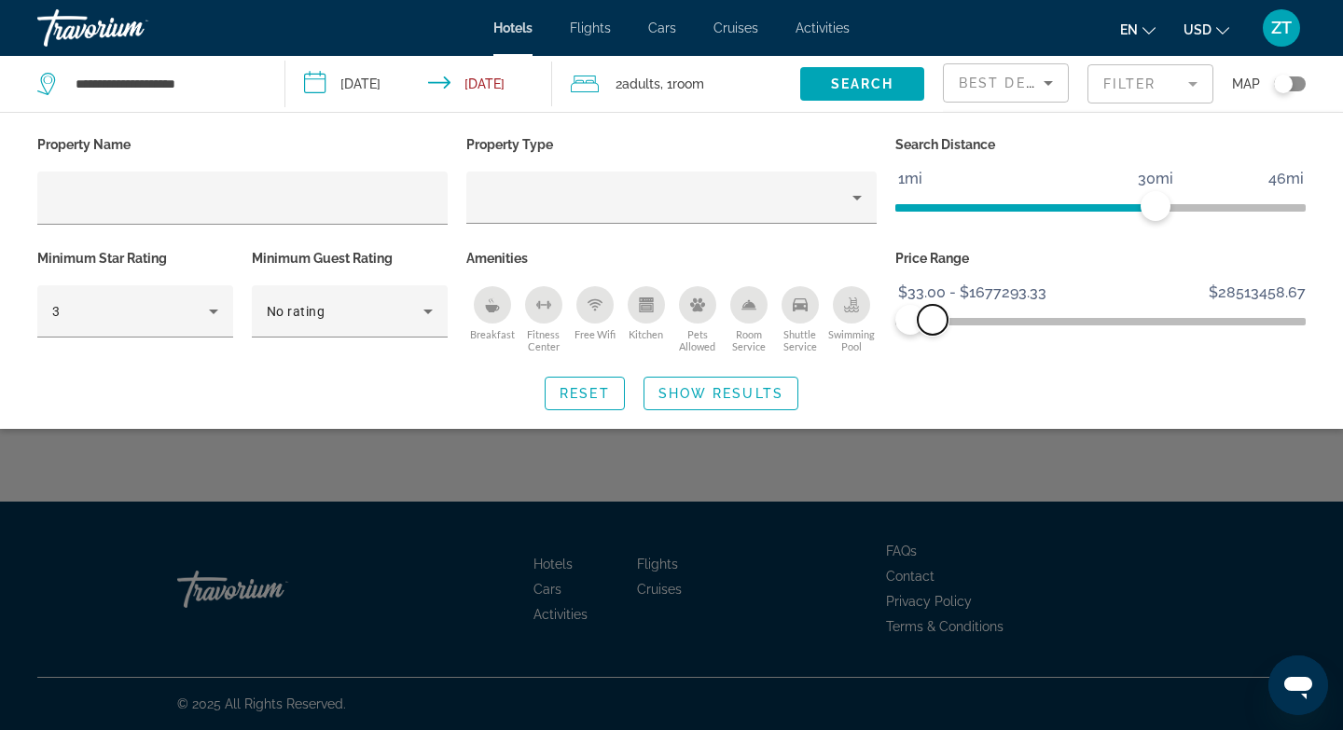
drag, startPoint x: 915, startPoint y: 319, endPoint x: 933, endPoint y: 324, distance: 18.3
click at [933, 324] on span "ngx-slider-max" at bounding box center [933, 320] width 30 height 30
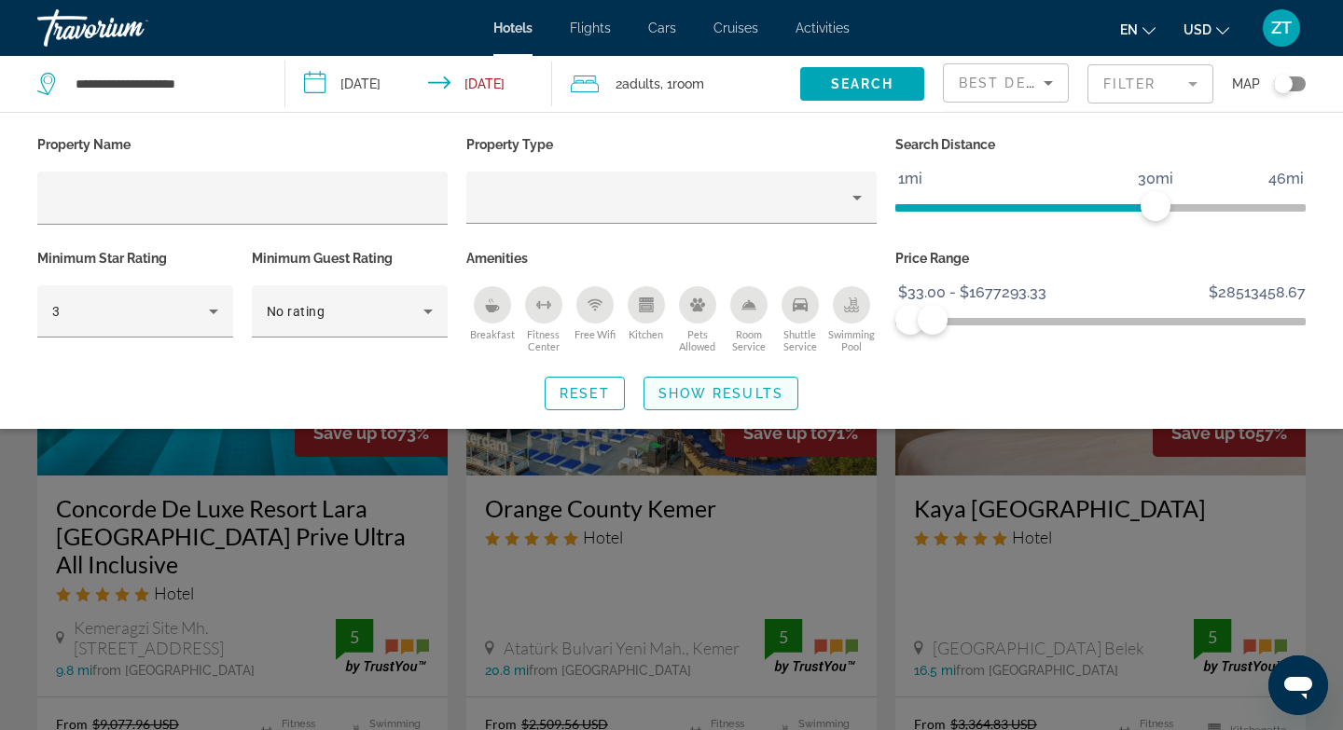
click at [743, 389] on span "Show Results" at bounding box center [721, 393] width 125 height 15
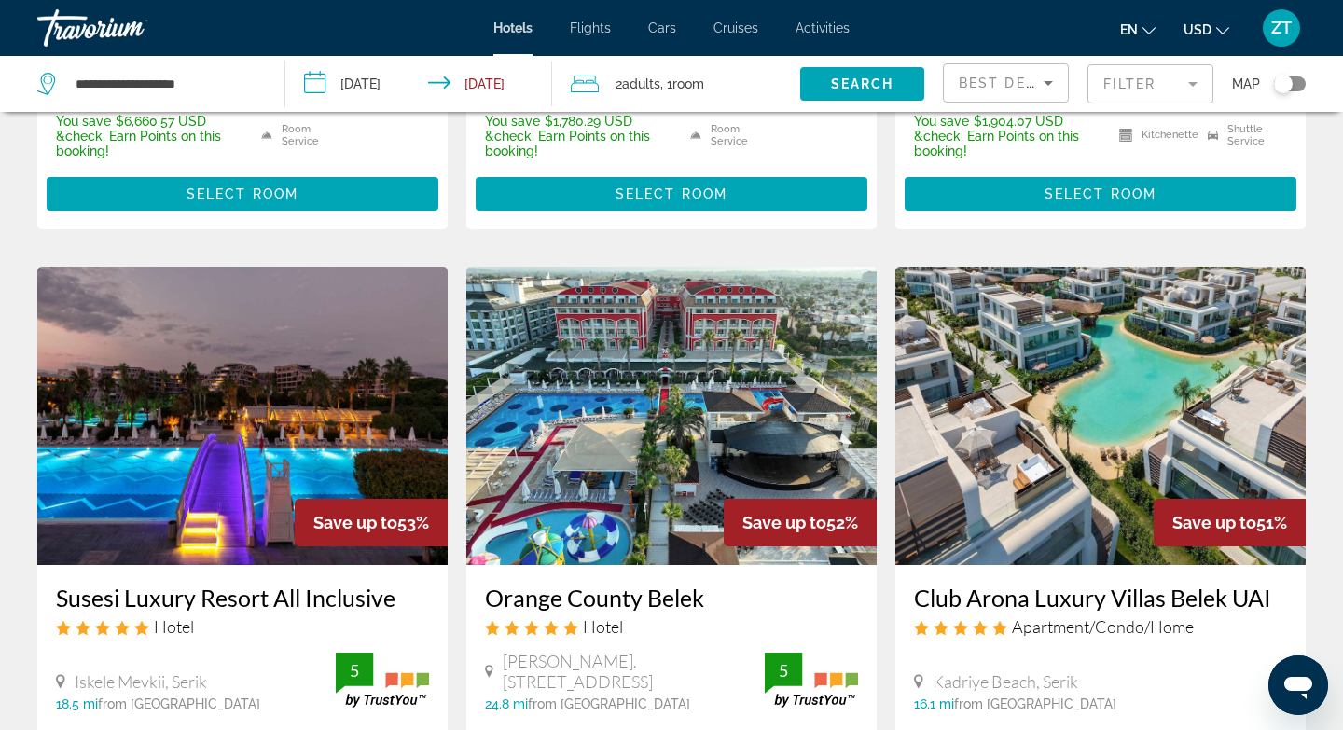
scroll to position [672, 0]
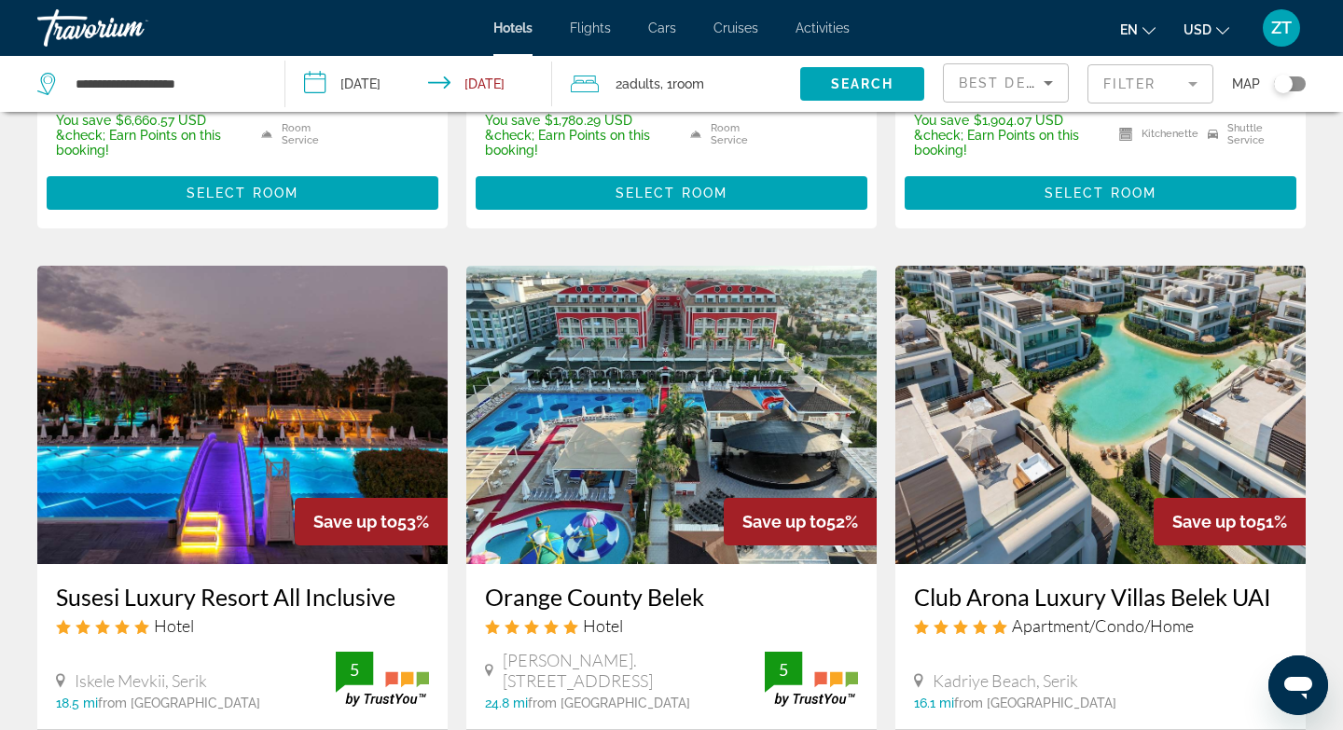
click at [1157, 81] on mat-form-field "Filter" at bounding box center [1151, 83] width 126 height 39
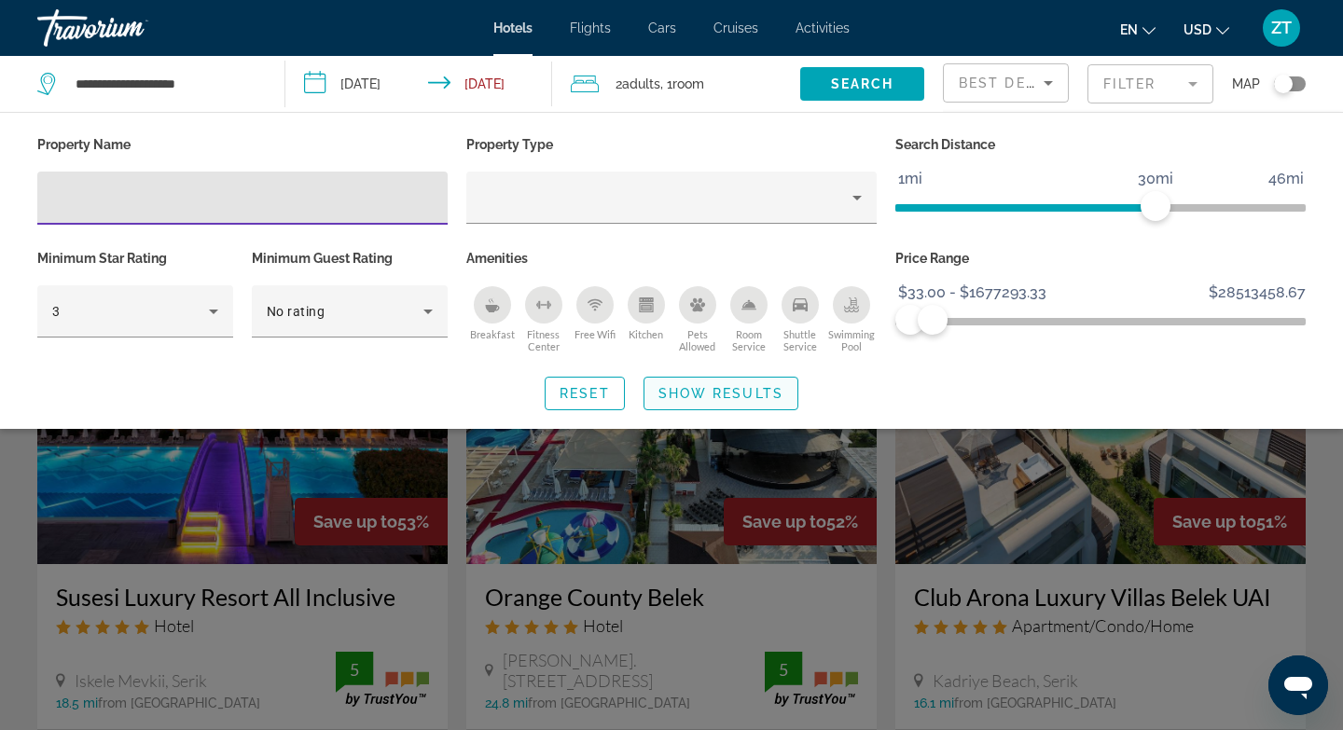
click at [772, 397] on span "Show Results" at bounding box center [721, 393] width 125 height 15
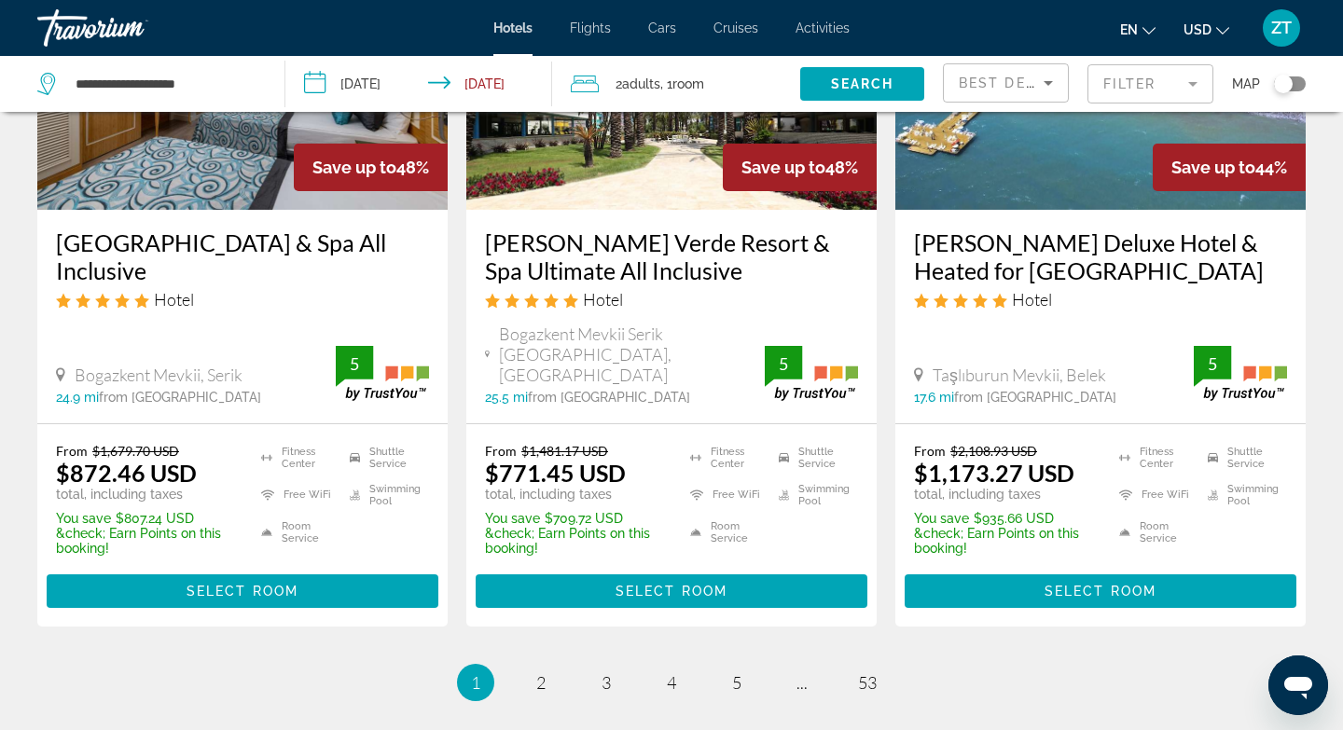
scroll to position [2463, 0]
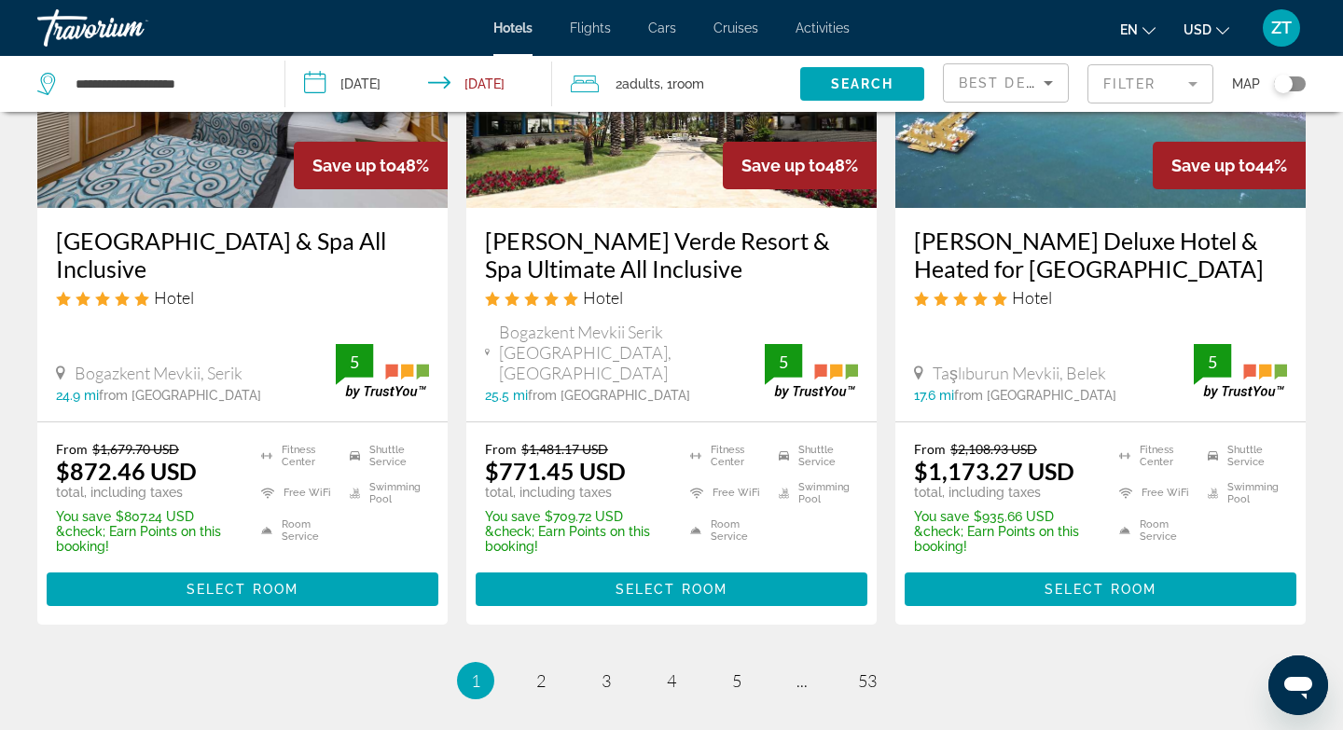
click at [988, 86] on span "Best Deals" at bounding box center [1007, 83] width 97 height 15
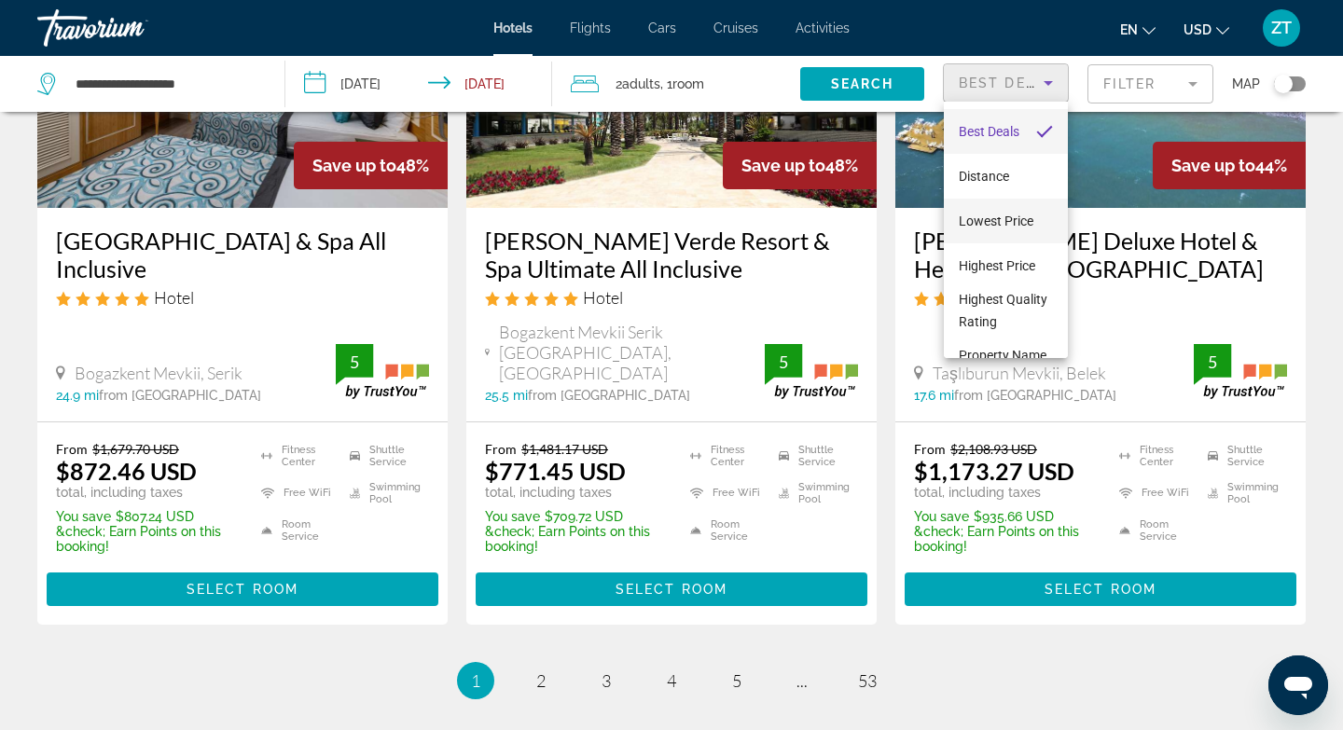
click at [1009, 221] on span "Lowest Price" at bounding box center [996, 221] width 75 height 15
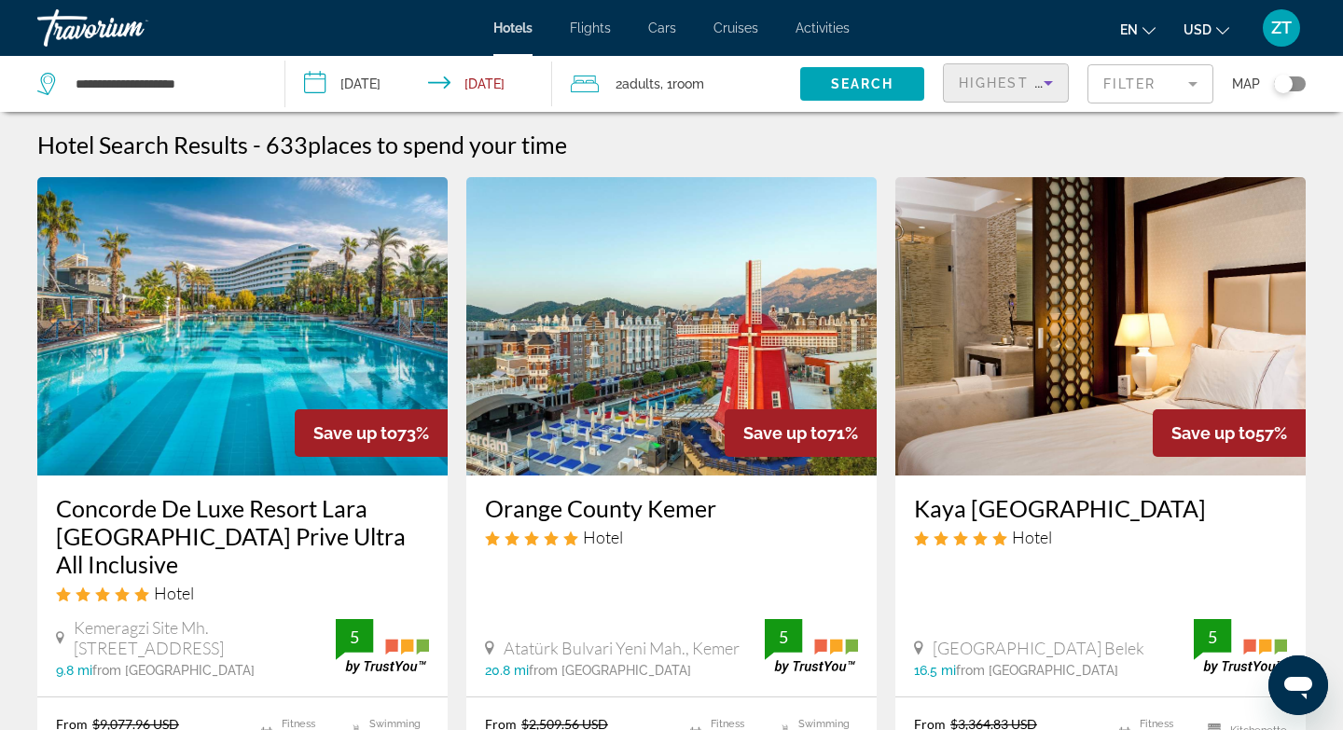
click at [991, 82] on span "Highest Guest Rating" at bounding box center [1056, 83] width 194 height 15
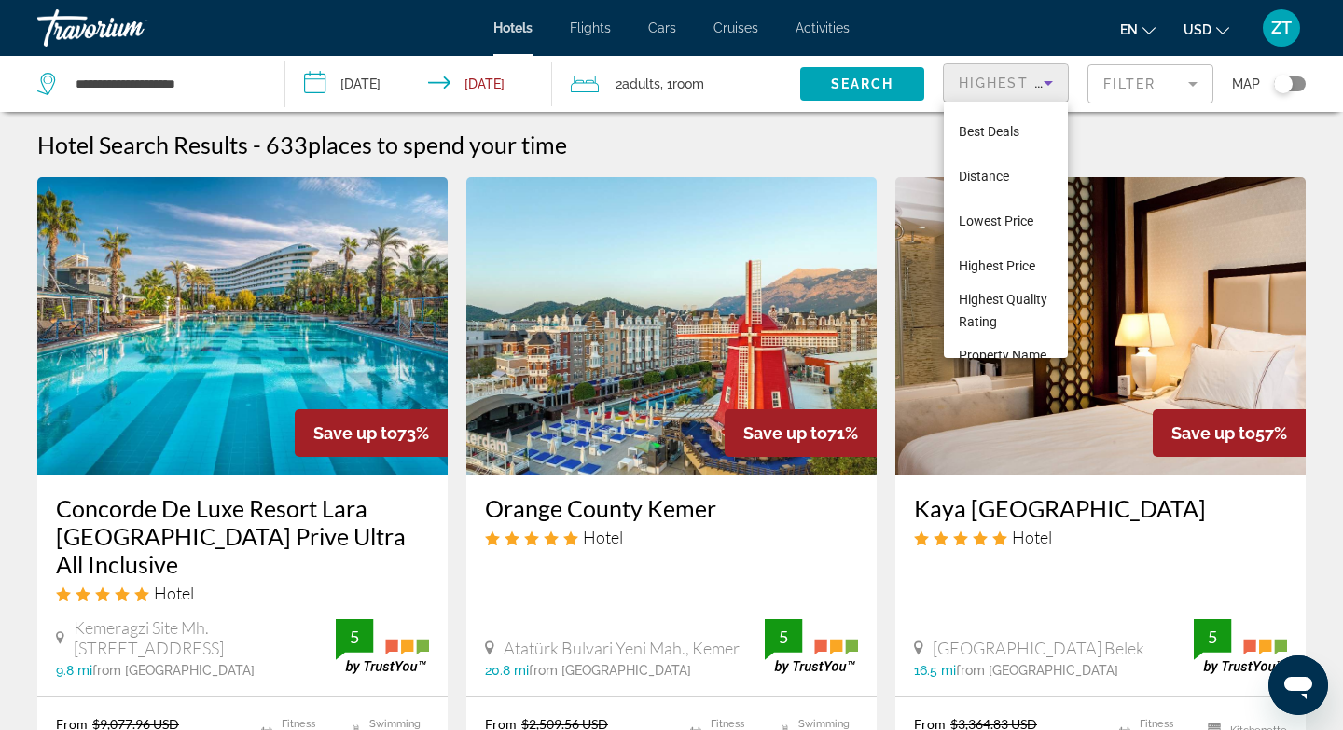
scroll to position [87, 0]
click at [1007, 136] on span "Lowest Price" at bounding box center [996, 134] width 75 height 15
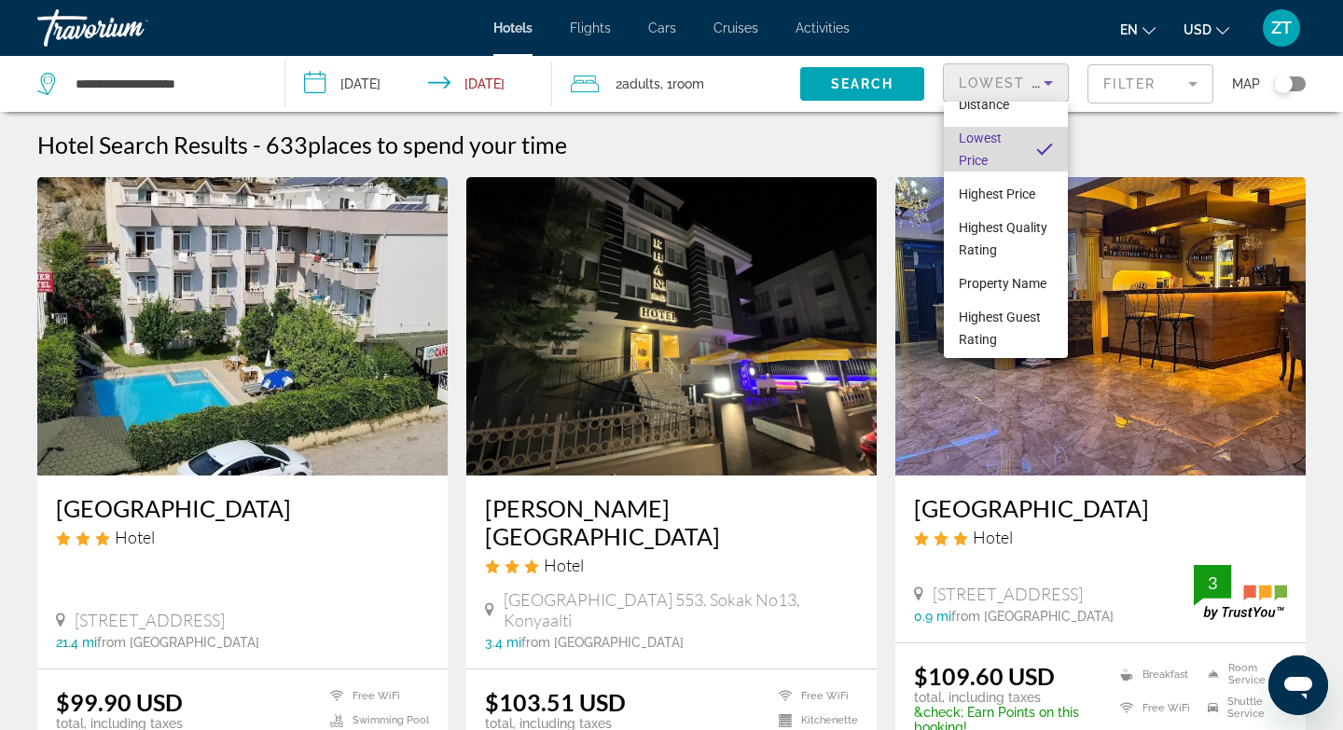
scroll to position [72, 0]
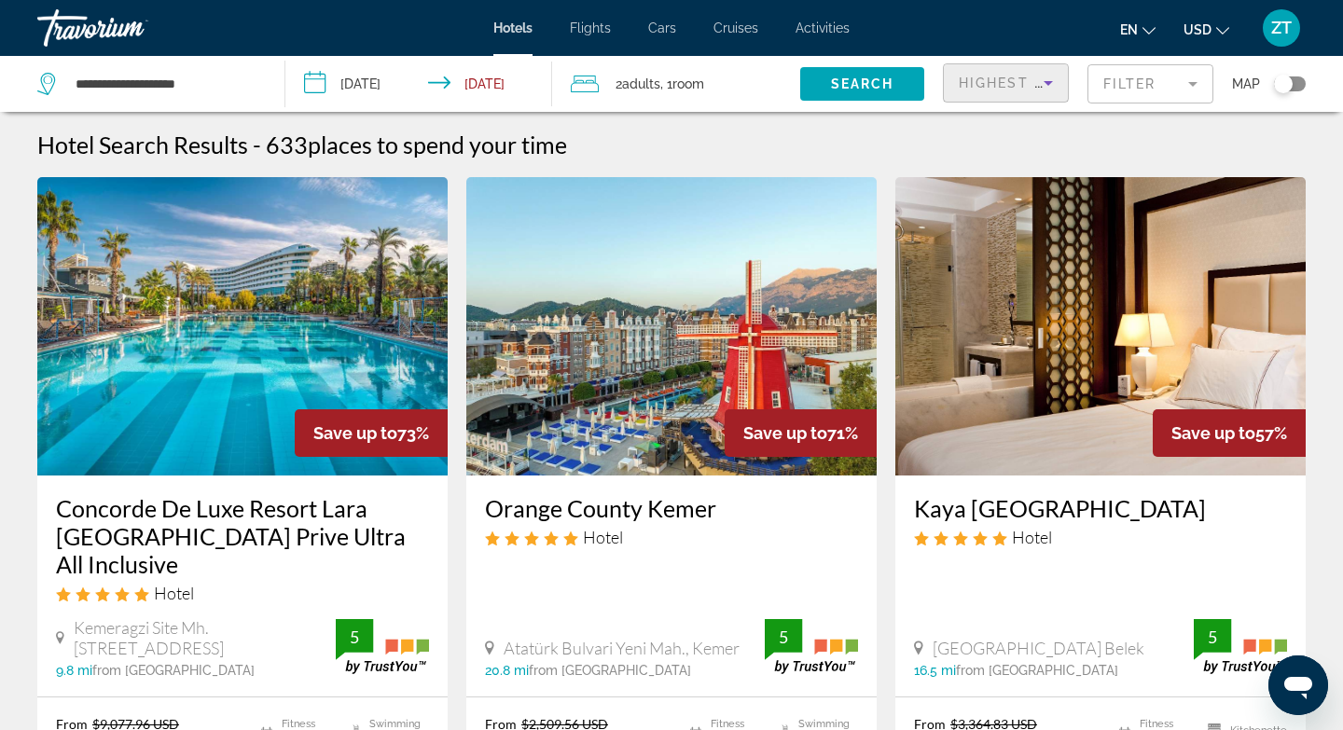
click at [1000, 83] on span "Highest Quality Rating" at bounding box center [1063, 83] width 209 height 15
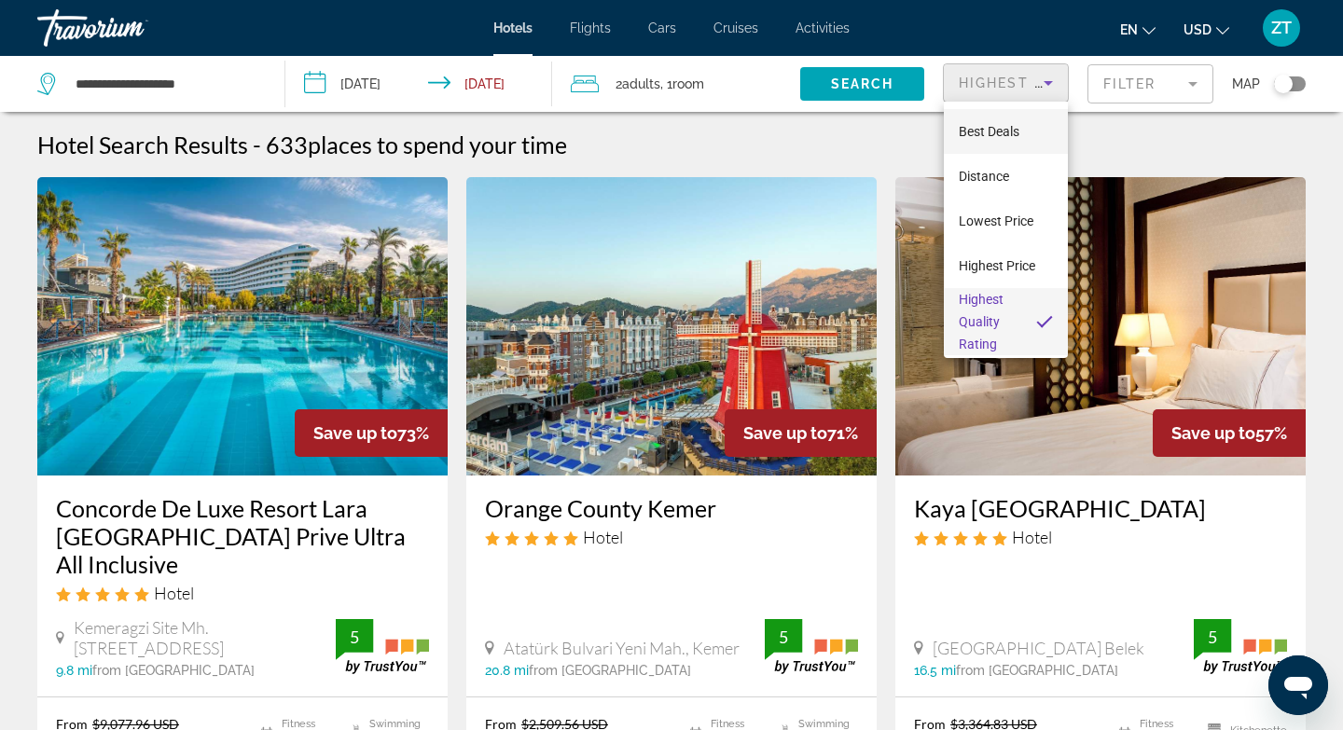
click at [994, 128] on span "Best Deals" at bounding box center [989, 131] width 61 height 15
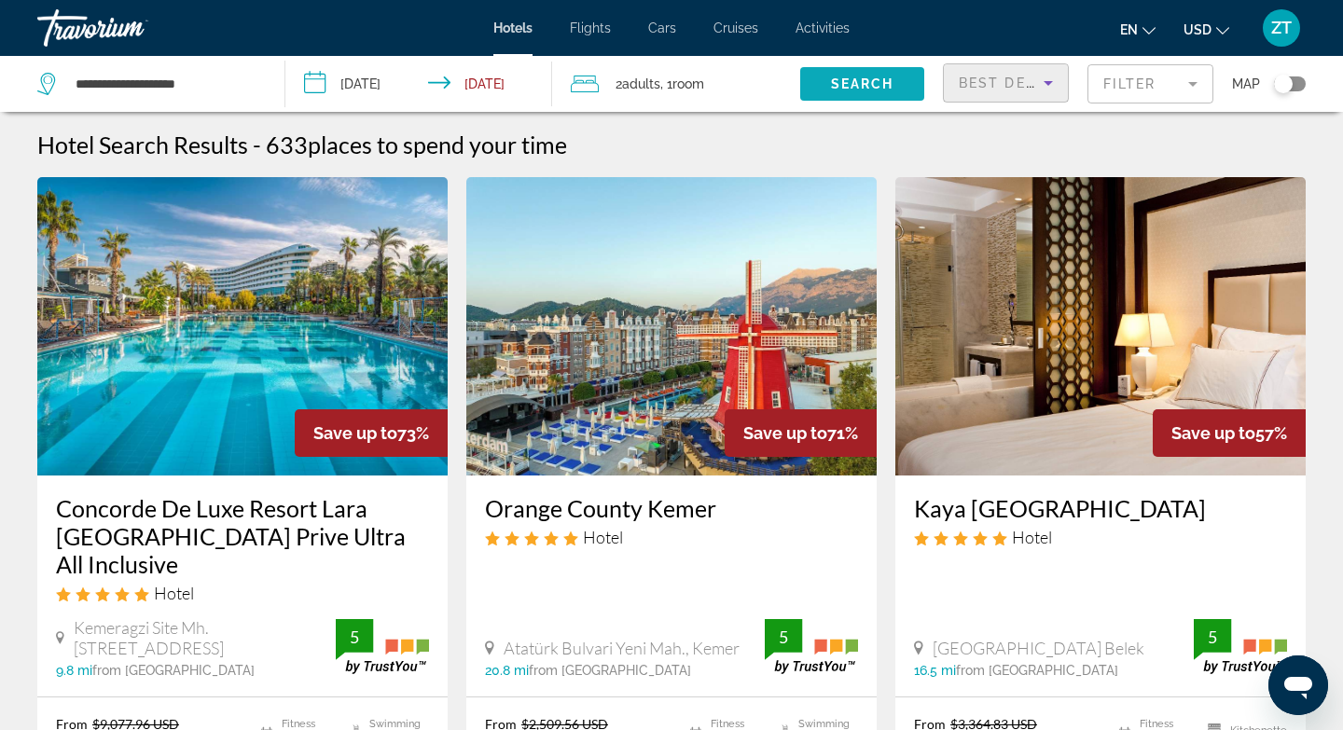
click at [854, 90] on span "Search" at bounding box center [862, 84] width 63 height 15
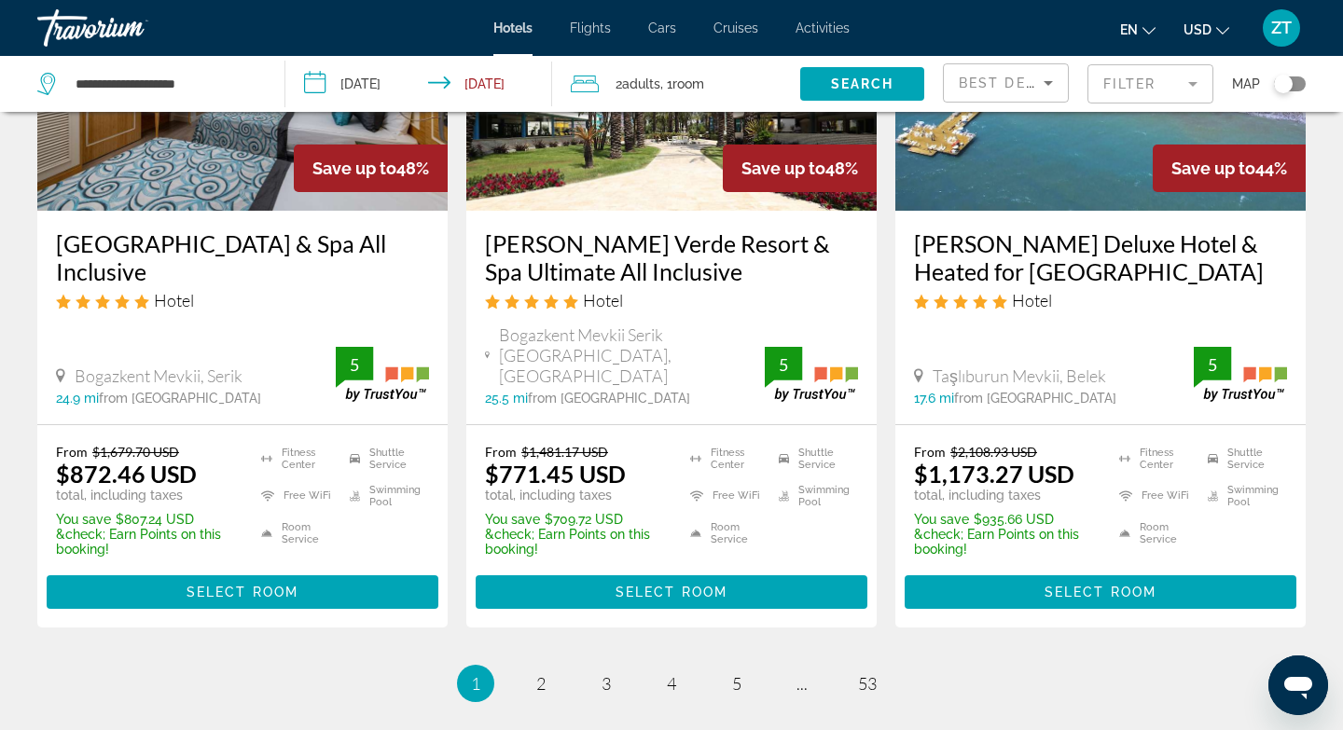
scroll to position [2463, 0]
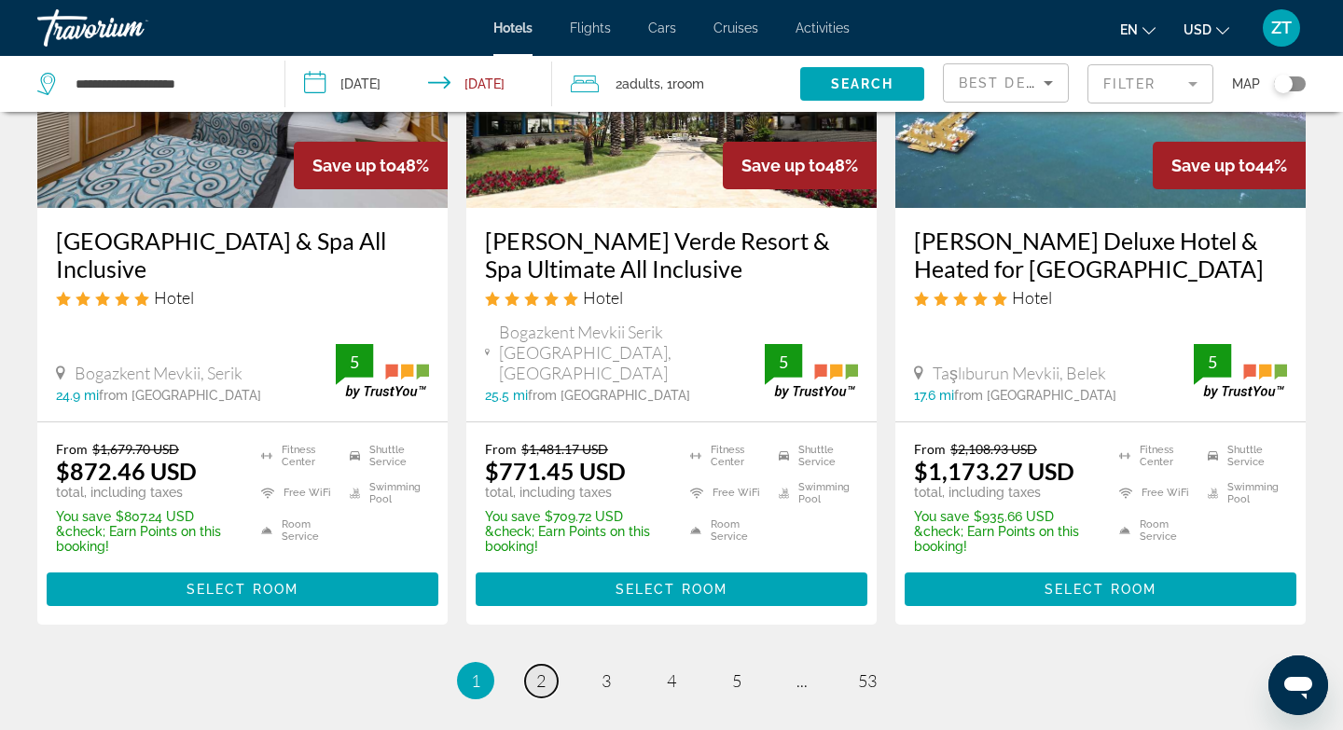
click at [546, 671] on span "2" at bounding box center [540, 681] width 9 height 21
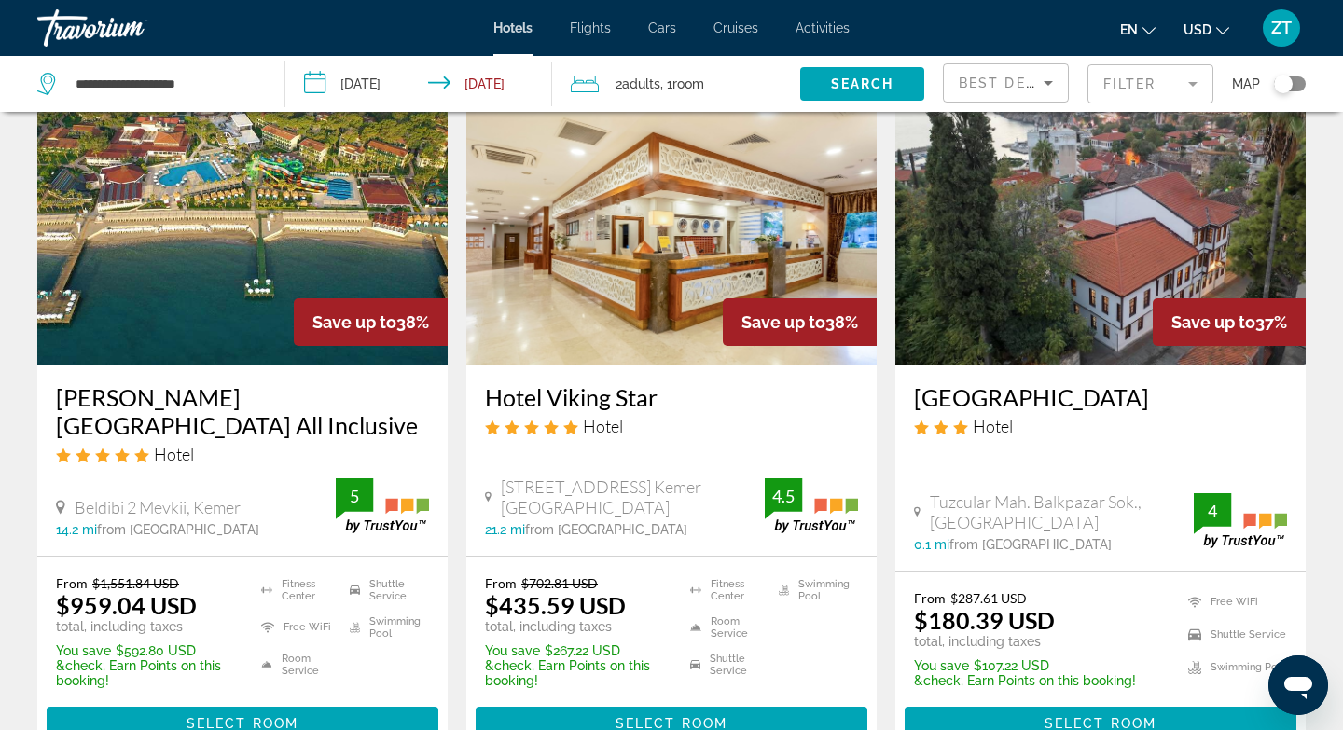
scroll to position [187, 0]
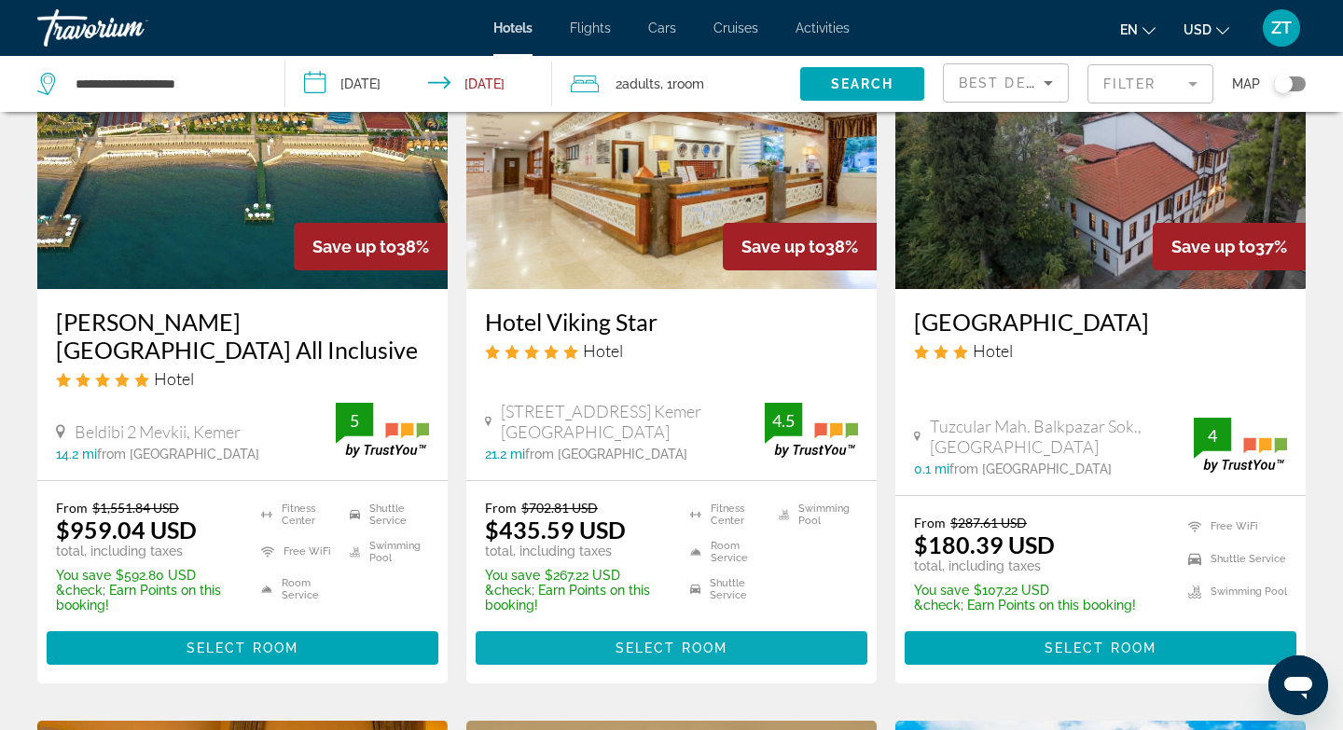
click at [665, 652] on span "Select Room" at bounding box center [672, 648] width 112 height 15
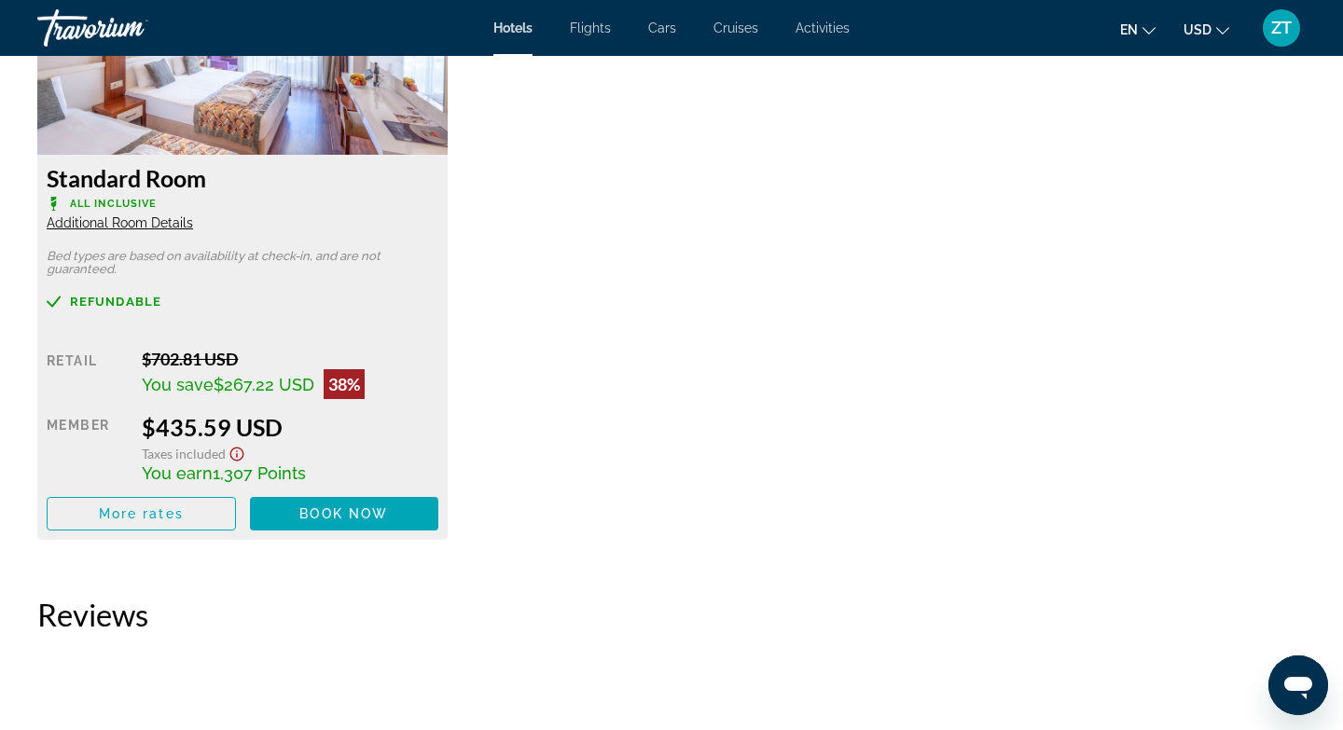
scroll to position [2724, 0]
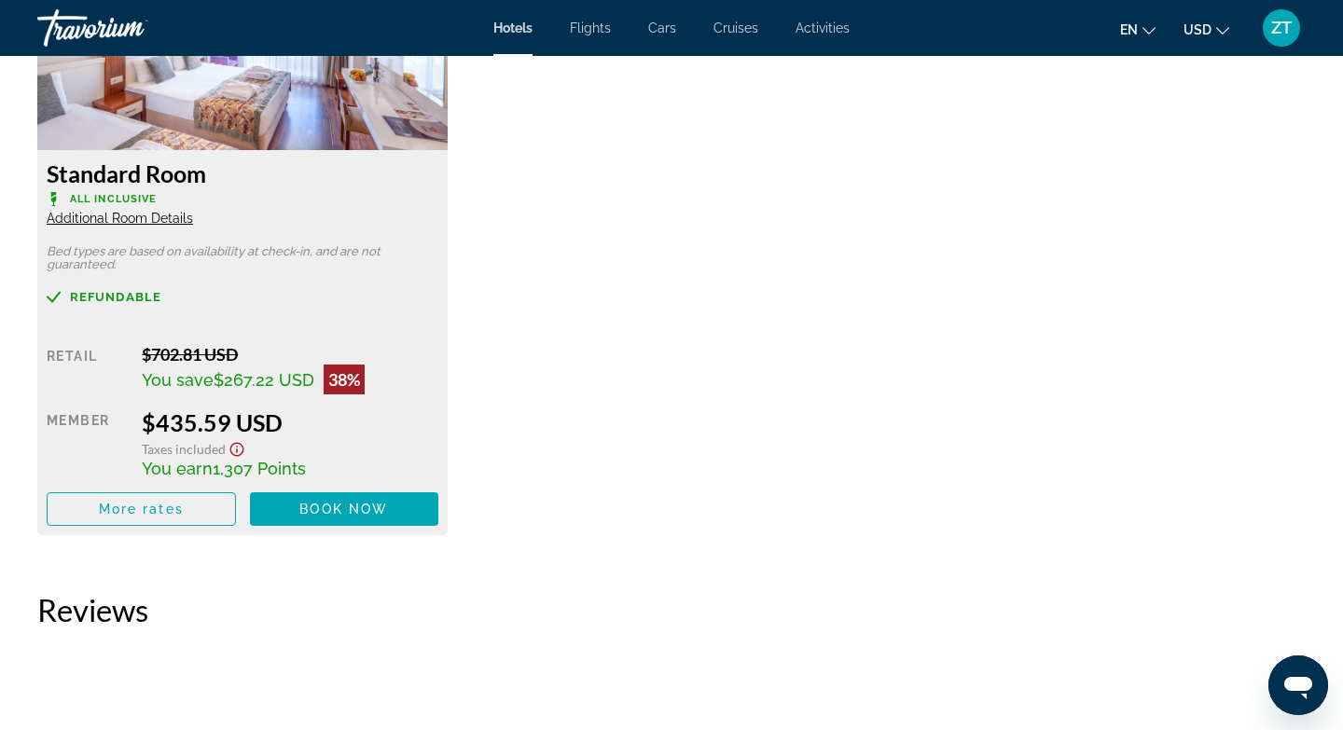
click at [661, 243] on div "Standard Room All Inclusive Additional Room Details Bed types are based on avai…" at bounding box center [671, 235] width 1287 height 637
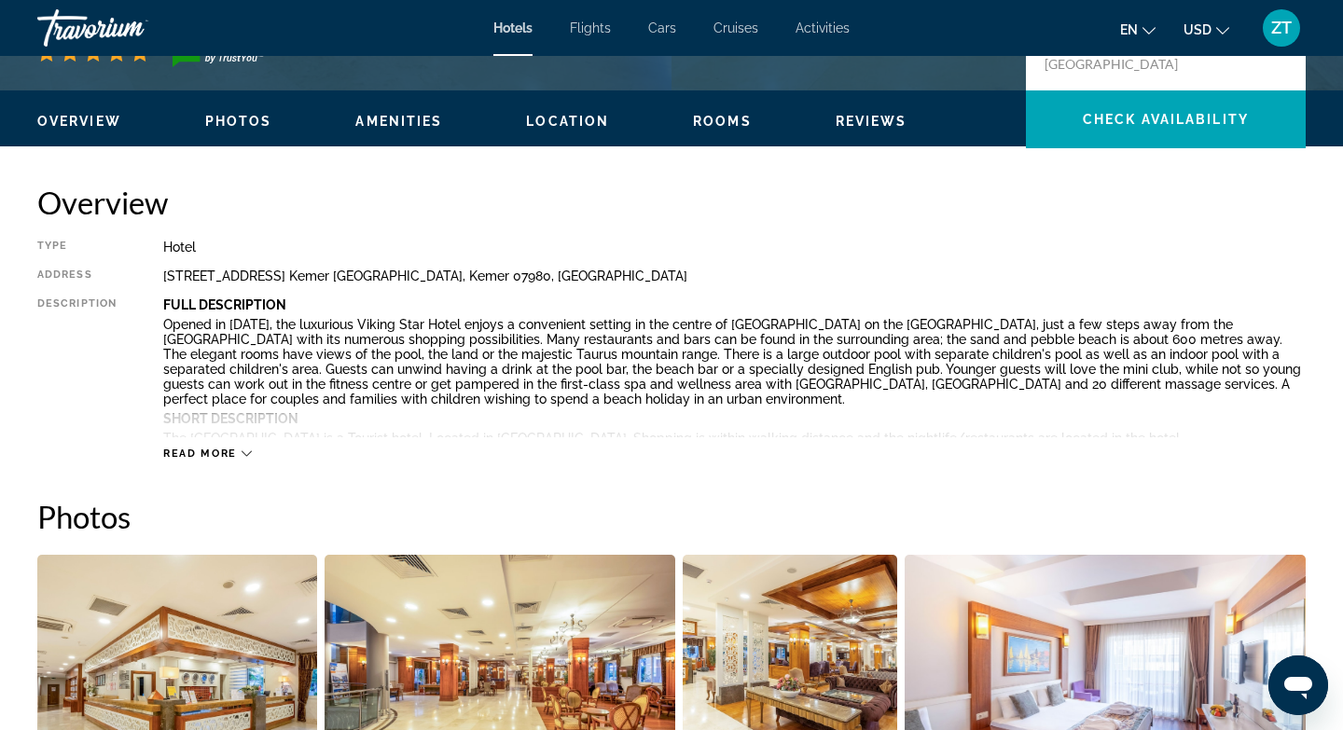
scroll to position [522, 0]
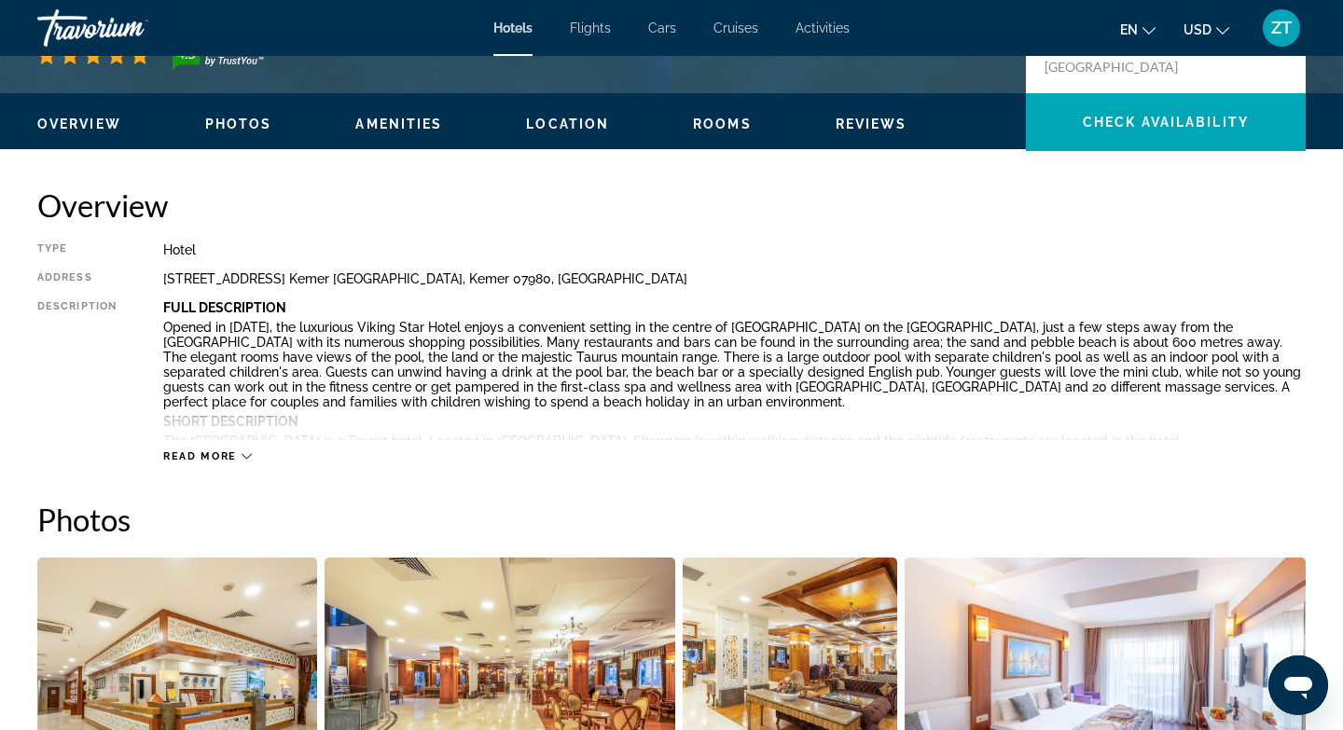
click at [227, 450] on button "Read more" at bounding box center [207, 457] width 89 height 14
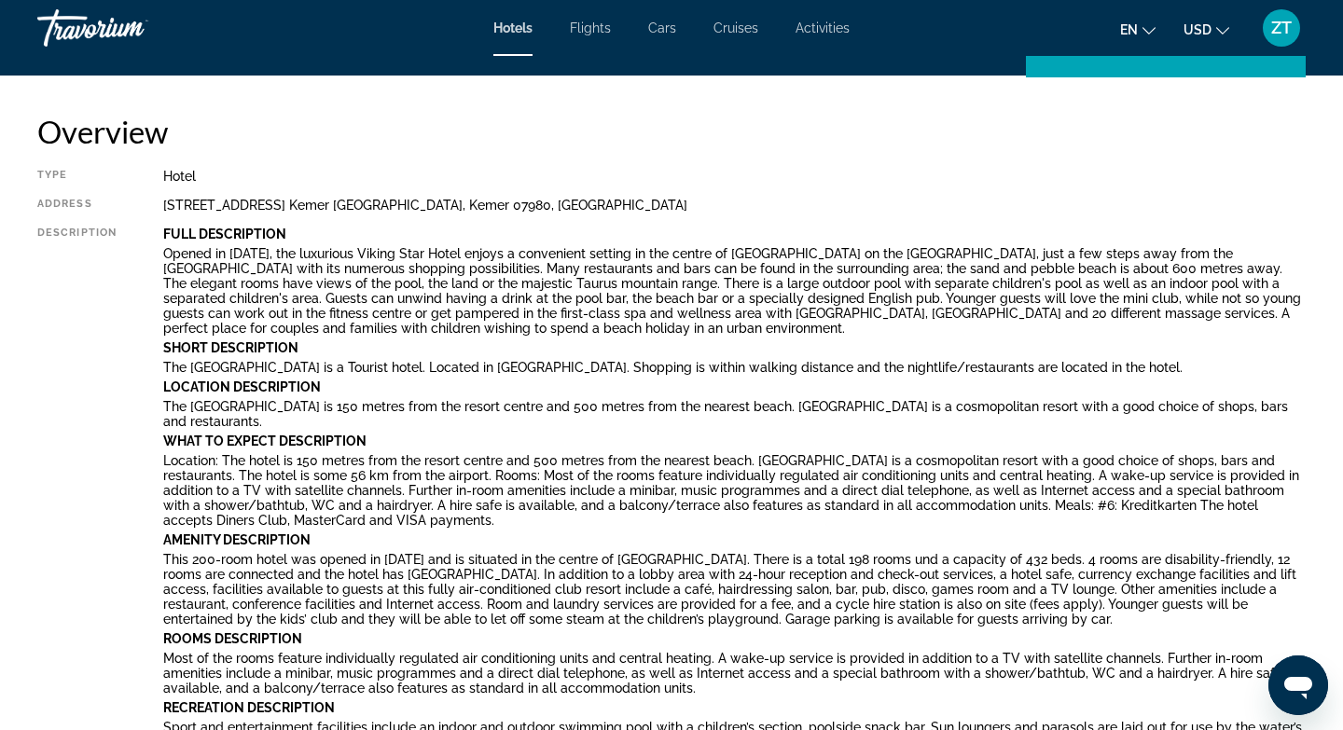
scroll to position [634, 0]
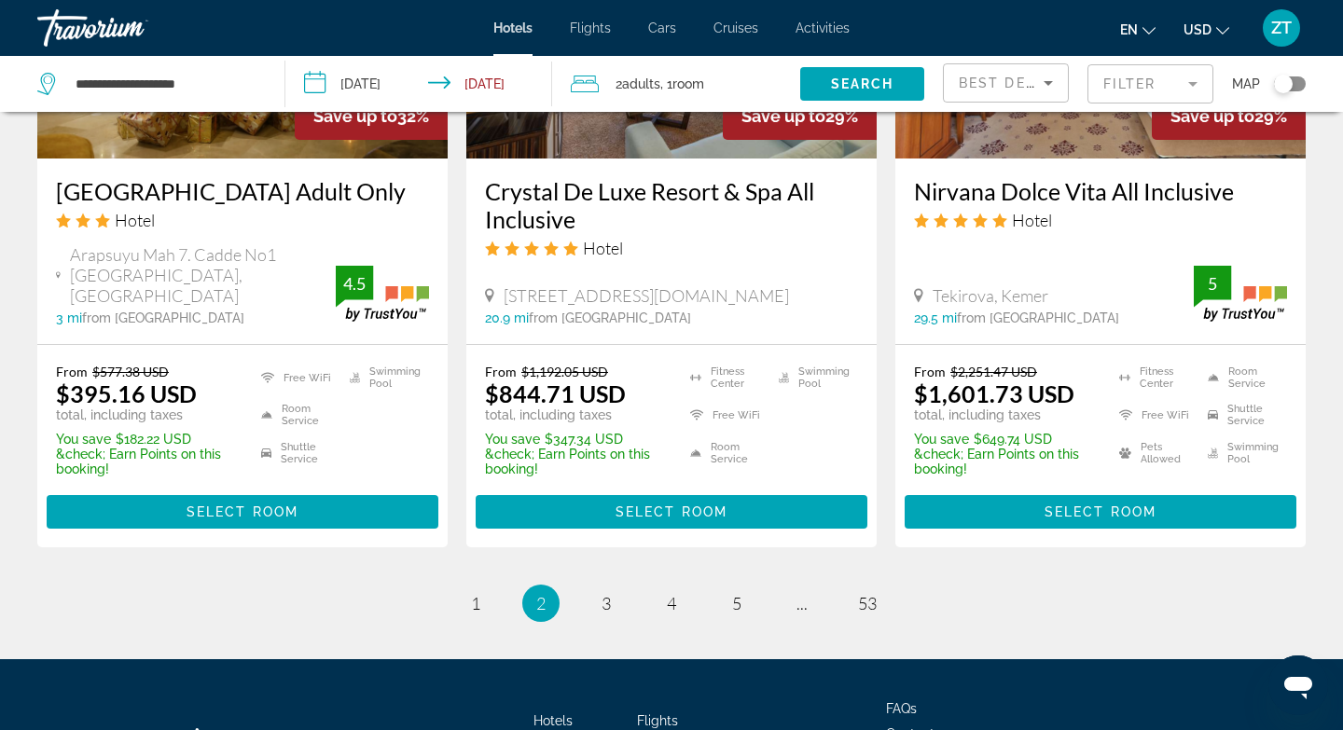
scroll to position [2612, 0]
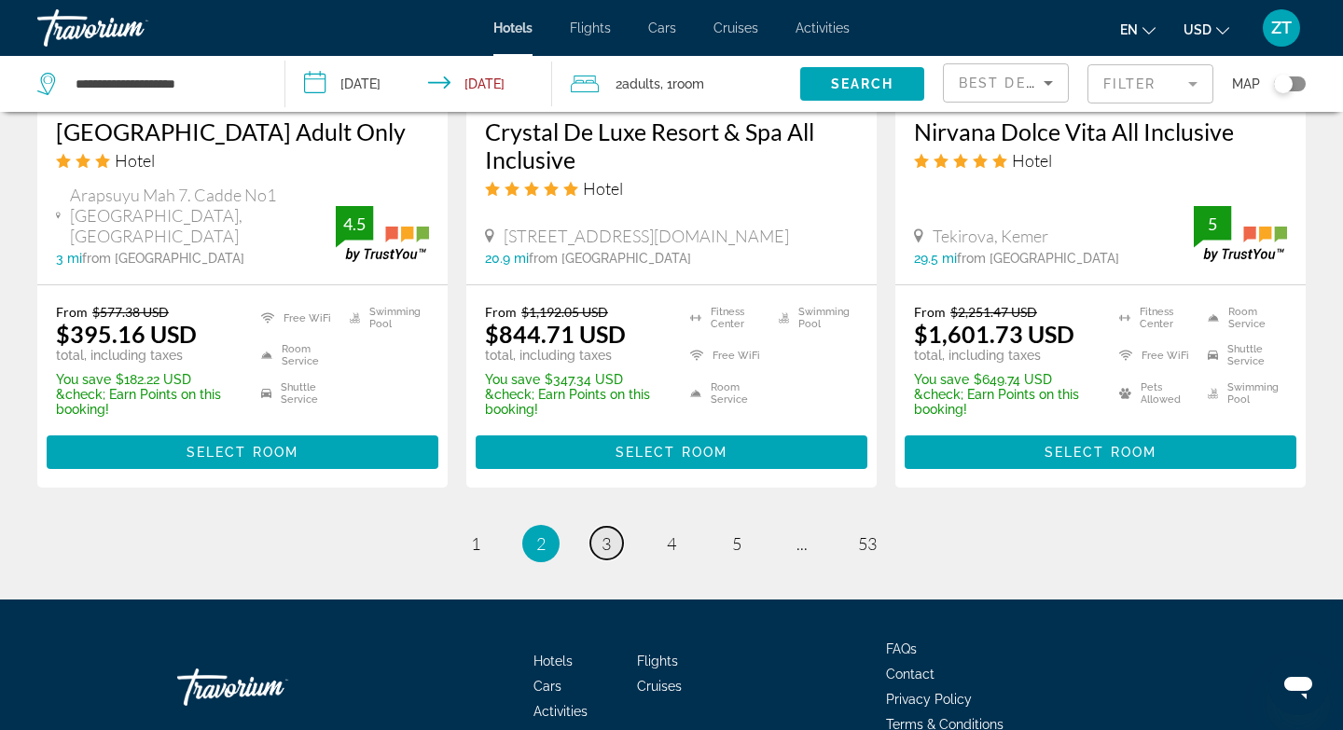
click at [604, 534] on span "3" at bounding box center [606, 544] width 9 height 21
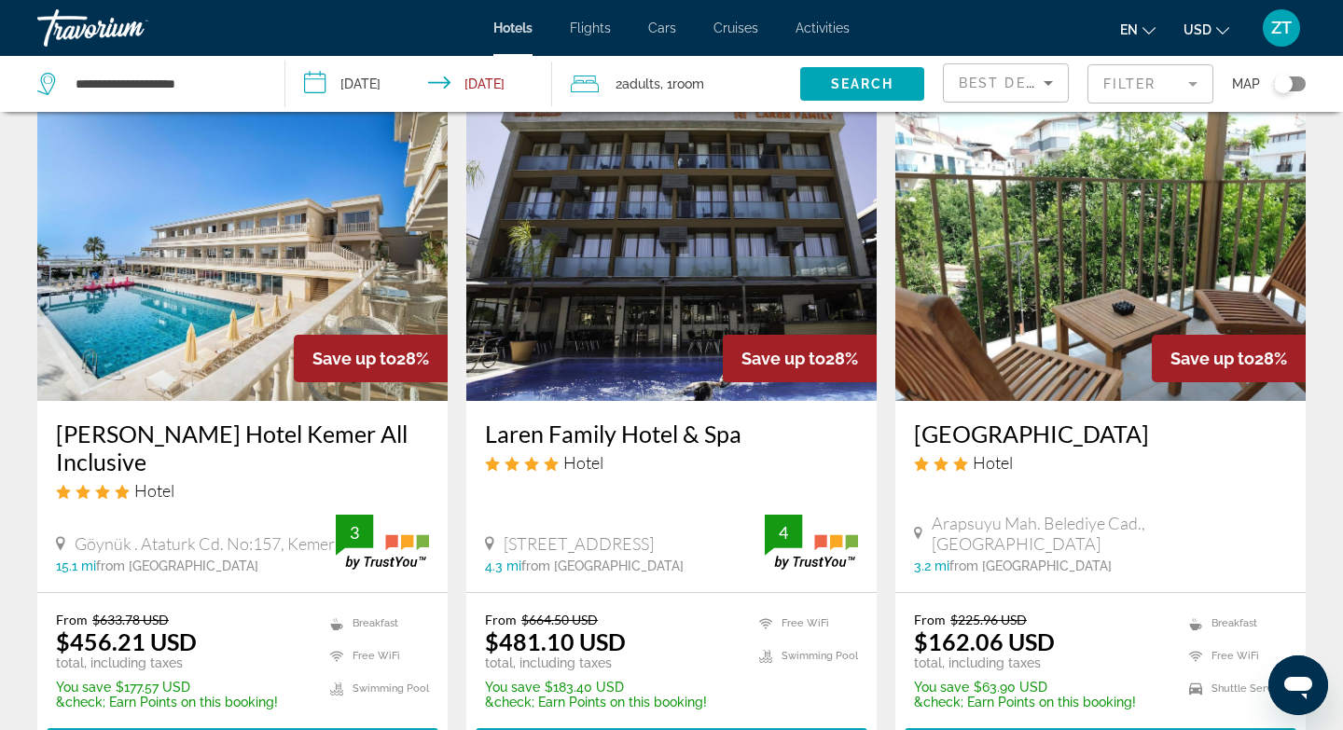
scroll to position [112, 0]
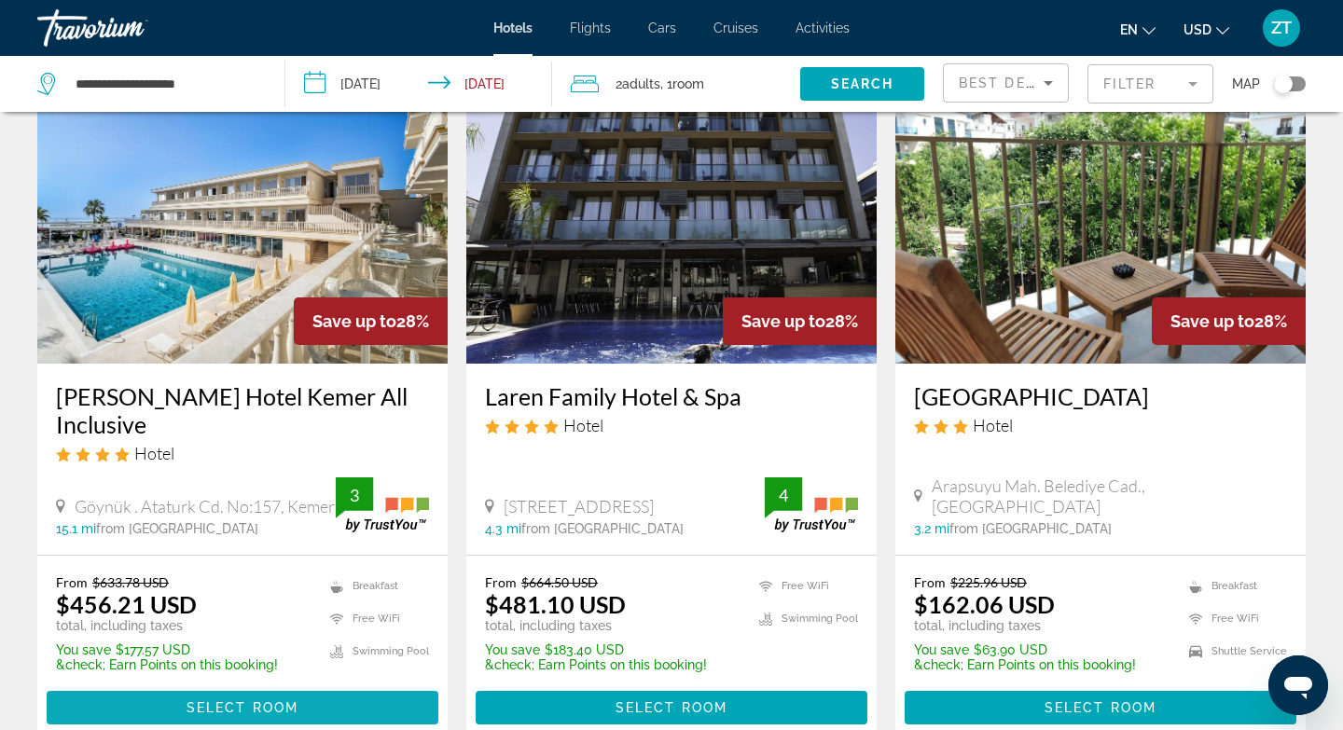
click at [244, 701] on span "Select Room" at bounding box center [243, 708] width 112 height 15
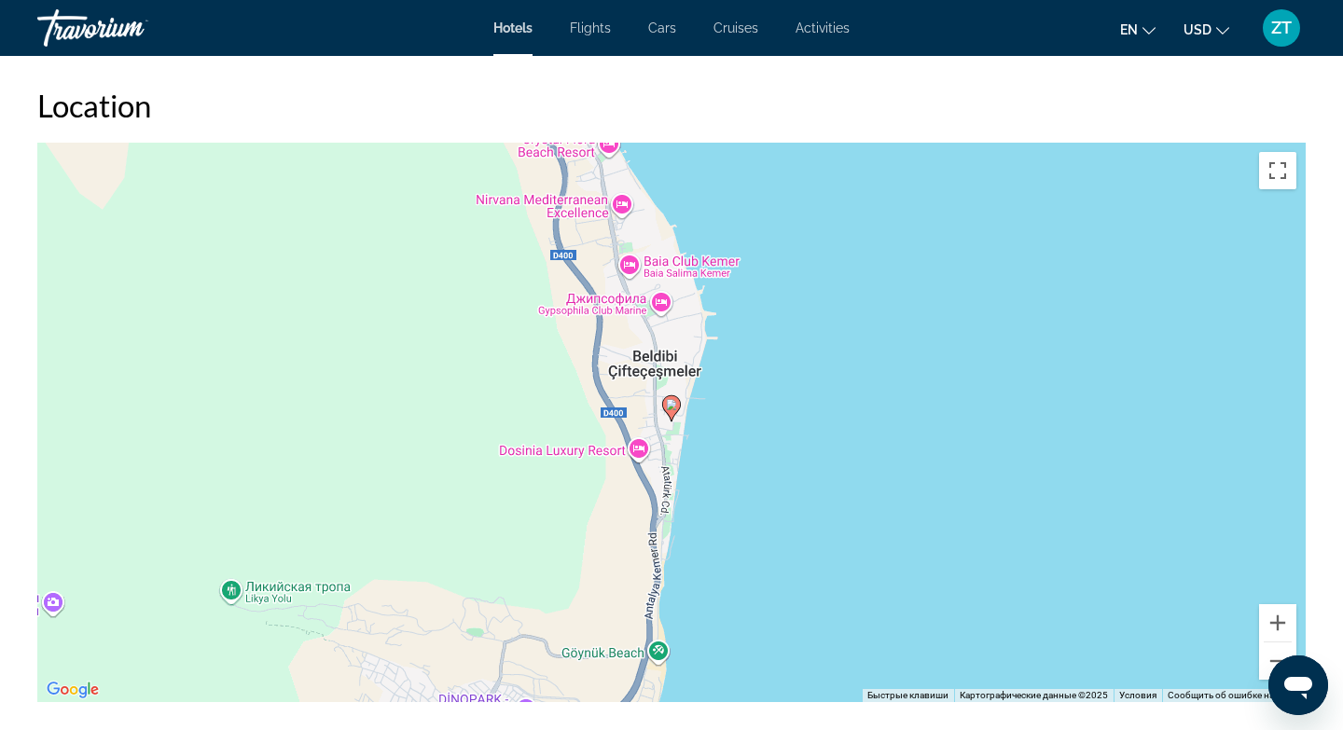
scroll to position [1729, 0]
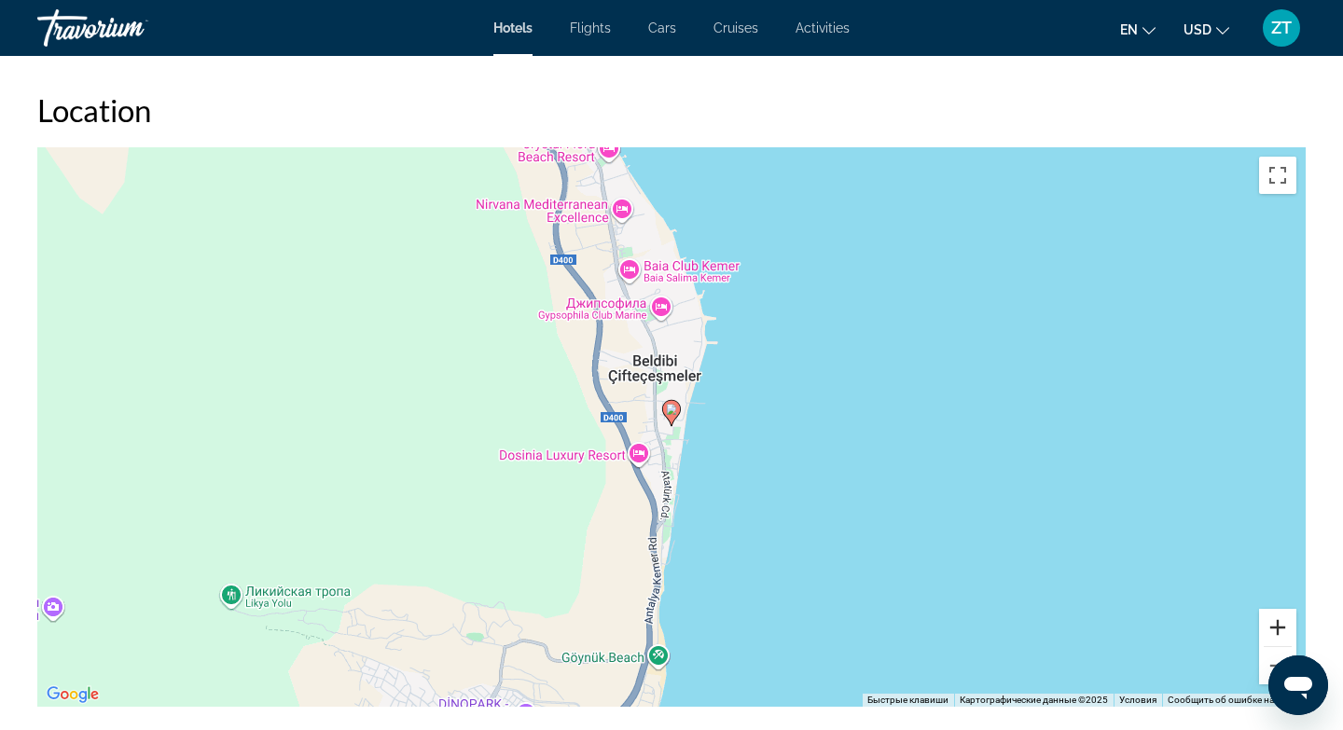
click at [1277, 628] on button "Увеличить" at bounding box center [1277, 627] width 37 height 37
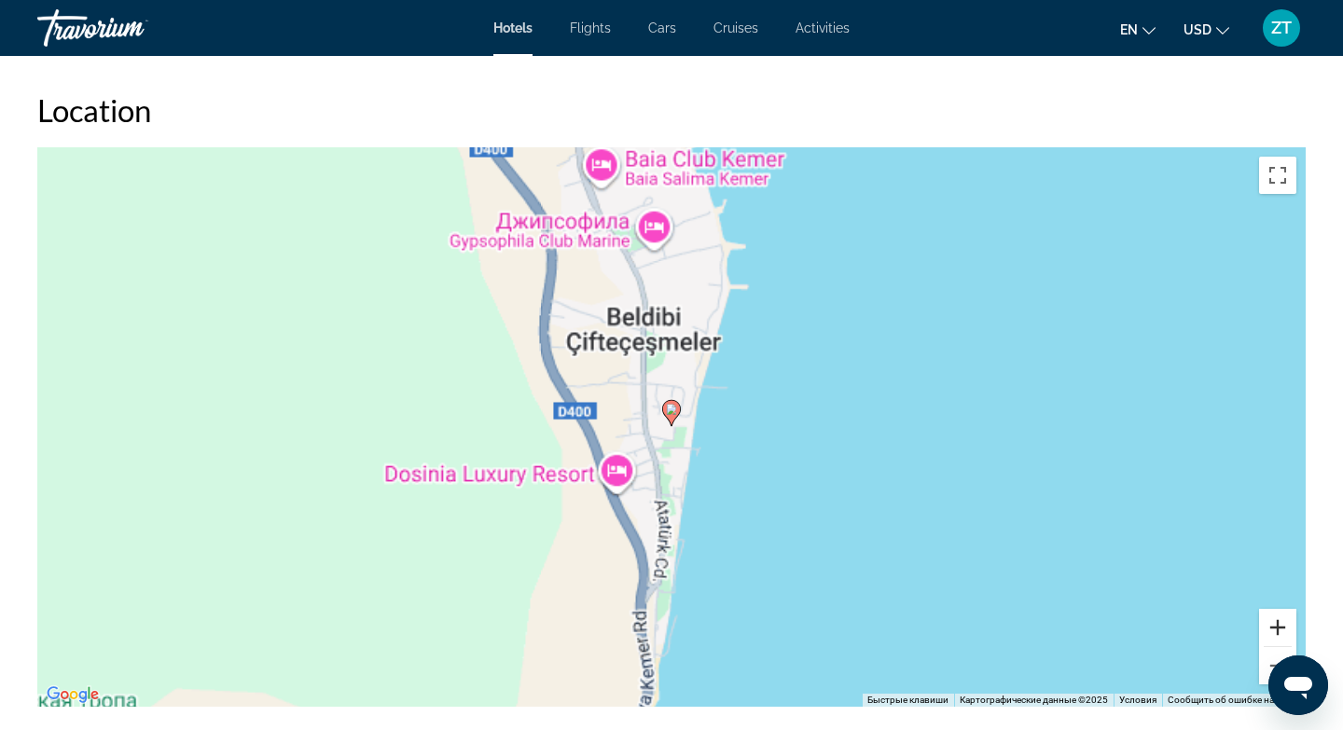
click at [1277, 628] on button "Увеличить" at bounding box center [1277, 627] width 37 height 37
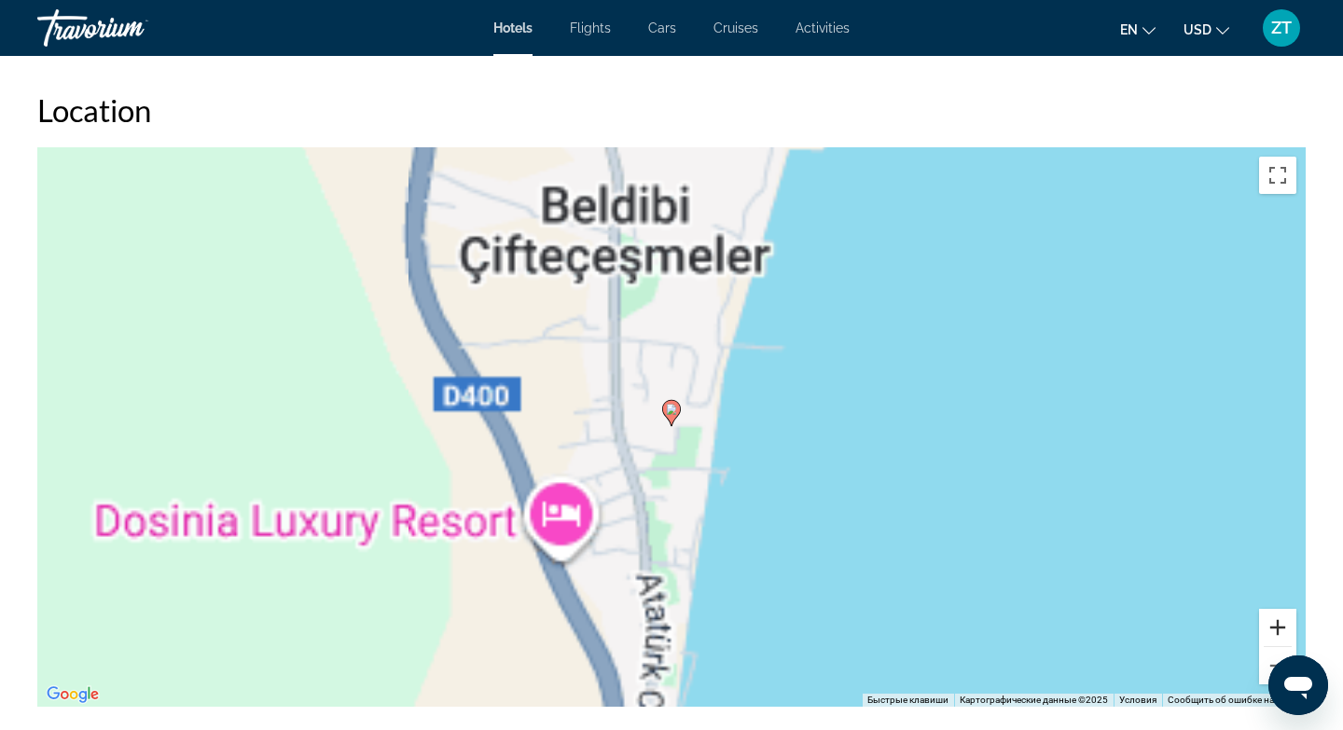
click at [1277, 628] on button "Увеличить" at bounding box center [1277, 627] width 37 height 37
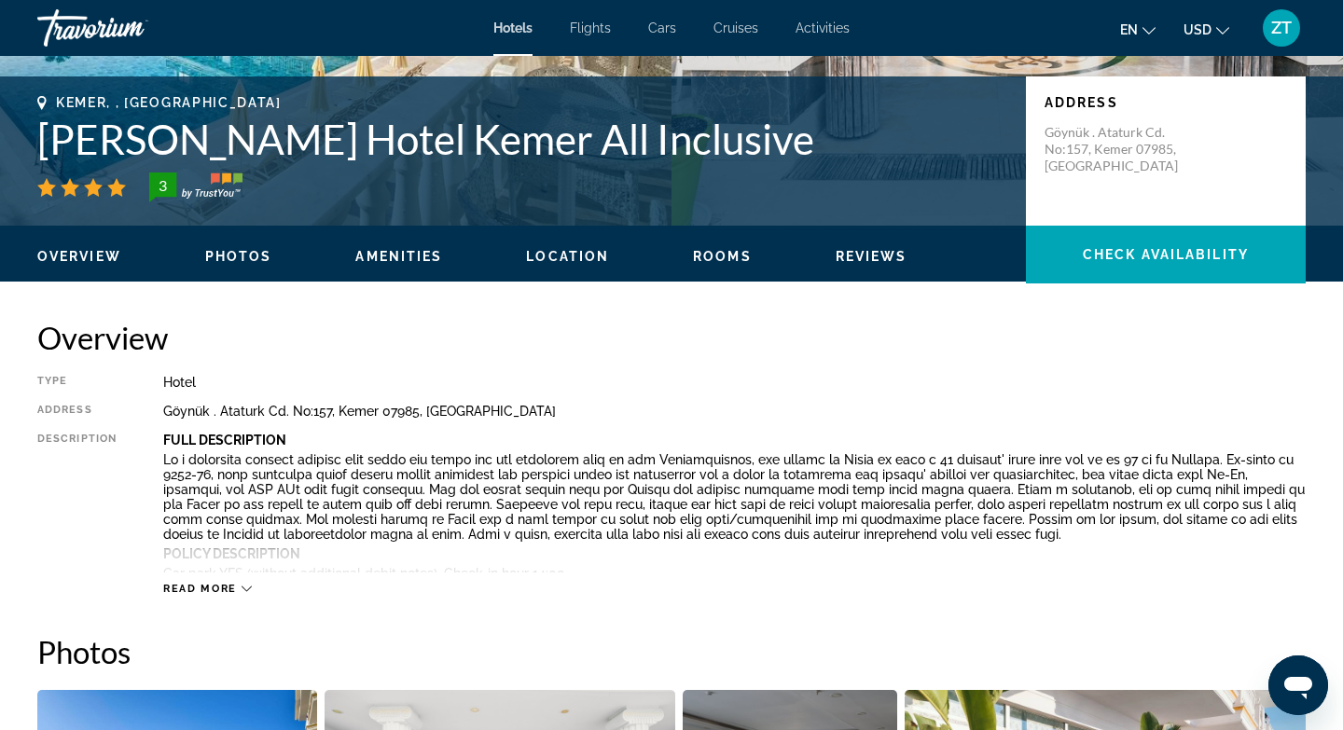
scroll to position [385, 0]
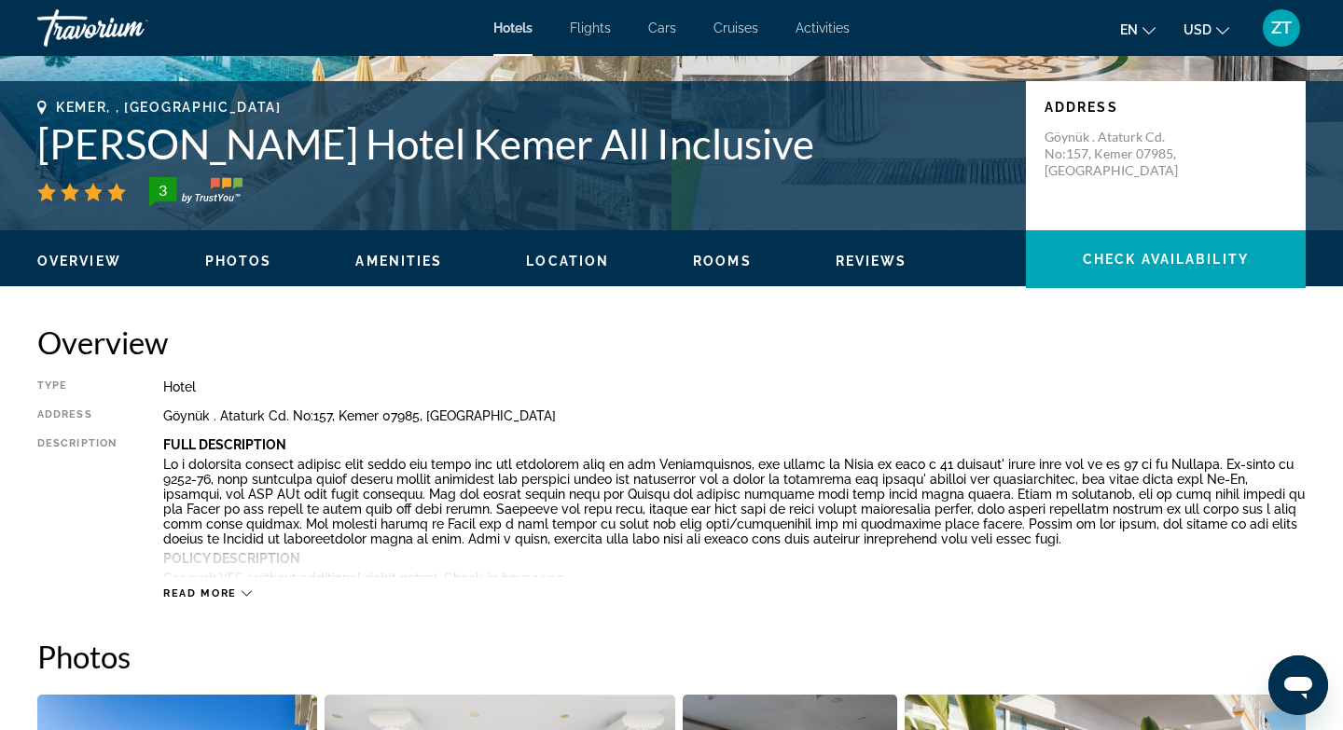
click at [214, 591] on span "Read more" at bounding box center [200, 594] width 74 height 12
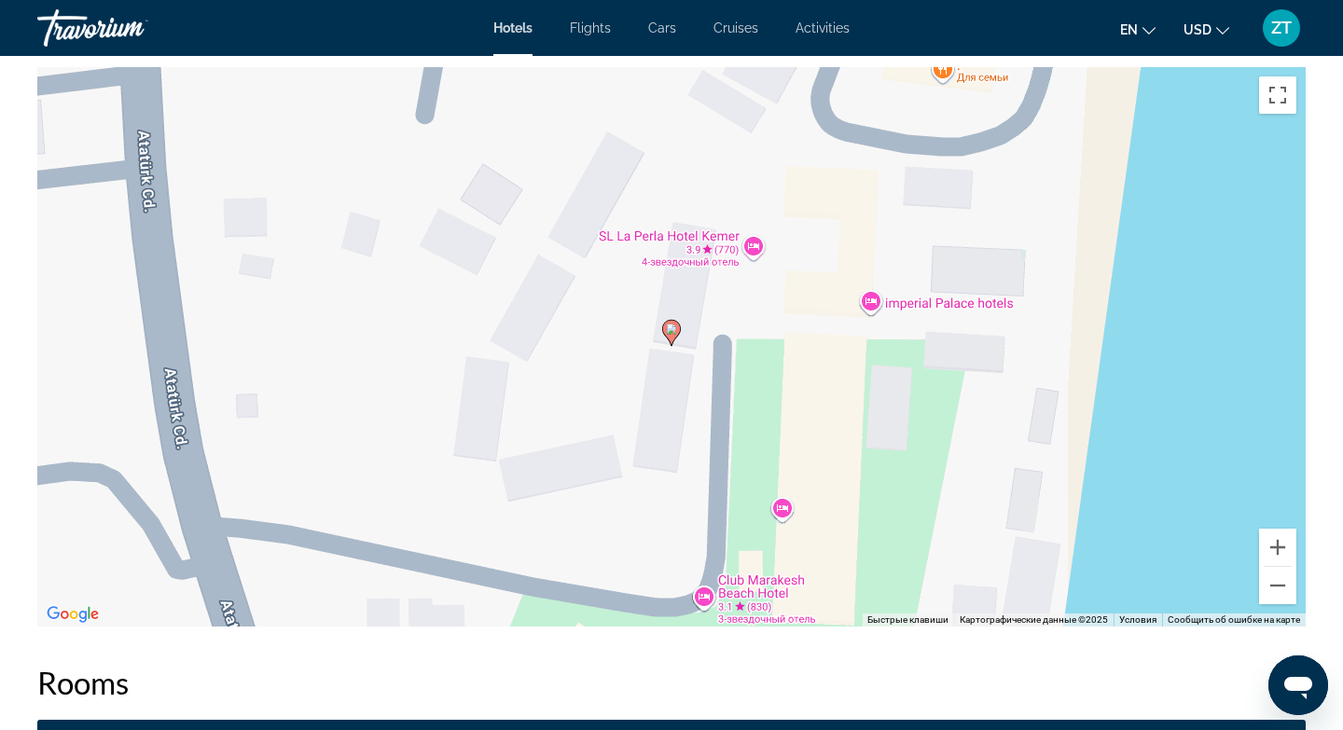
scroll to position [1953, 0]
